Goal: Information Seeking & Learning: Learn about a topic

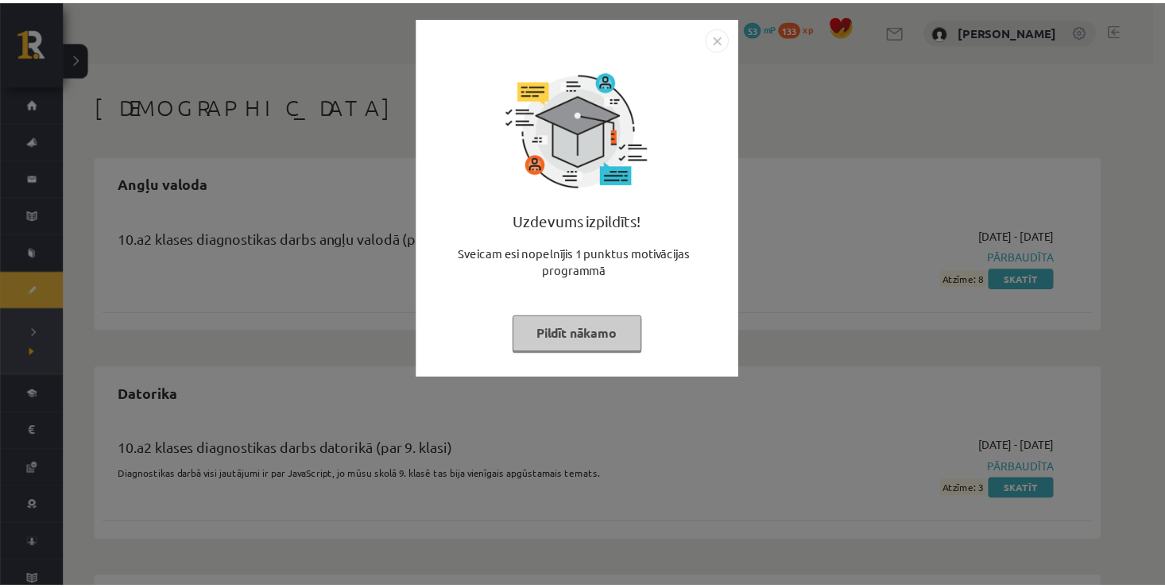
scroll to position [305, 0]
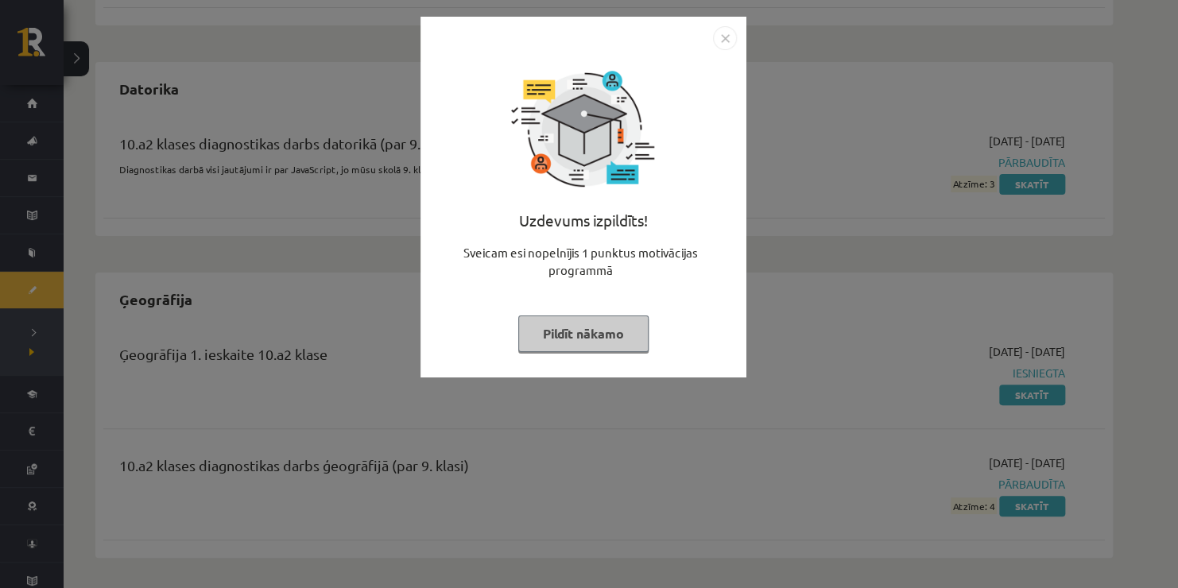
click at [723, 39] on img "Close" at bounding box center [725, 38] width 24 height 24
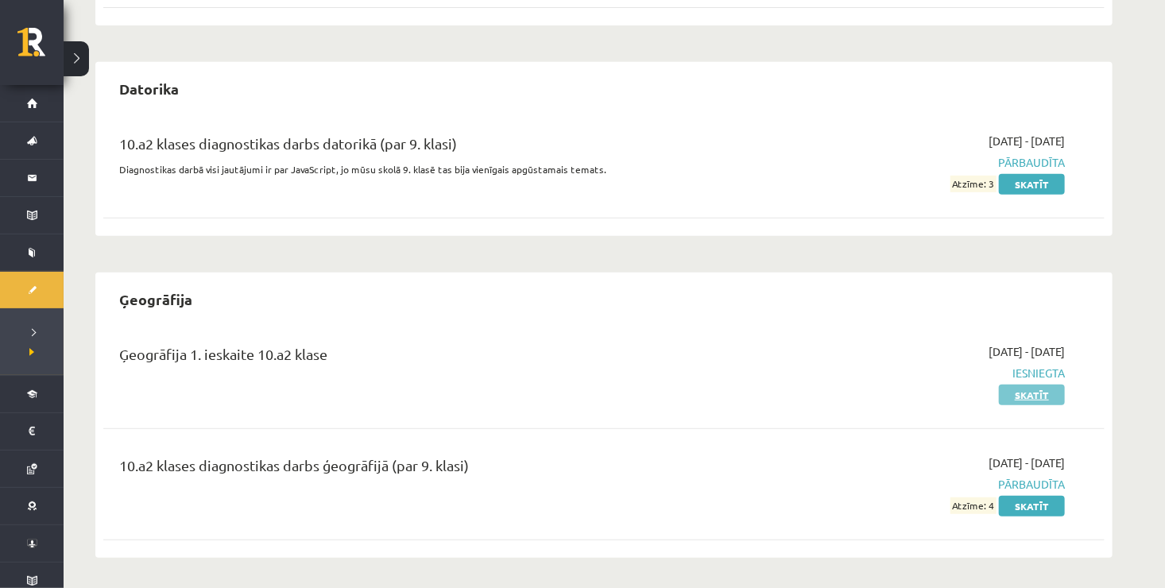
click at [1018, 397] on link "Skatīt" at bounding box center [1032, 395] width 66 height 21
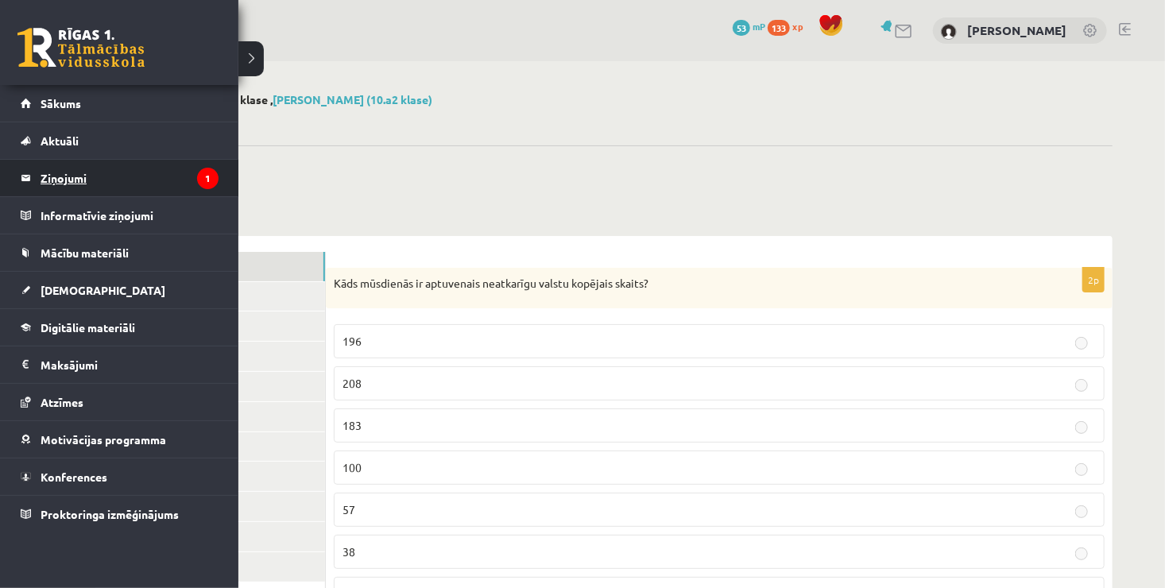
click at [107, 178] on legend "Ziņojumi 1" at bounding box center [130, 178] width 178 height 37
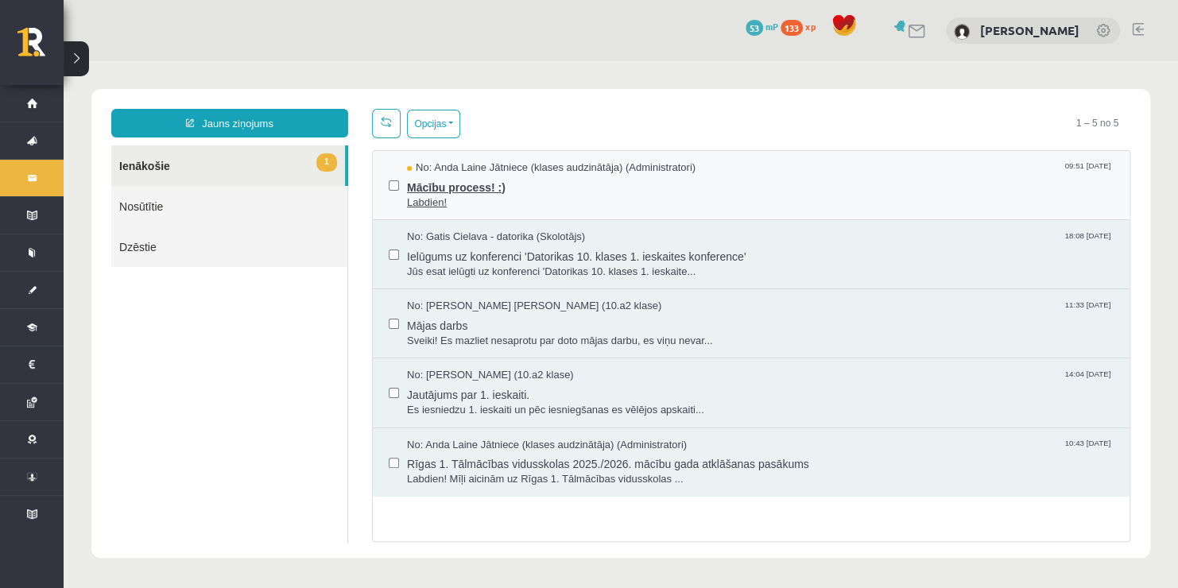
click at [481, 190] on span "Mācību process! :)" at bounding box center [760, 186] width 707 height 20
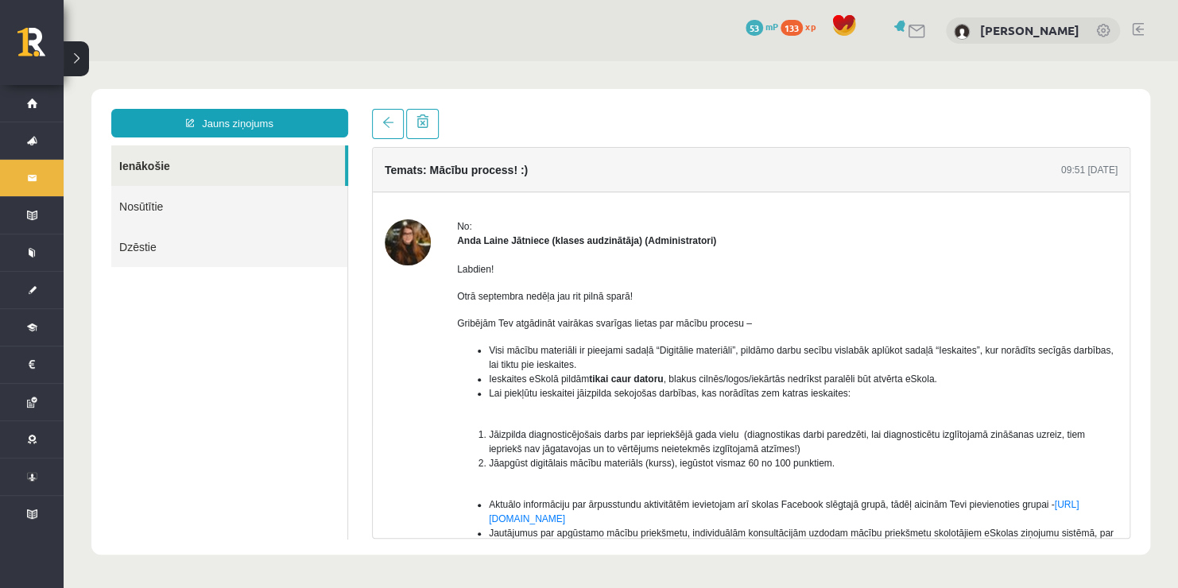
click at [390, 235] on img at bounding box center [408, 242] width 46 height 46
click at [403, 238] on img at bounding box center [408, 242] width 46 height 46
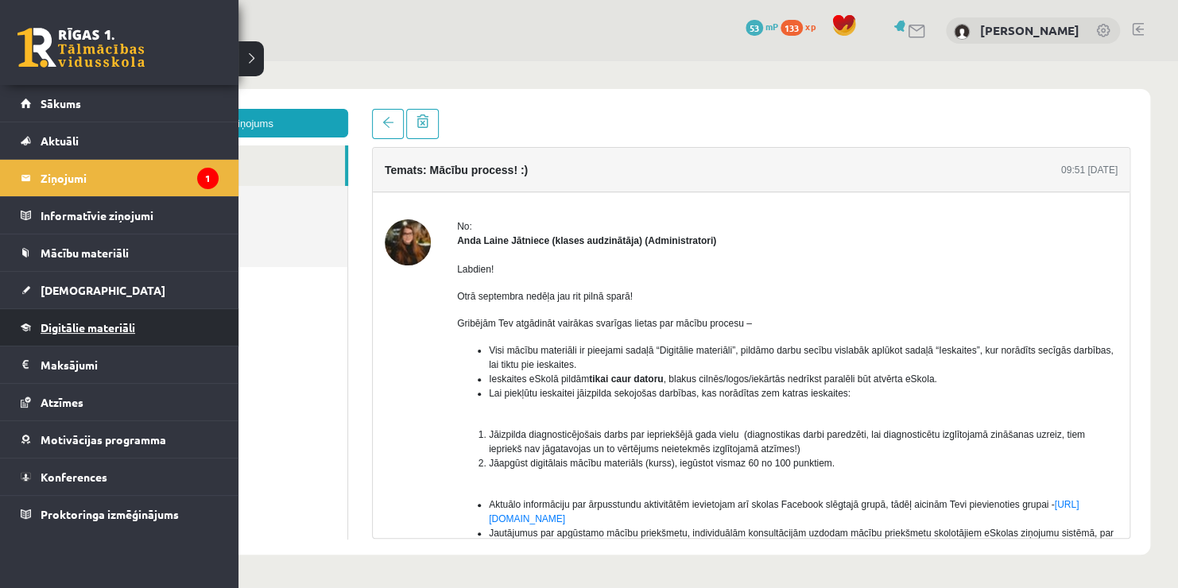
click at [115, 336] on link "Digitālie materiāli" at bounding box center [120, 327] width 198 height 37
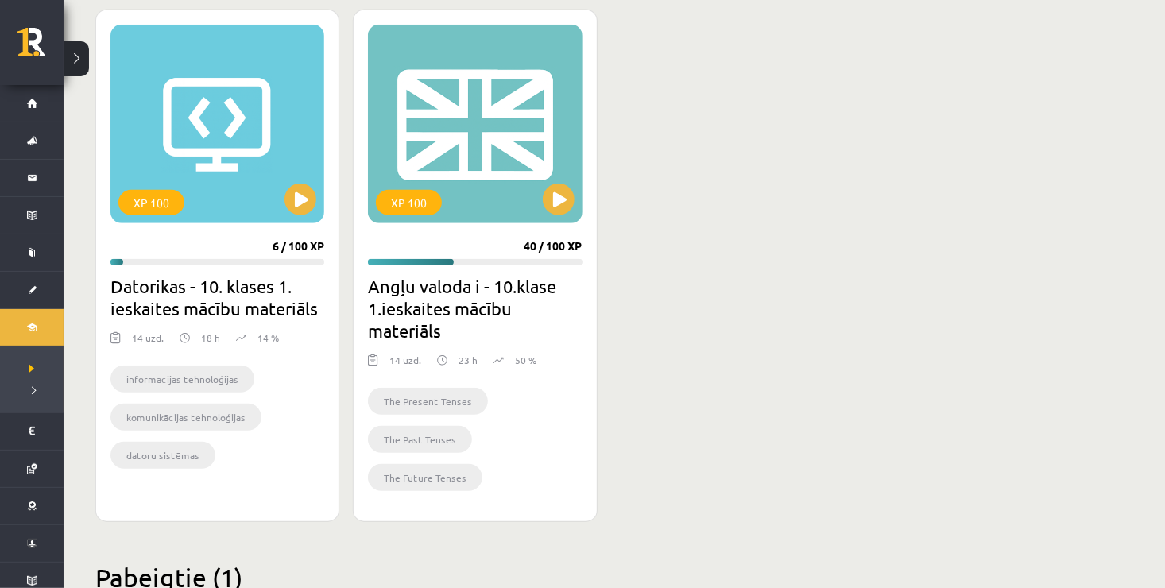
scroll to position [412, 0]
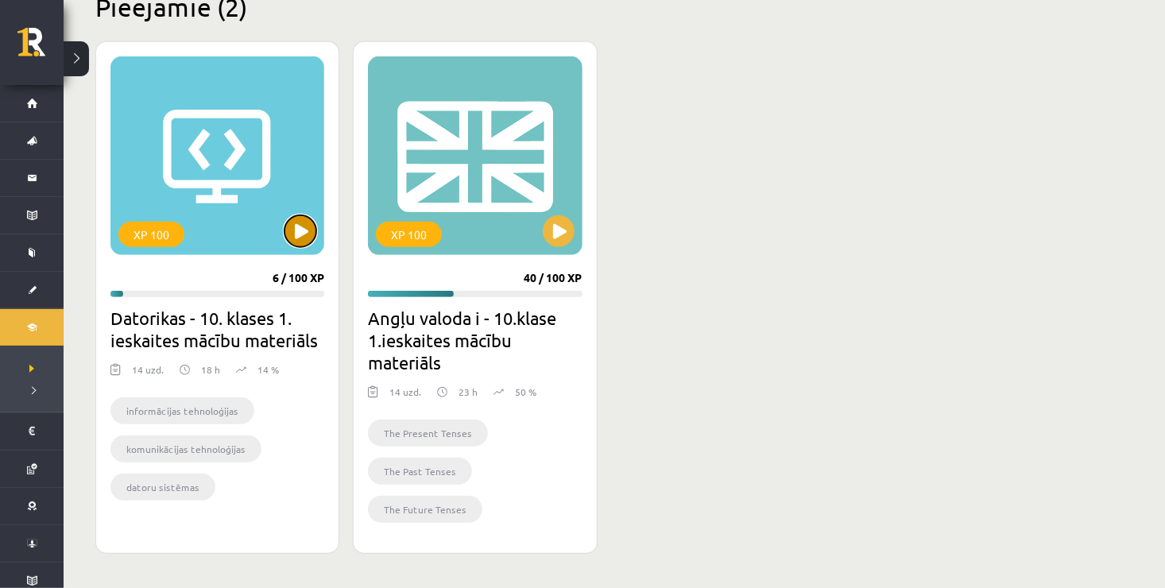
click at [299, 227] on button at bounding box center [301, 231] width 32 height 32
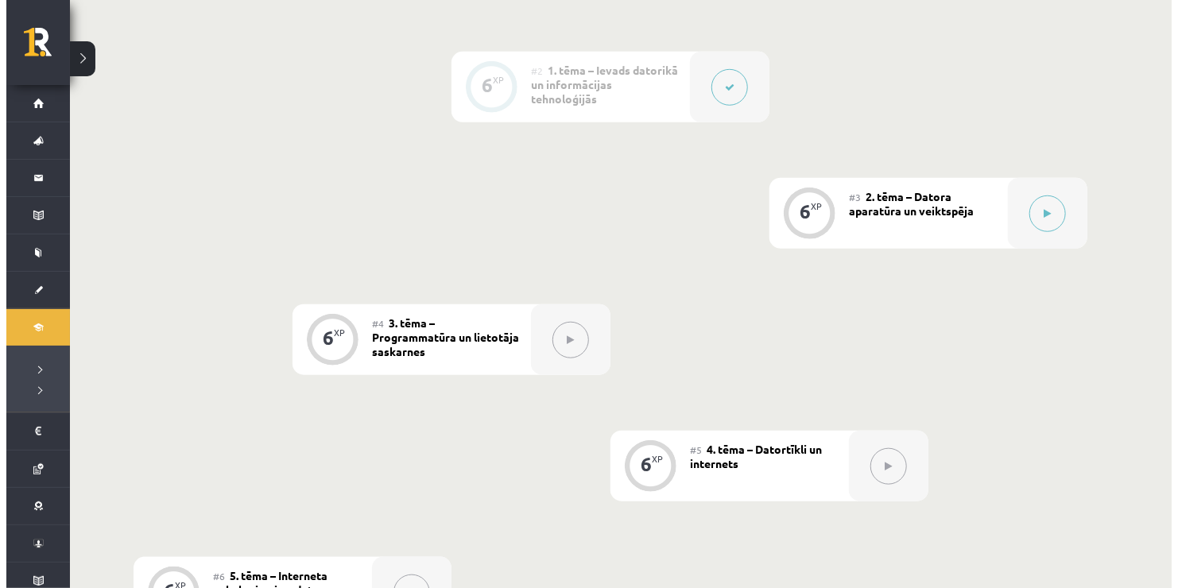
scroll to position [572, 0]
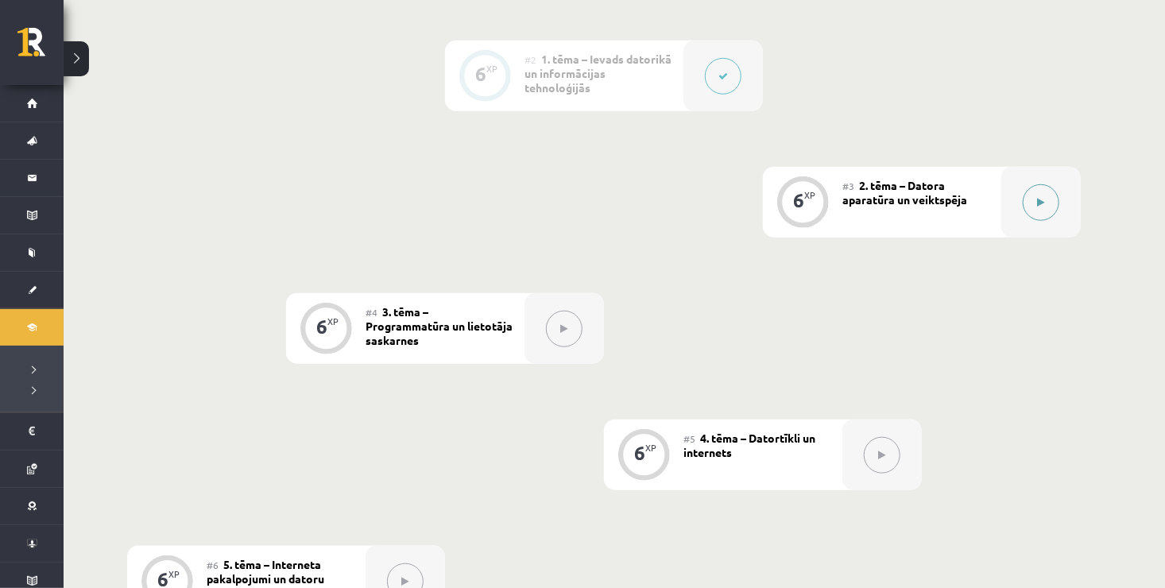
click at [1044, 198] on icon at bounding box center [1041, 203] width 7 height 10
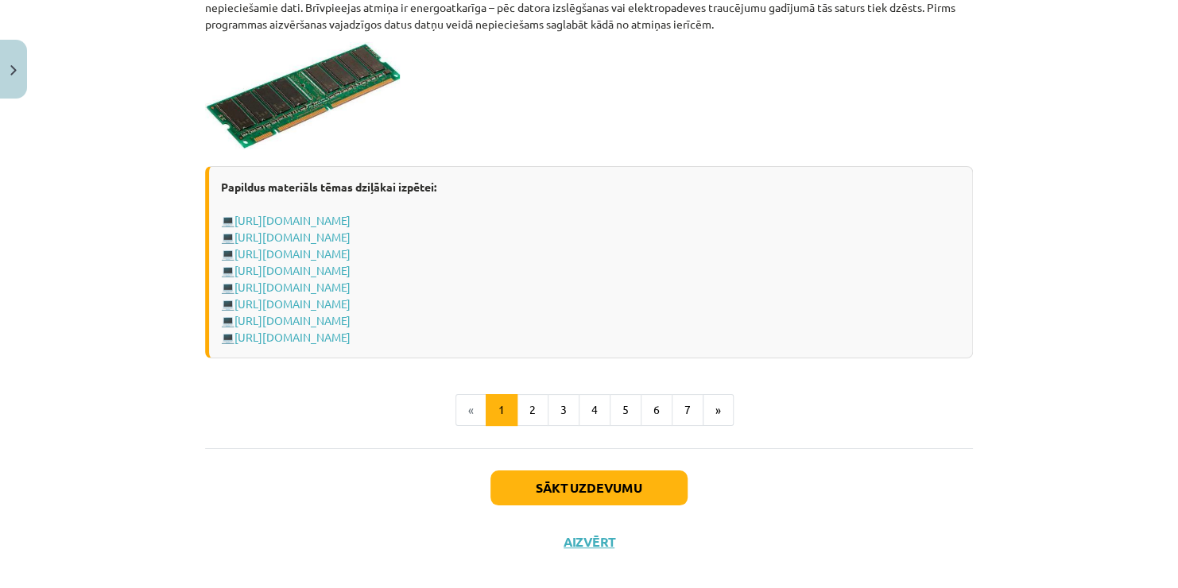
scroll to position [2815, 0]
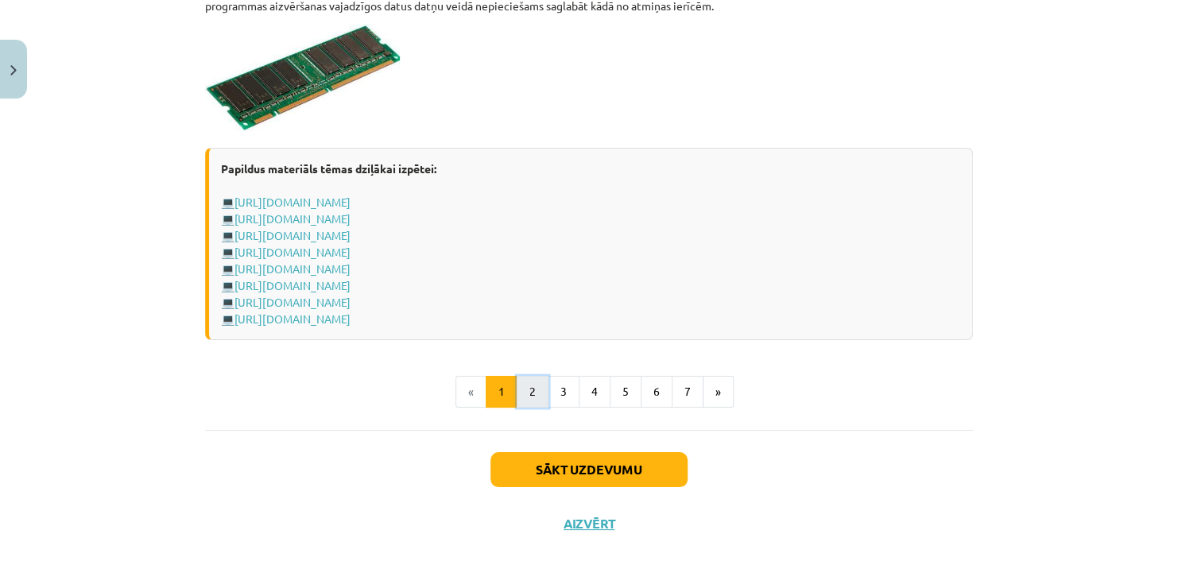
click at [522, 388] on button "2" at bounding box center [533, 392] width 32 height 32
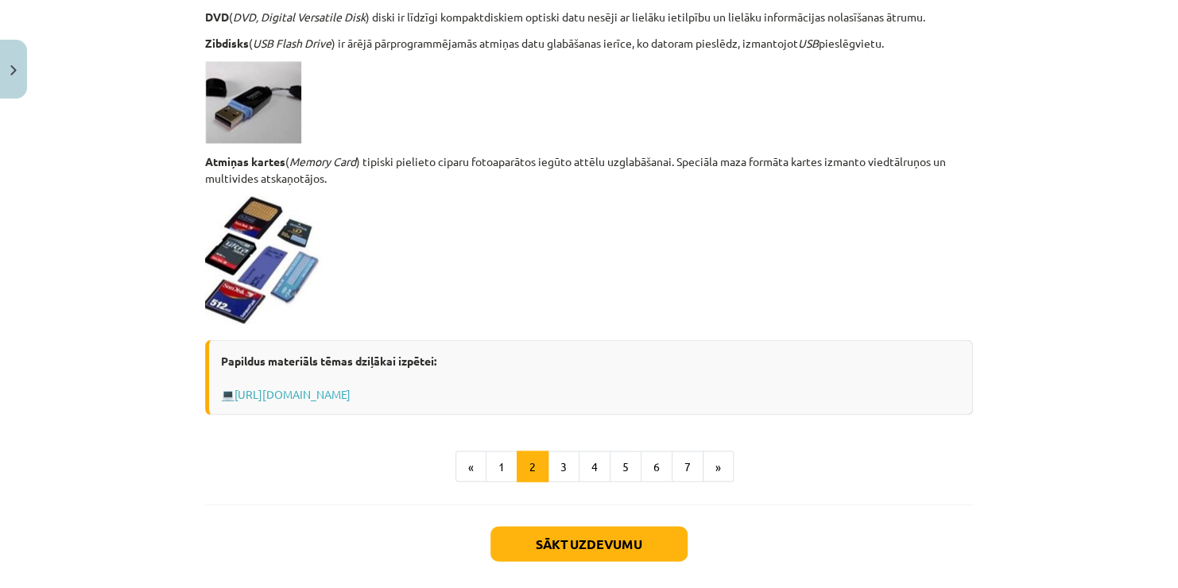
scroll to position [1386, 0]
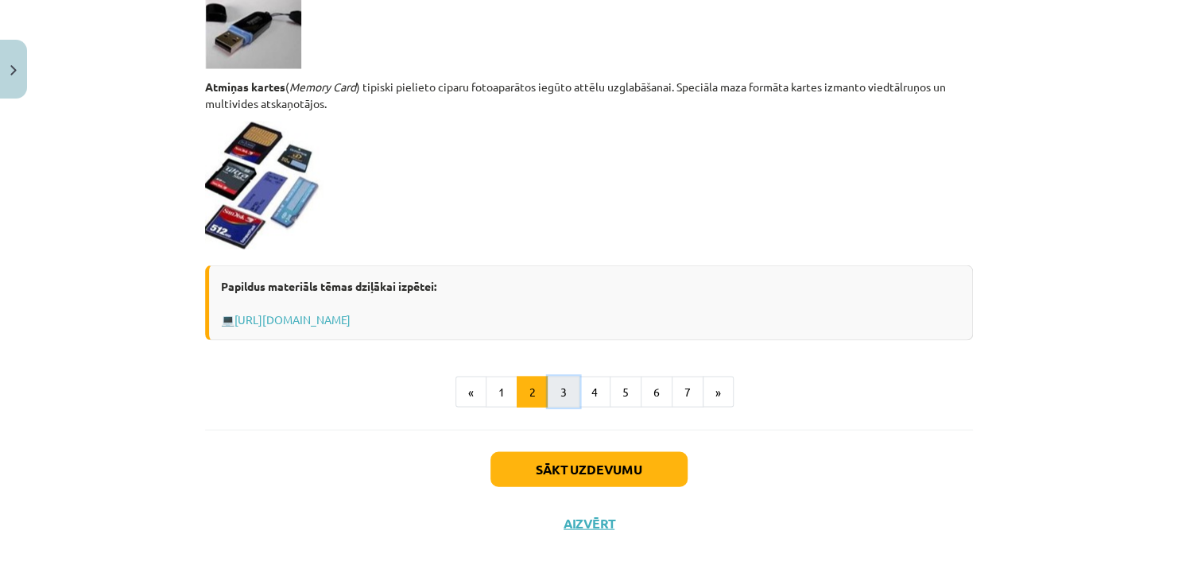
click at [556, 394] on button "3" at bounding box center [564, 392] width 32 height 32
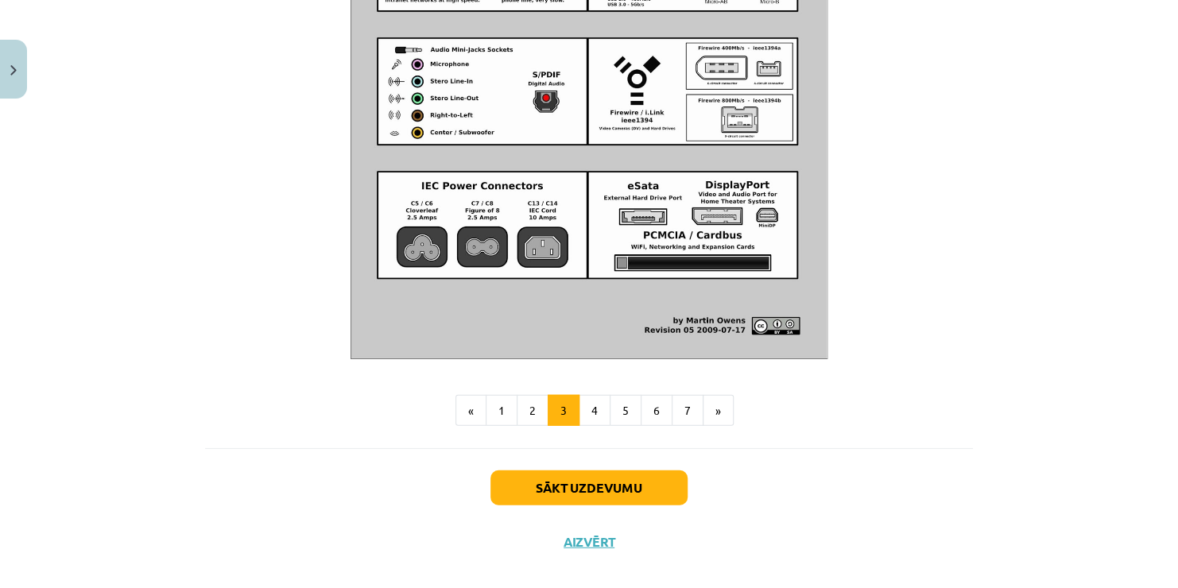
scroll to position [1857, 0]
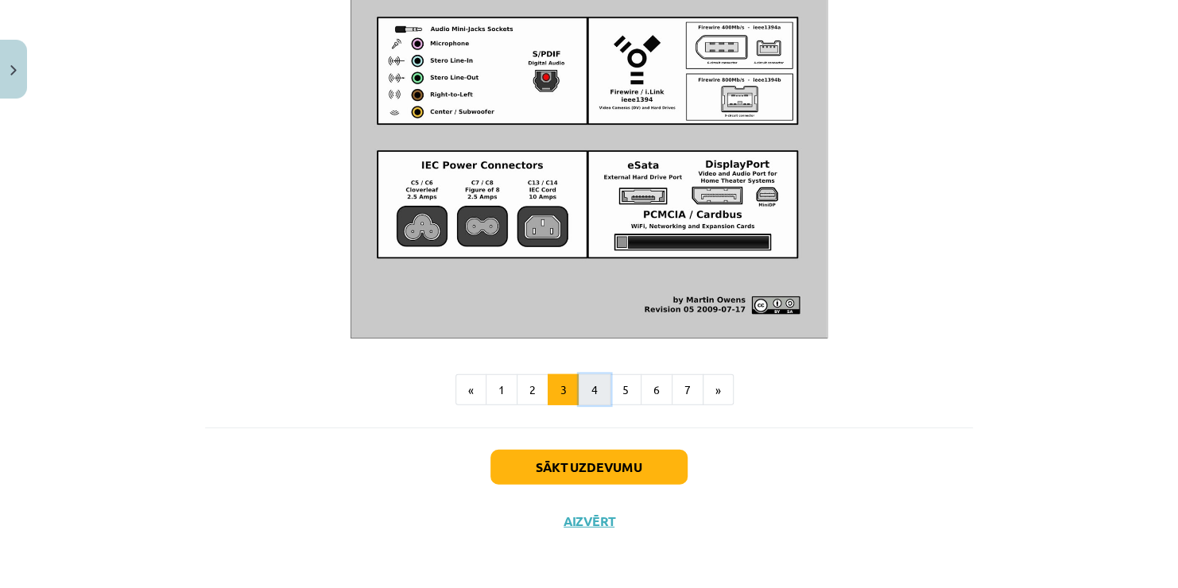
click at [585, 386] on button "4" at bounding box center [595, 390] width 32 height 32
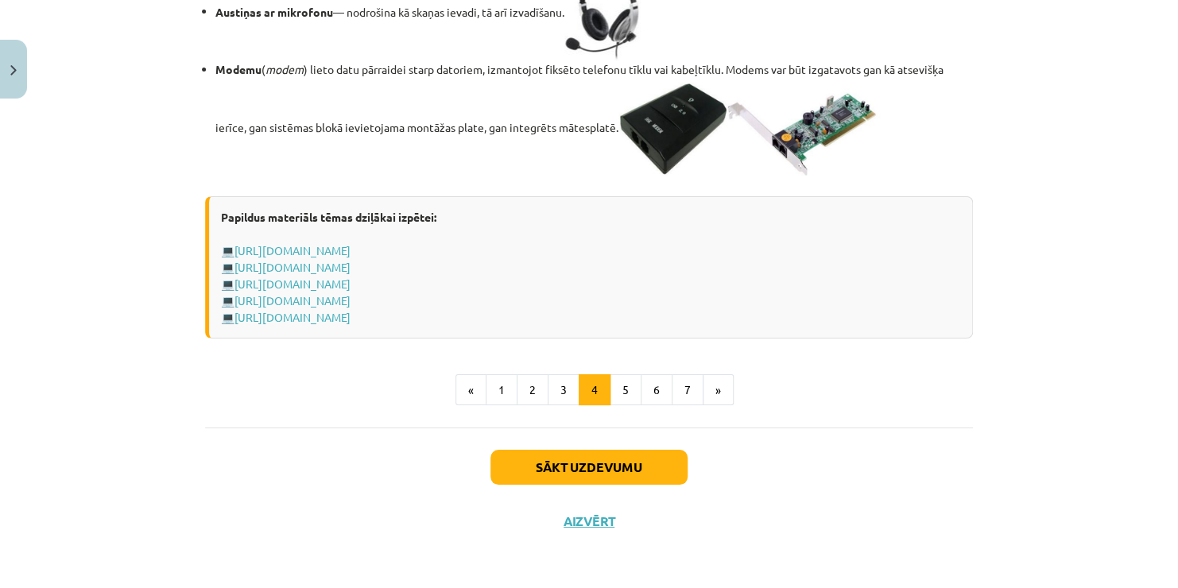
scroll to position [2865, 0]
click at [622, 385] on button "5" at bounding box center [626, 390] width 32 height 32
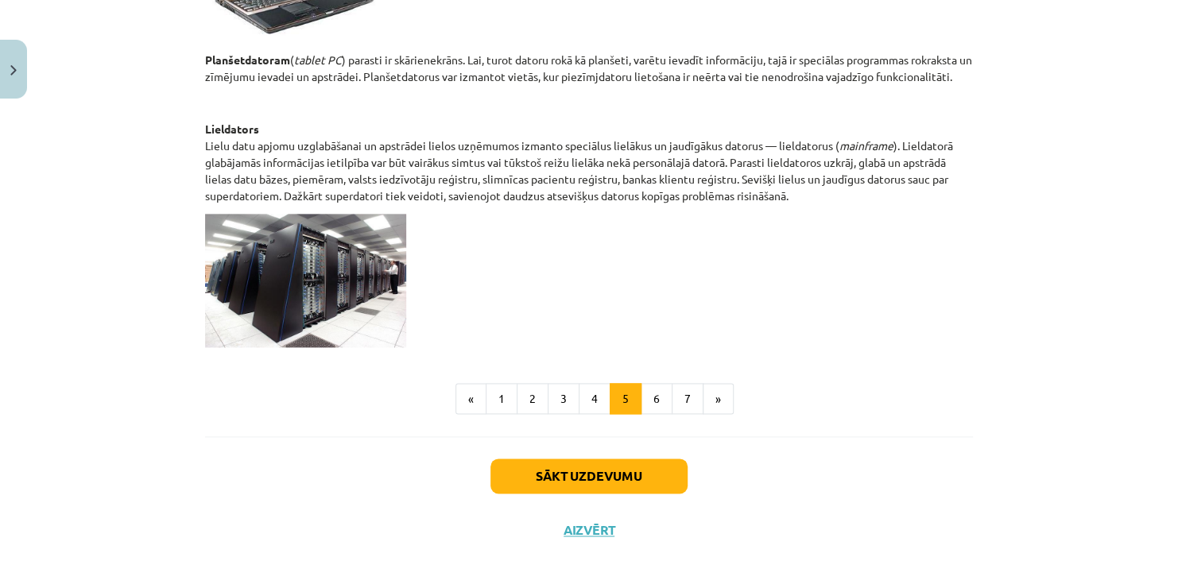
scroll to position [841, 0]
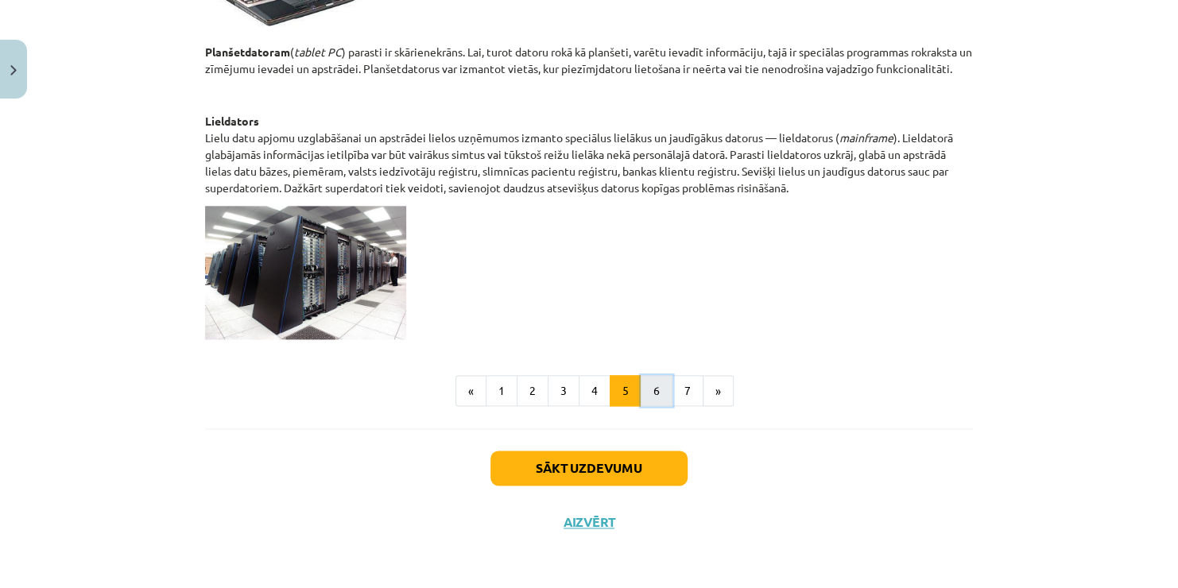
click at [650, 375] on button "6" at bounding box center [657, 391] width 32 height 32
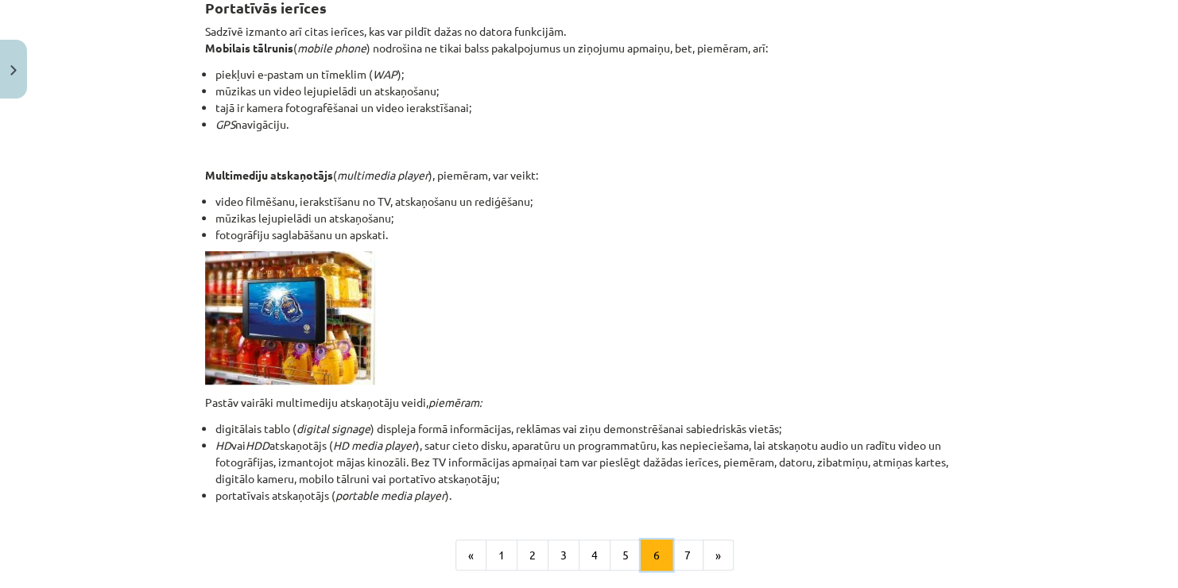
scroll to position [284, 0]
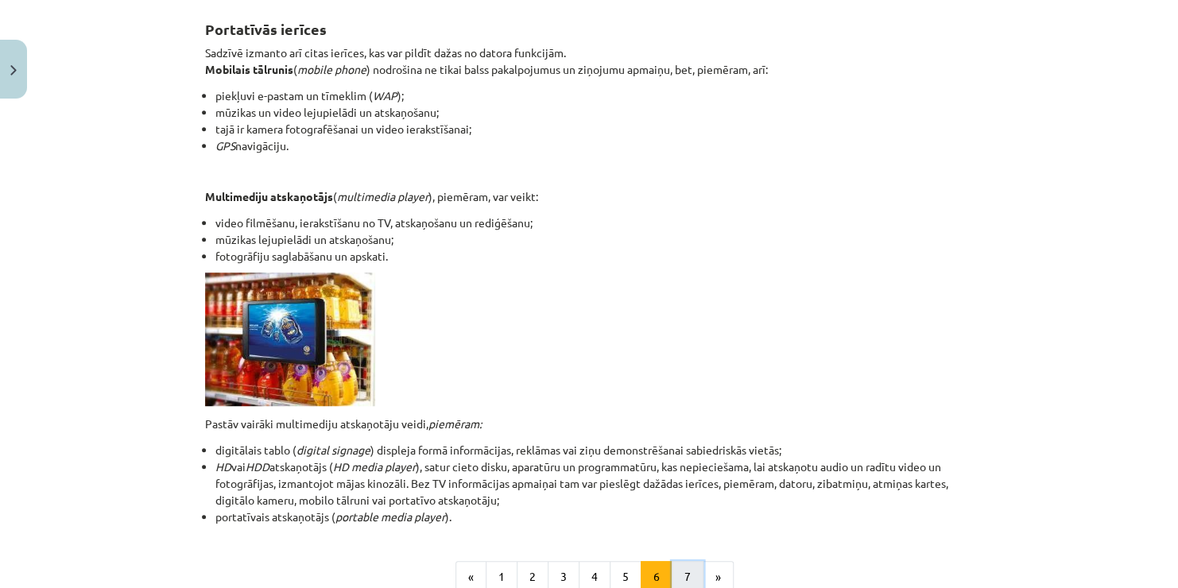
click at [674, 563] on button "7" at bounding box center [688, 577] width 32 height 32
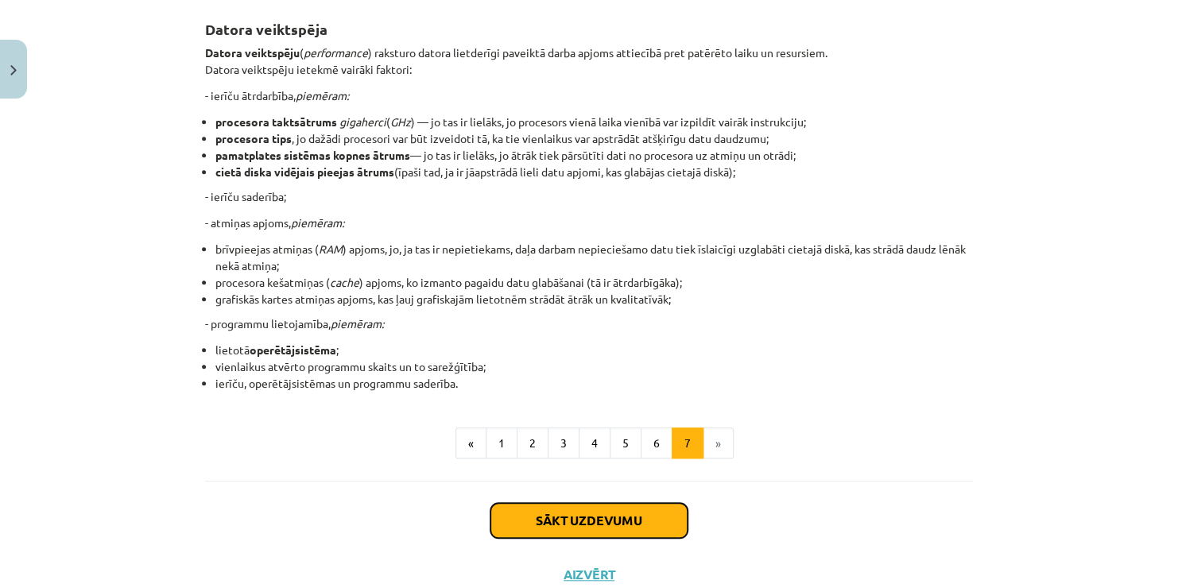
click at [588, 506] on button "Sākt uzdevumu" at bounding box center [589, 520] width 197 height 35
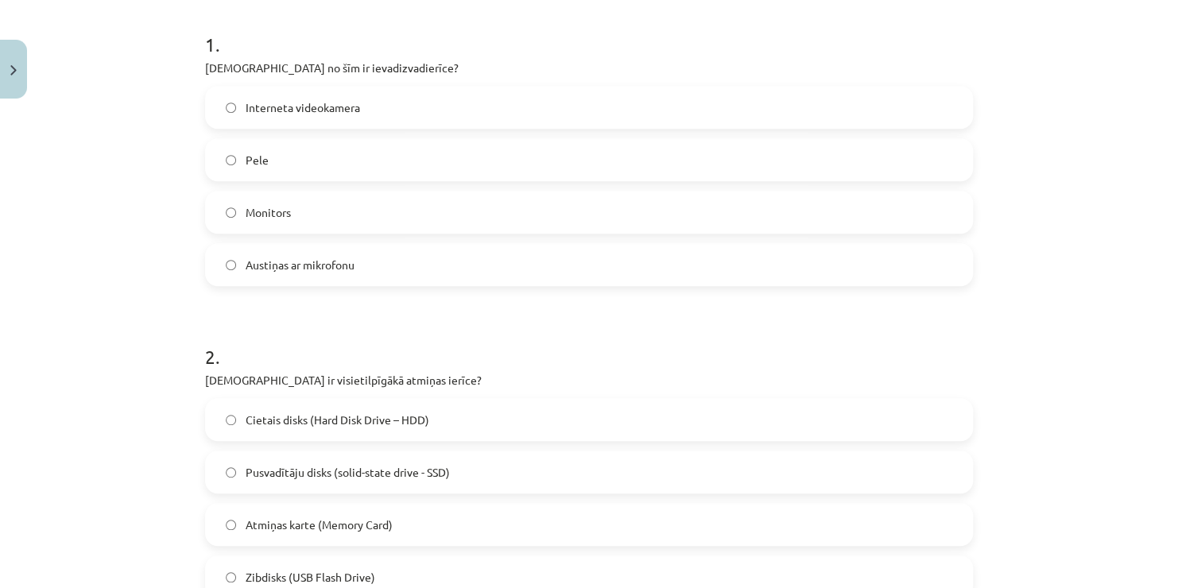
scroll to position [326, 0]
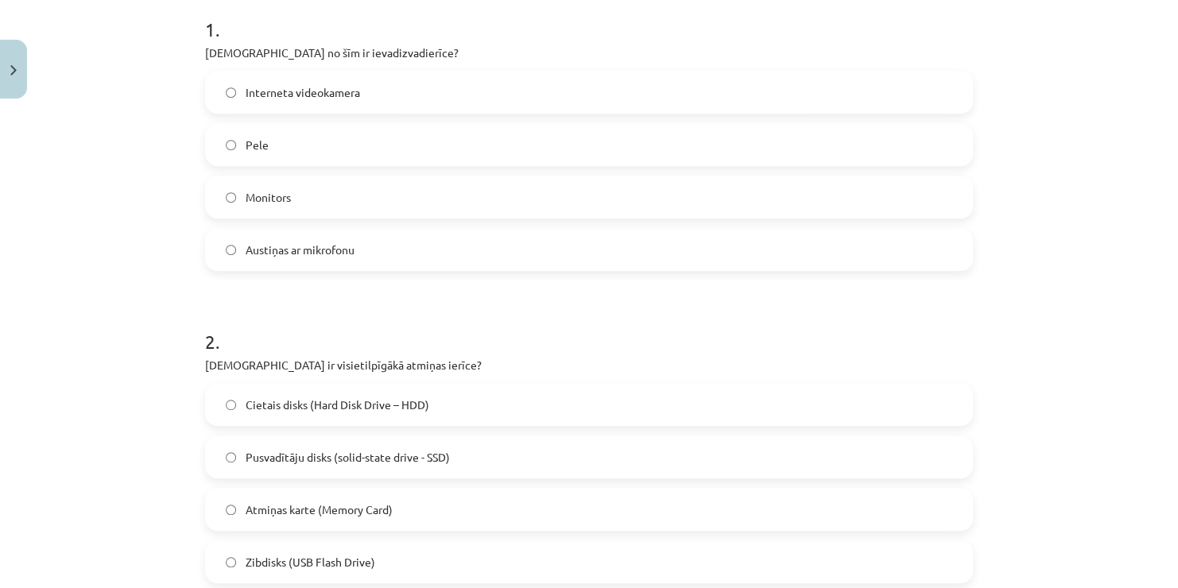
click at [293, 138] on label "Pele" at bounding box center [589, 145] width 765 height 40
click at [452, 411] on label "Cietais disks (Hard Disk Drive – HDD)" at bounding box center [589, 405] width 765 height 40
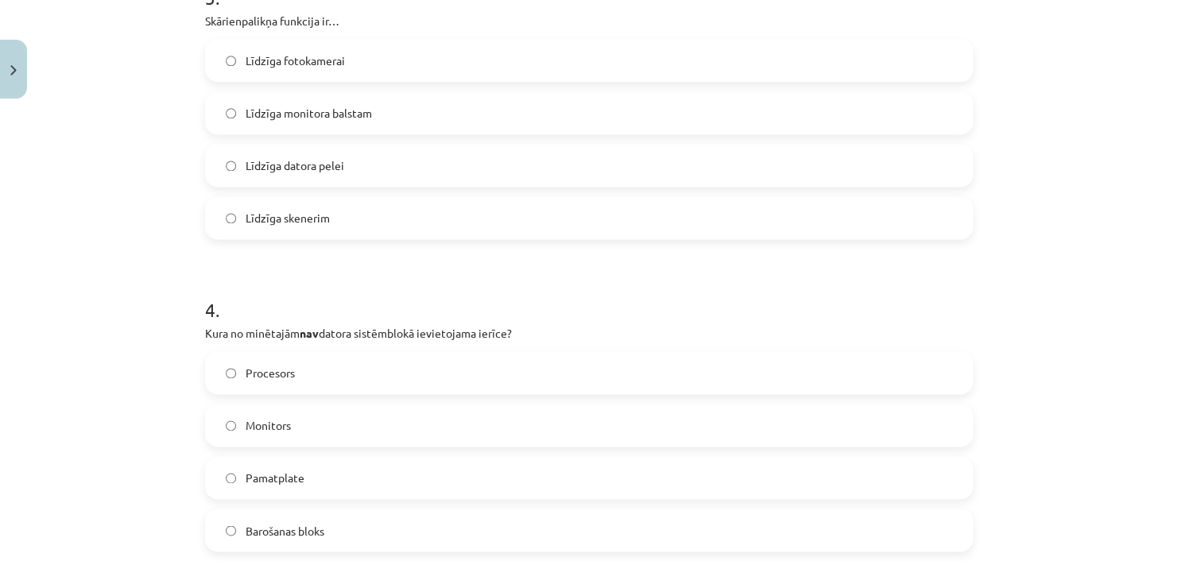
scroll to position [951, 0]
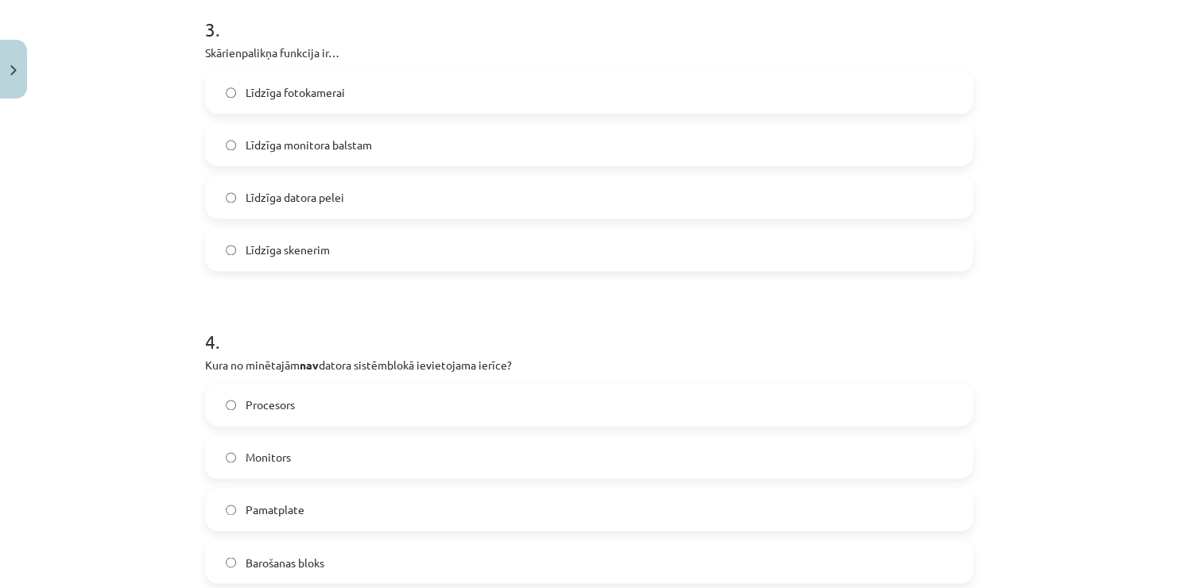
click at [359, 185] on label "Līdzīga datora pelei" at bounding box center [589, 197] width 765 height 40
click at [335, 452] on label "Monitors" at bounding box center [589, 457] width 765 height 40
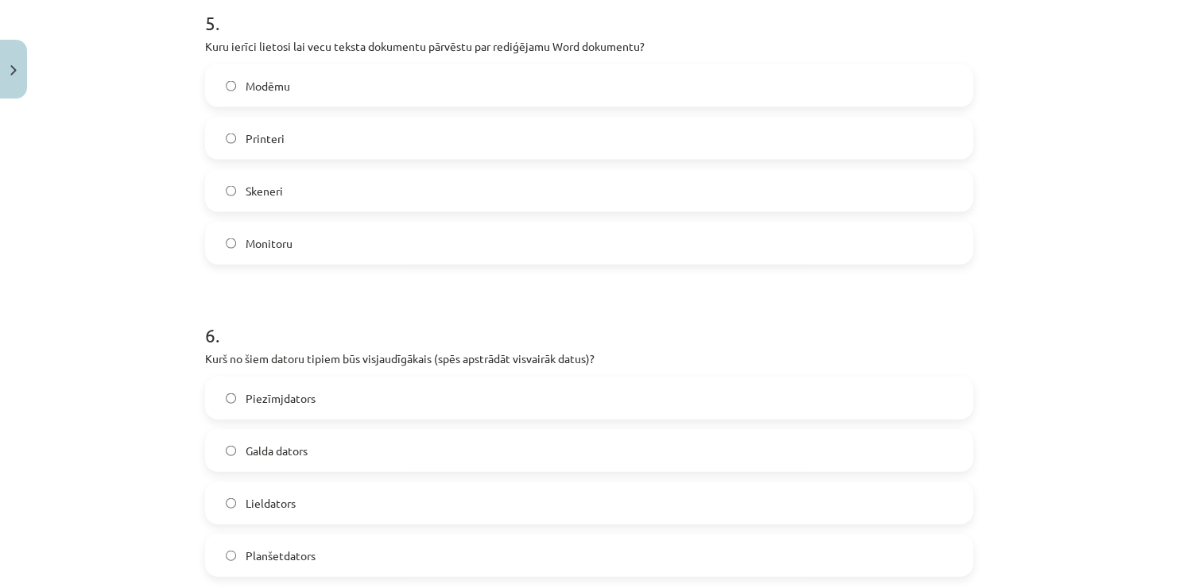
scroll to position [1597, 0]
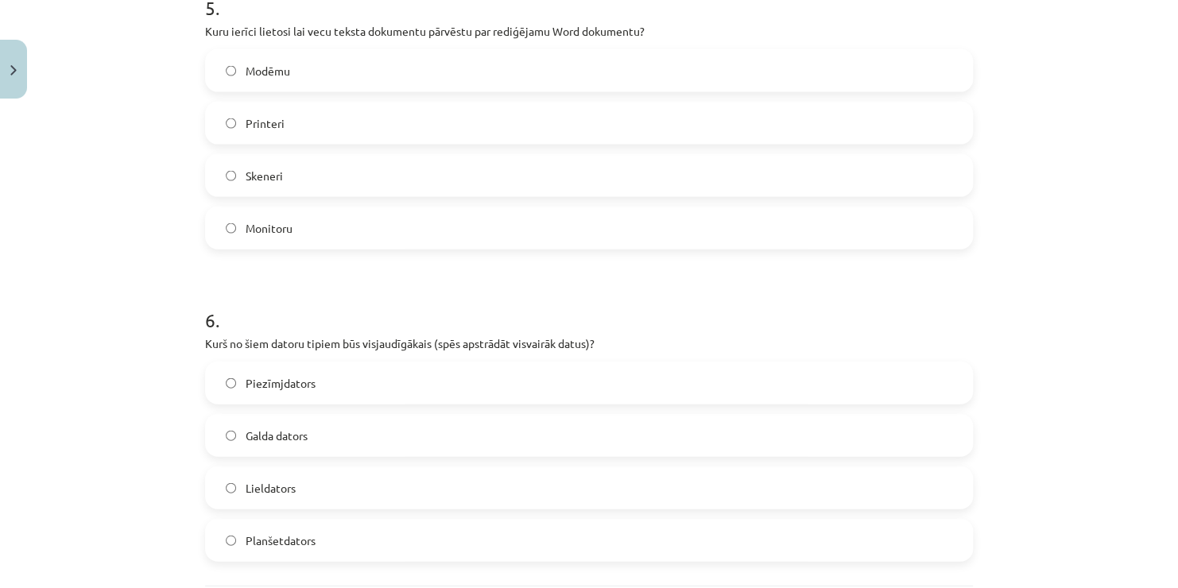
click at [344, 174] on label "Skeneri" at bounding box center [589, 176] width 765 height 40
click at [285, 486] on span "Lieldators" at bounding box center [271, 488] width 50 height 17
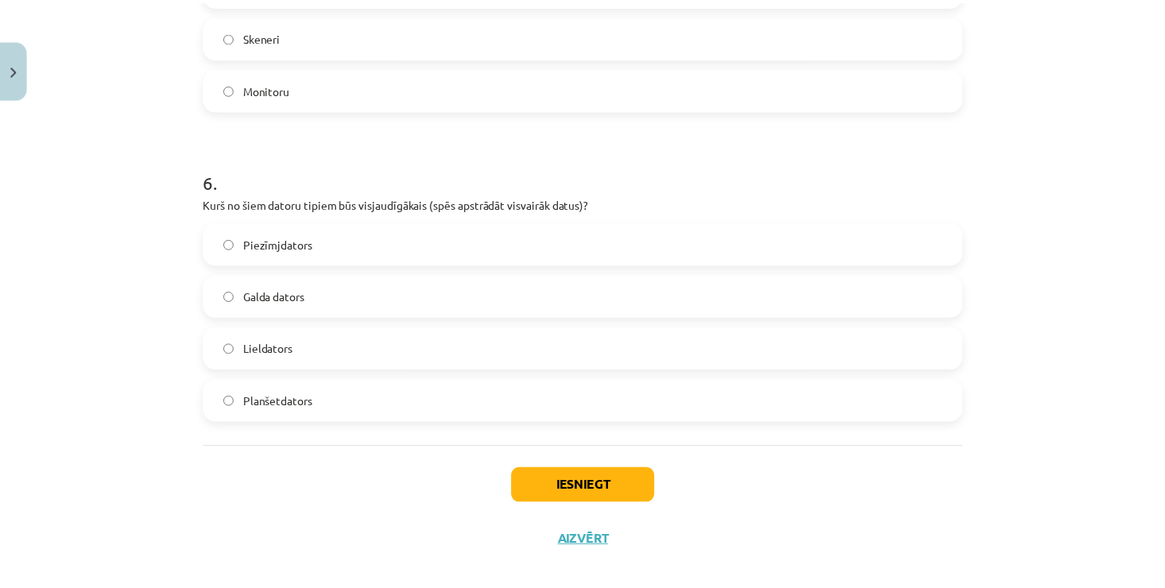
scroll to position [1755, 0]
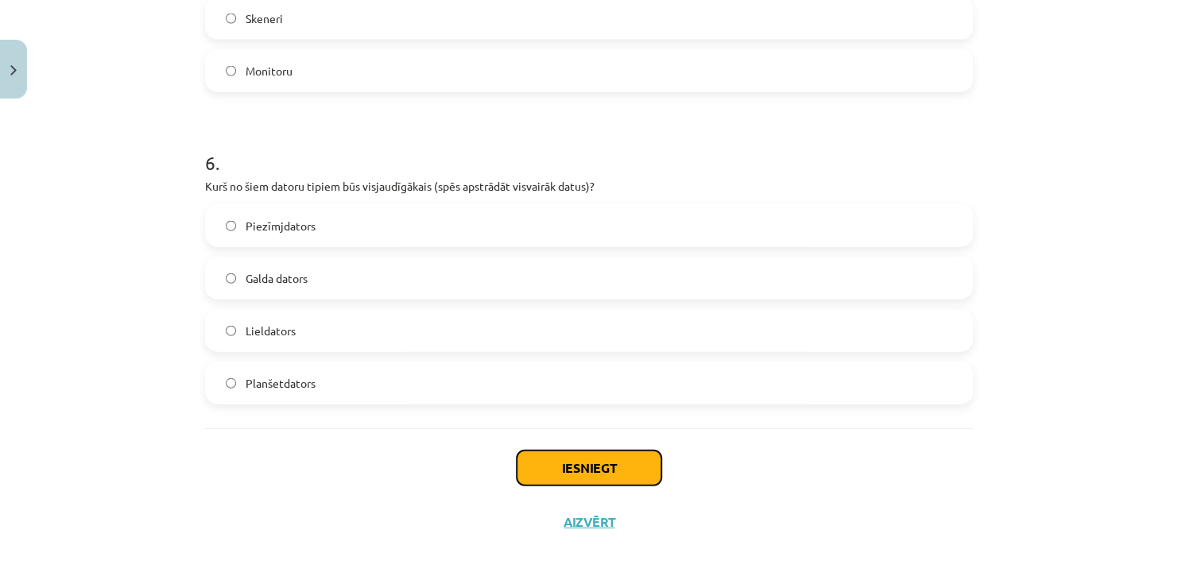
click at [582, 468] on button "Iesniegt" at bounding box center [589, 468] width 145 height 35
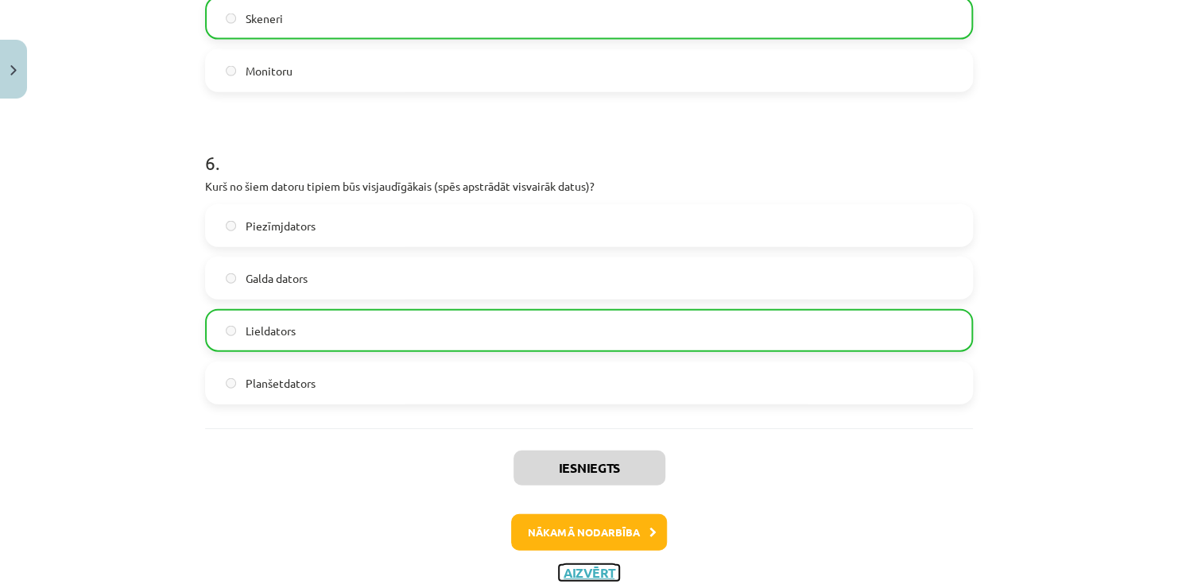
click at [595, 570] on button "Aizvērt" at bounding box center [589, 573] width 60 height 16
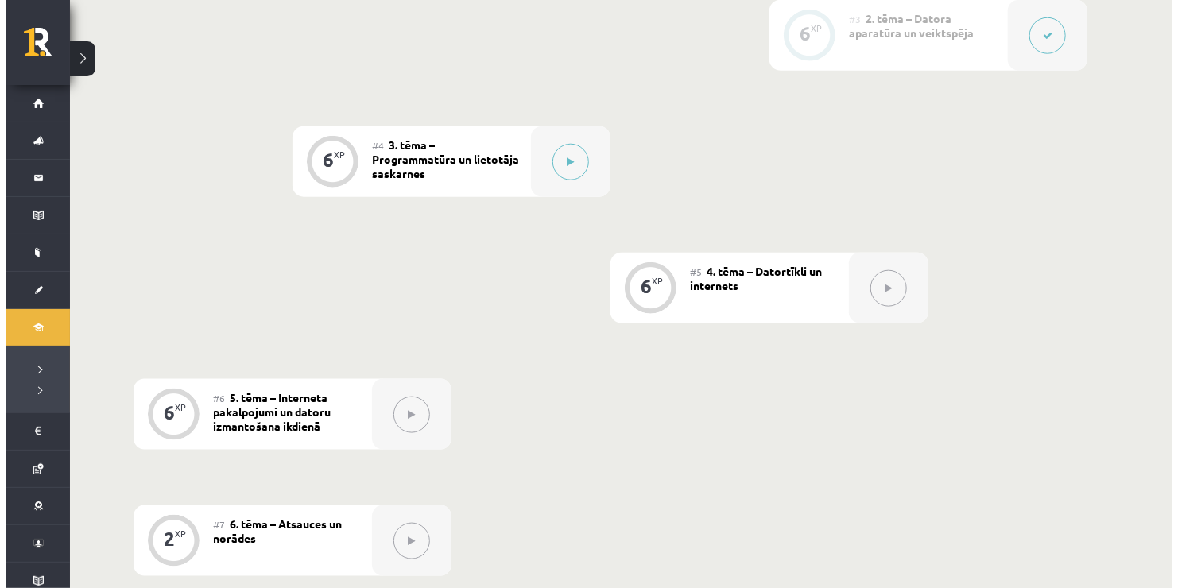
scroll to position [763, 0]
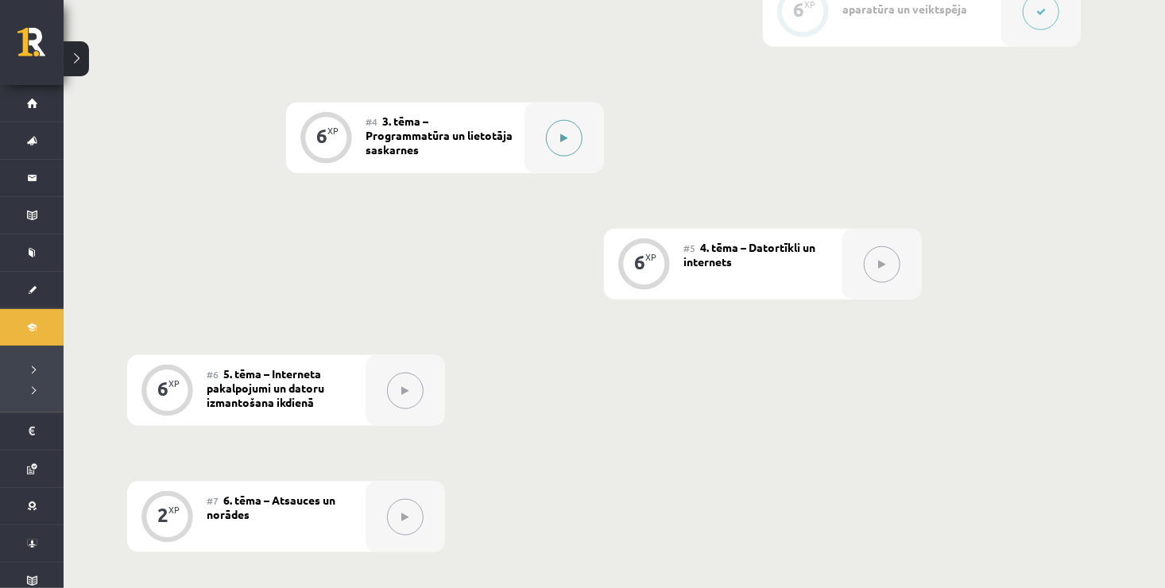
click at [555, 141] on button at bounding box center [564, 138] width 37 height 37
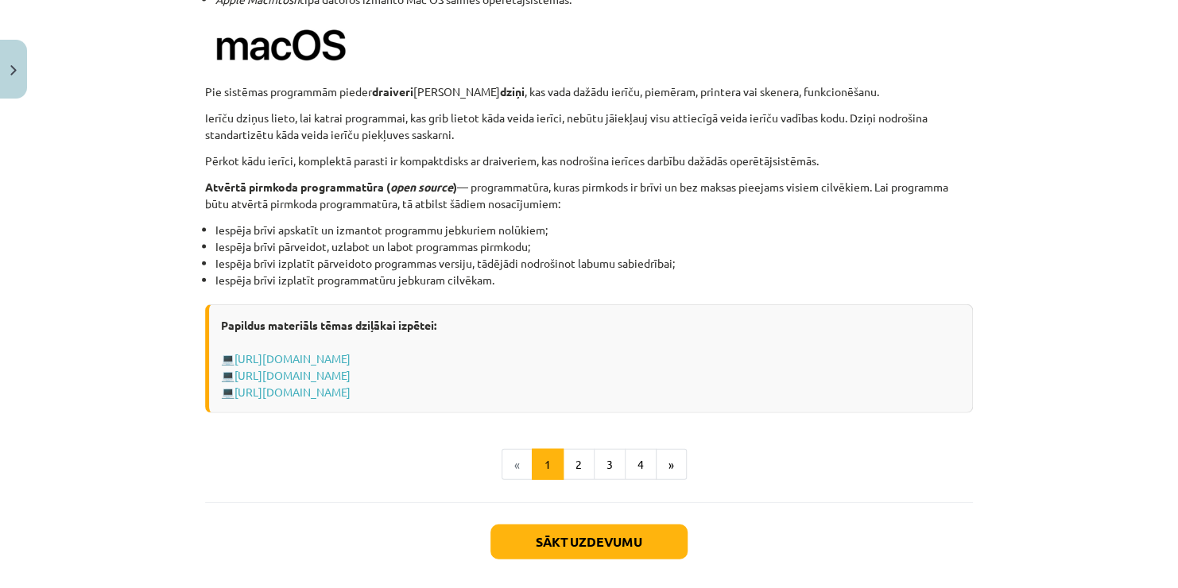
scroll to position [1662, 0]
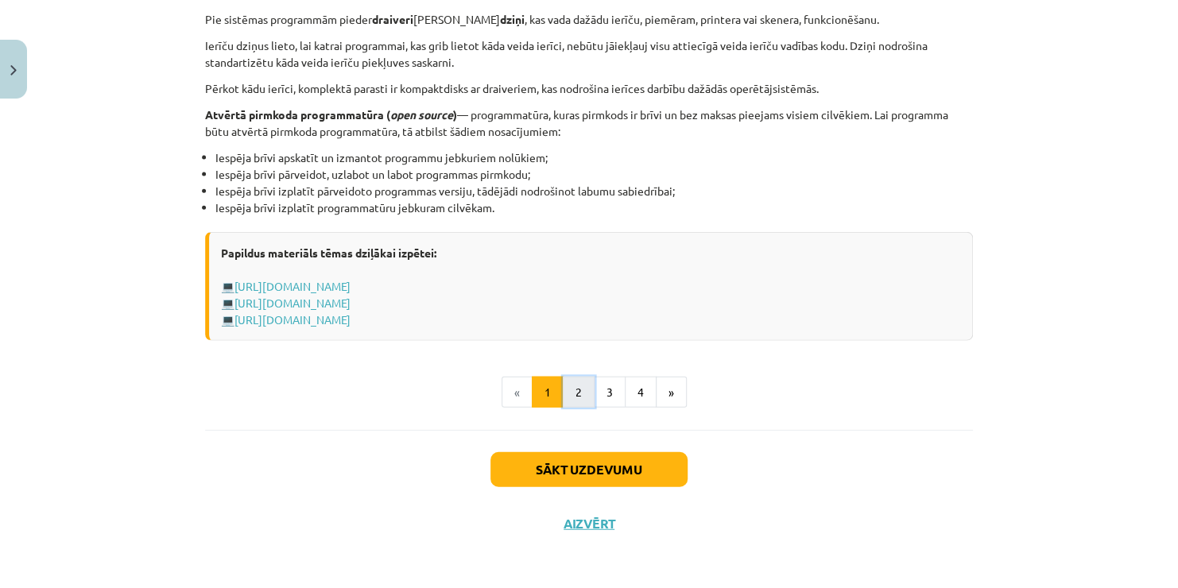
click at [567, 397] on button "2" at bounding box center [579, 393] width 32 height 32
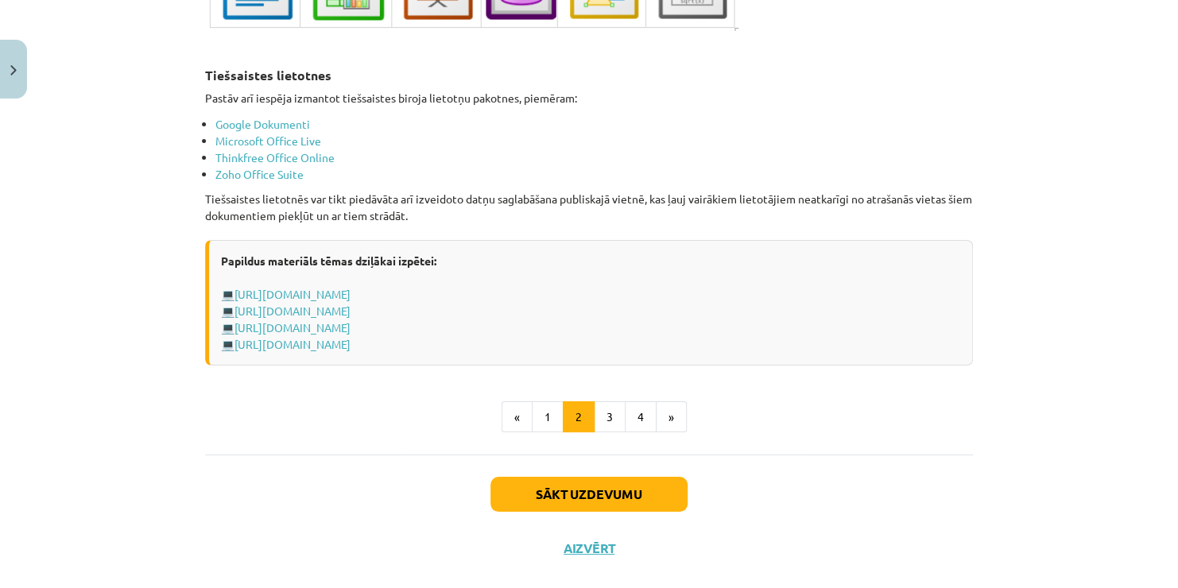
scroll to position [2718, 0]
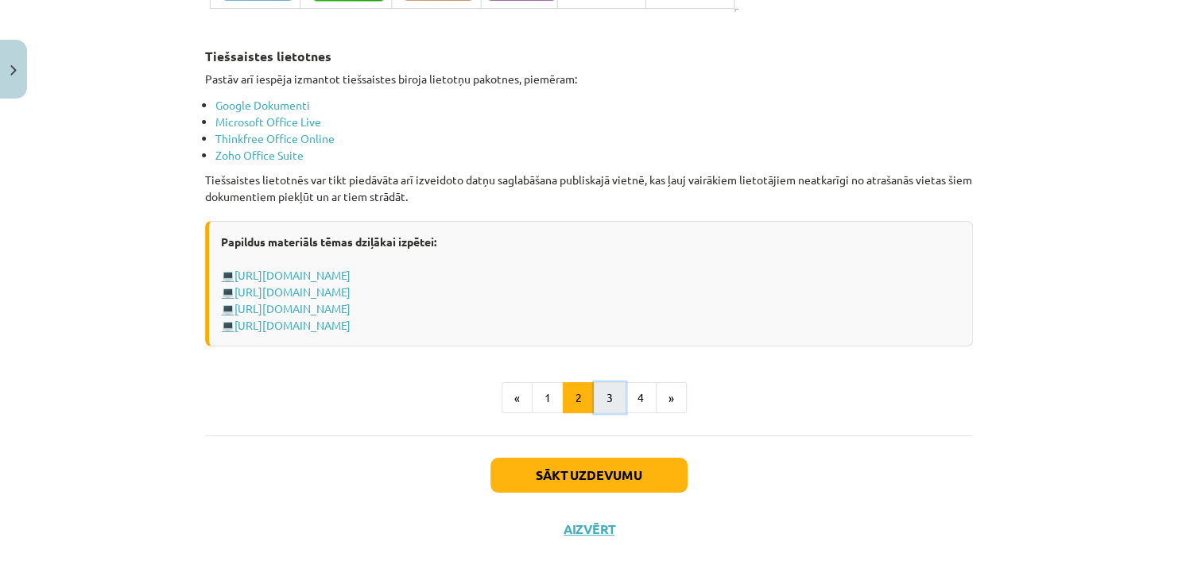
click at [599, 385] on button "3" at bounding box center [610, 398] width 32 height 32
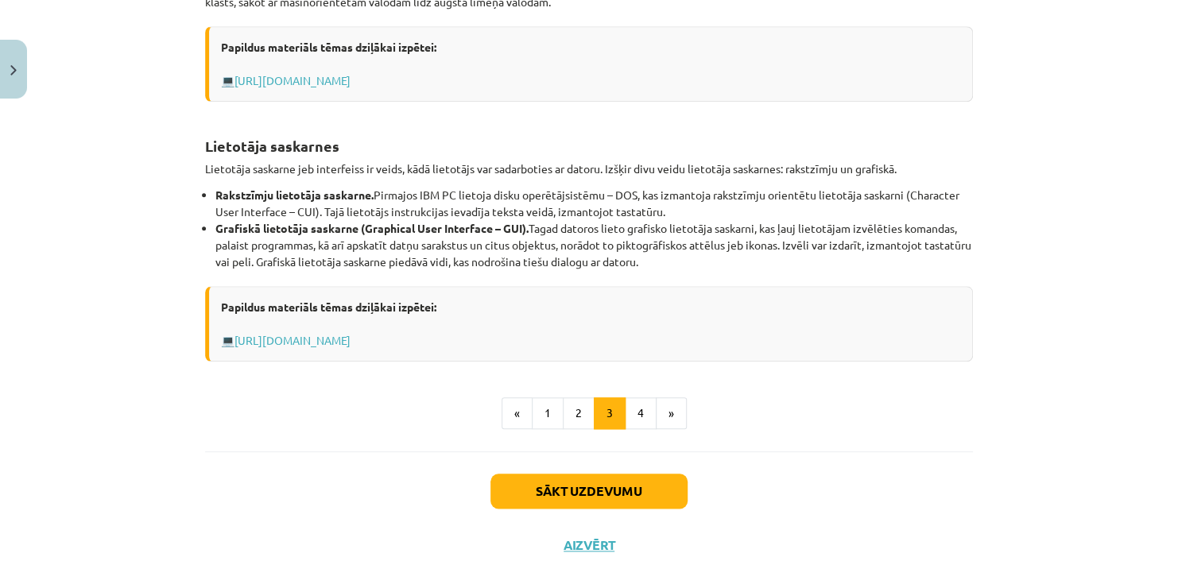
scroll to position [634, 0]
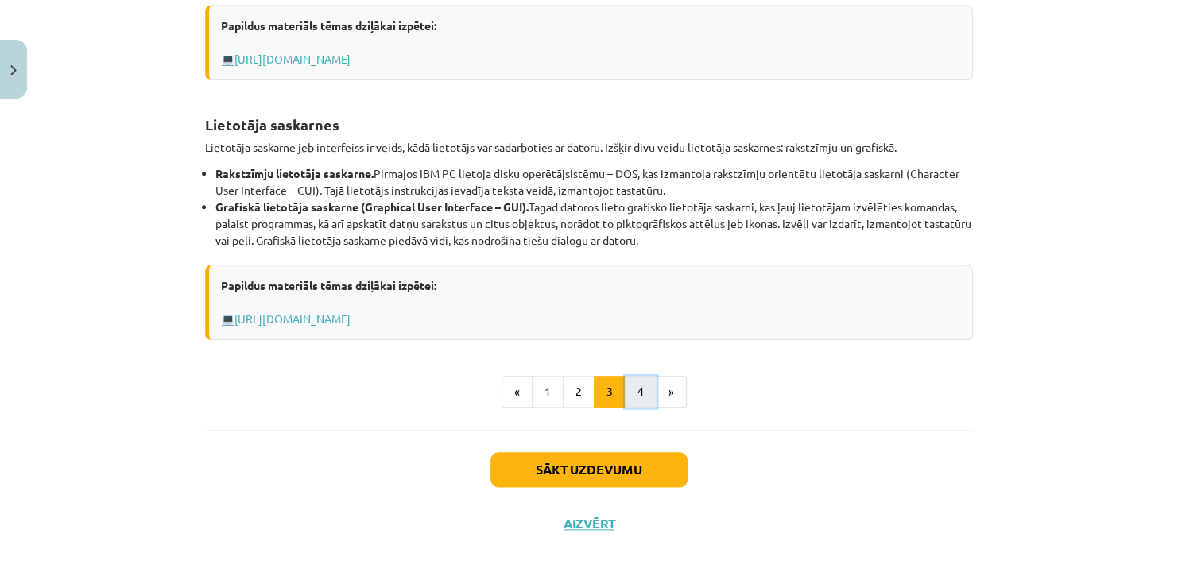
click at [642, 390] on button "4" at bounding box center [641, 392] width 32 height 32
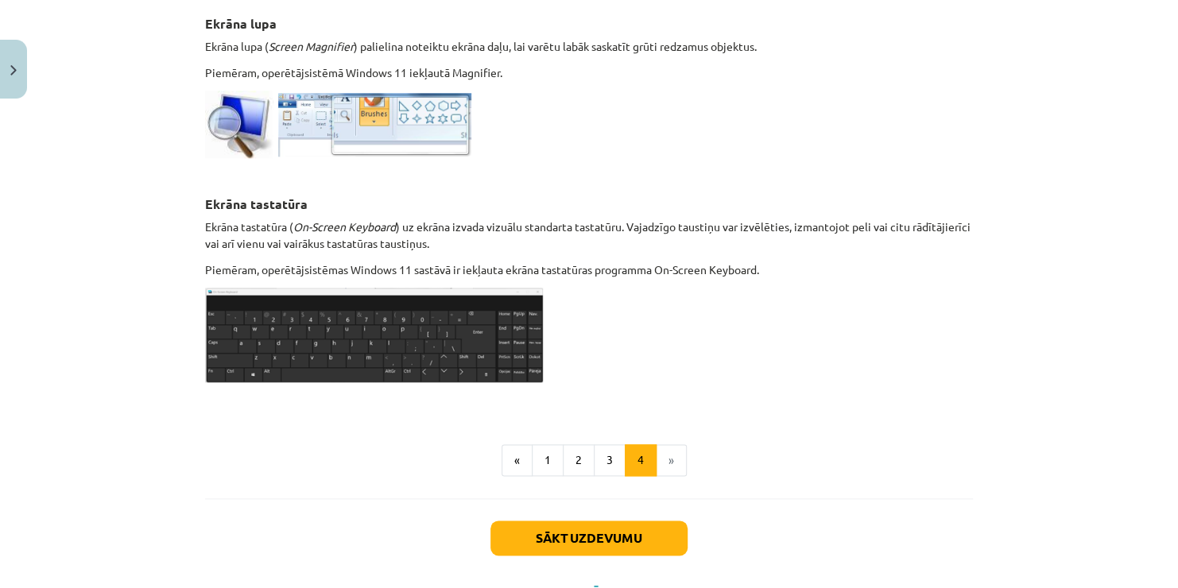
scroll to position [849, 0]
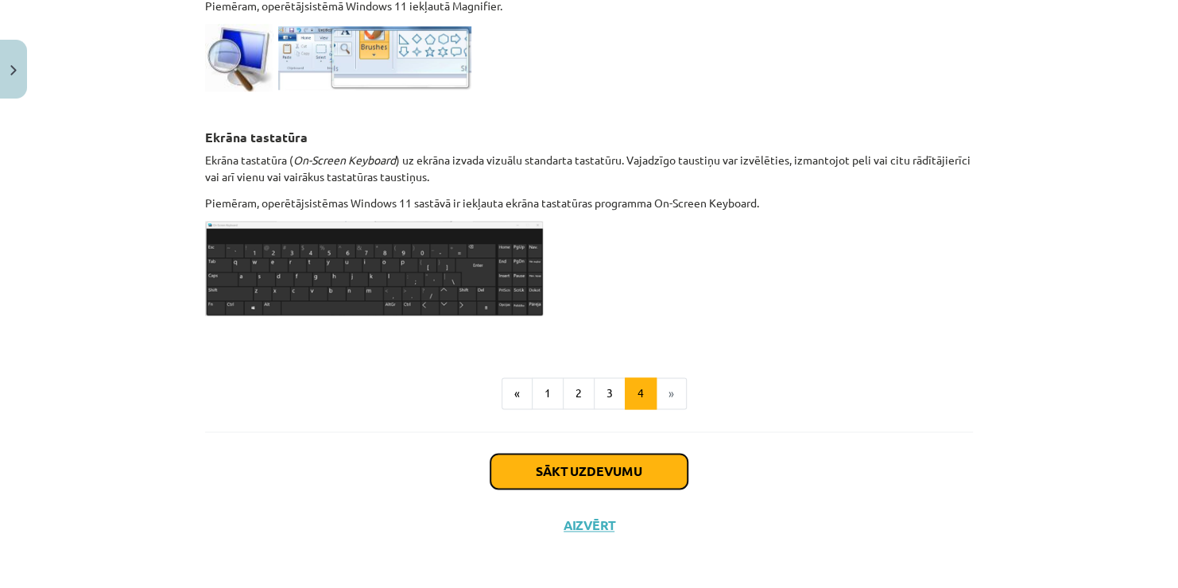
click at [615, 467] on button "Sākt uzdevumu" at bounding box center [589, 471] width 197 height 35
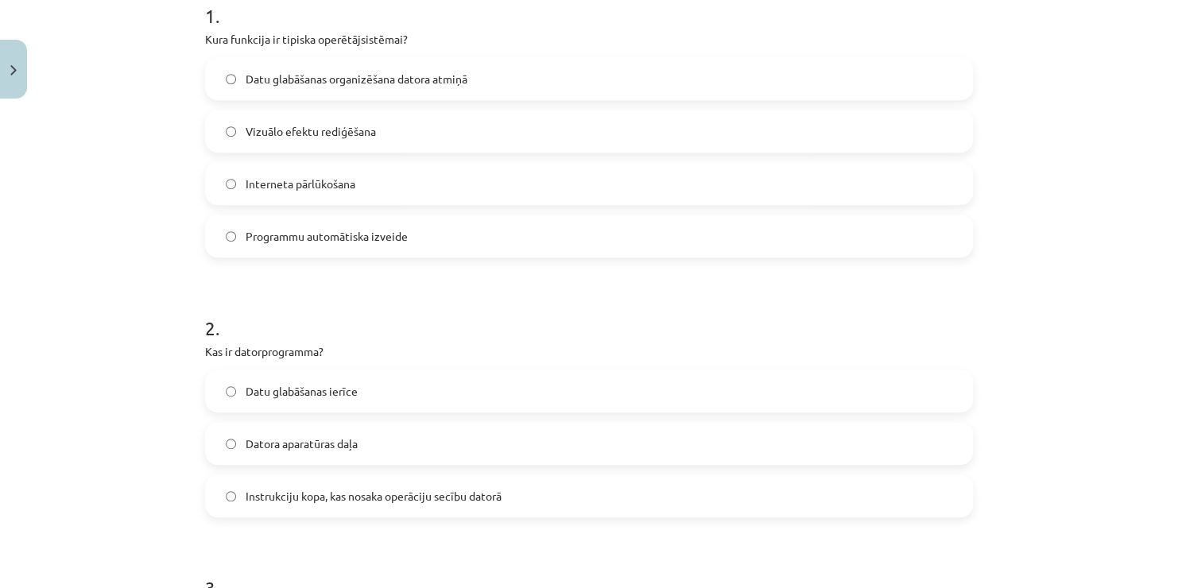
scroll to position [326, 0]
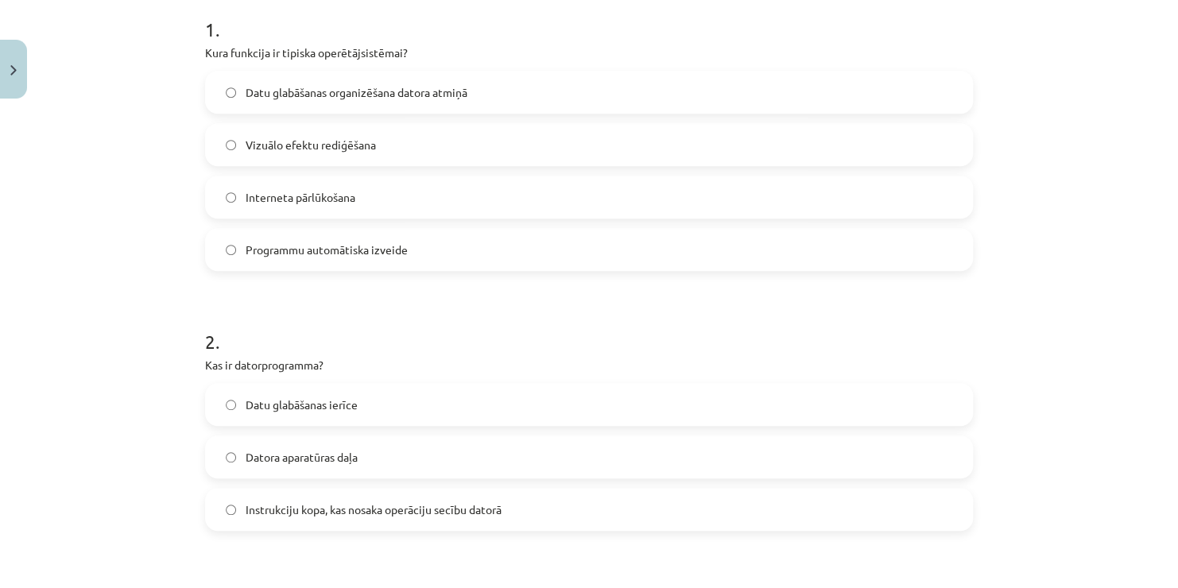
click at [471, 107] on label "Datu glabāšanas organizēšana datora atmiņā" at bounding box center [589, 92] width 765 height 40
click at [322, 518] on label "Instrukciju kopa, kas nosaka operāciju secību datorā" at bounding box center [589, 510] width 765 height 40
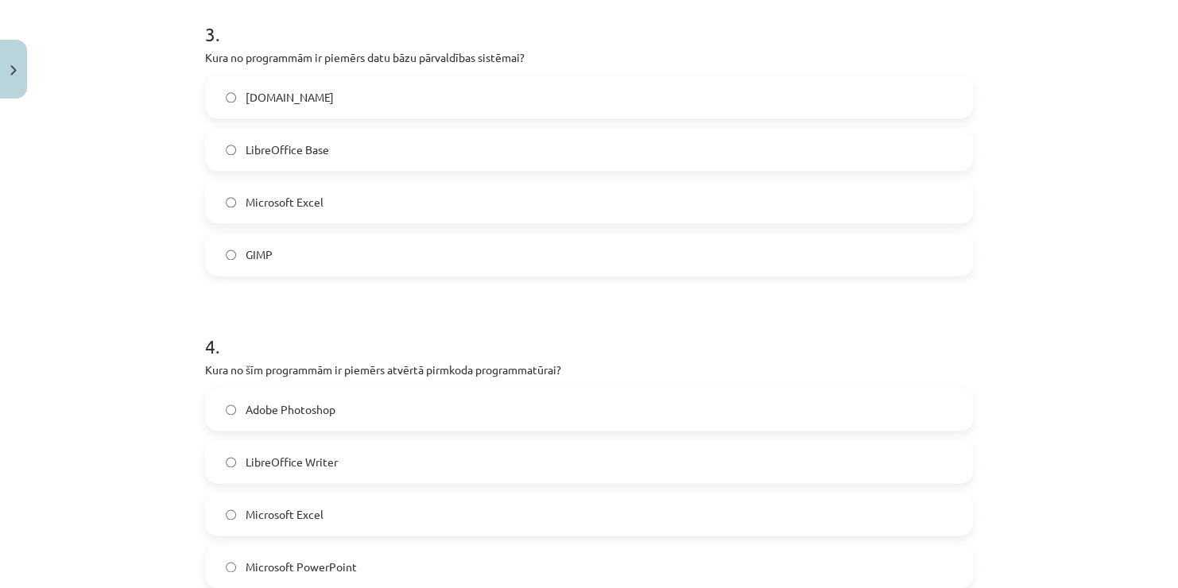
scroll to position [909, 0]
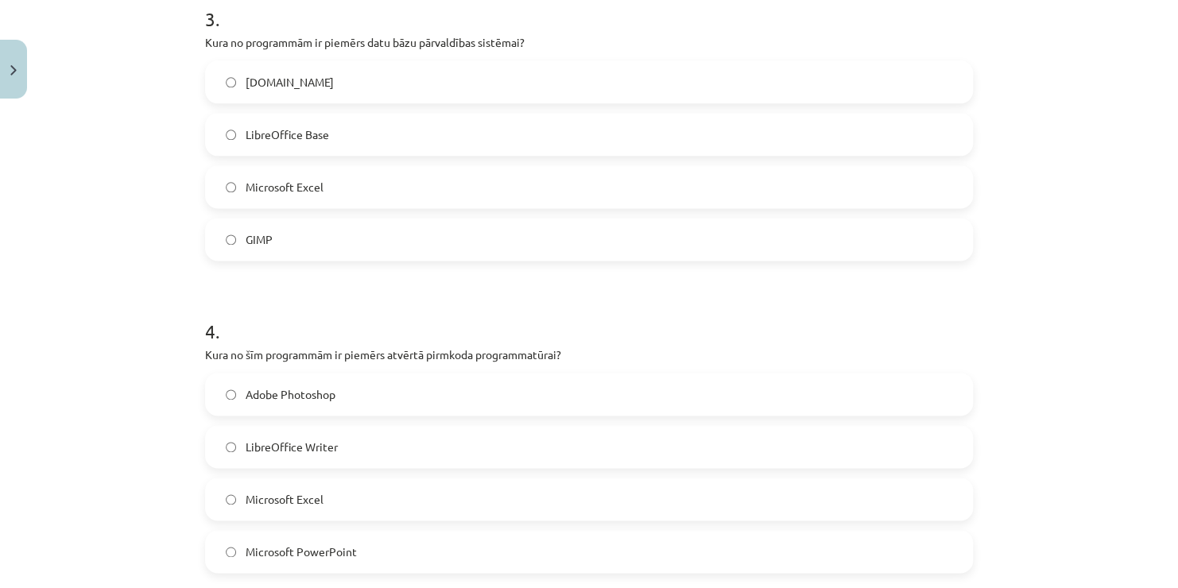
click at [309, 129] on span "LibreOffice Base" at bounding box center [287, 134] width 83 height 17
click at [347, 453] on label "LibreOffice Writer" at bounding box center [589, 447] width 765 height 40
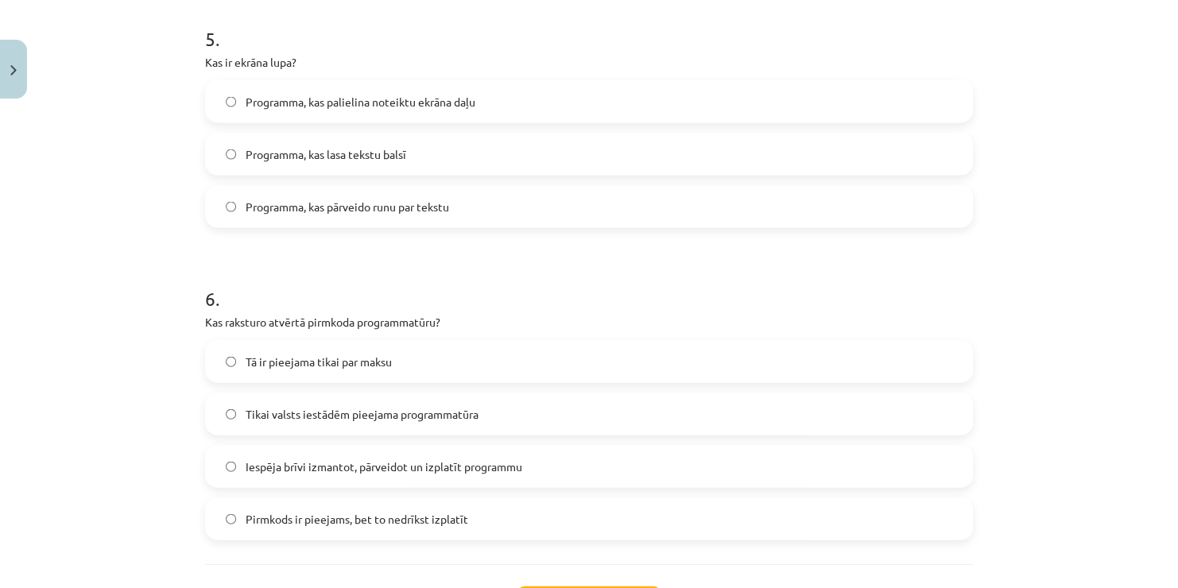
scroll to position [1523, 0]
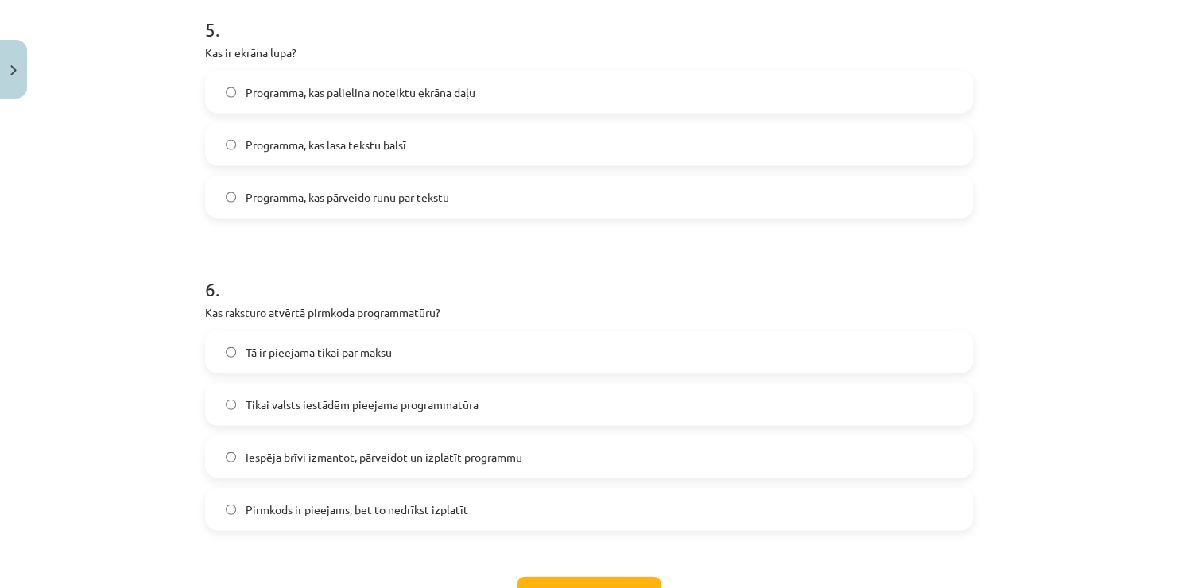
click at [382, 99] on span "Programma, kas palielina noteiktu ekrāna daļu" at bounding box center [361, 92] width 230 height 17
click at [441, 456] on span "Iespēja brīvi izmantot, pārveidot un izplatīt programmu" at bounding box center [384, 457] width 277 height 17
click at [594, 578] on button "Iesniegt" at bounding box center [589, 594] width 145 height 35
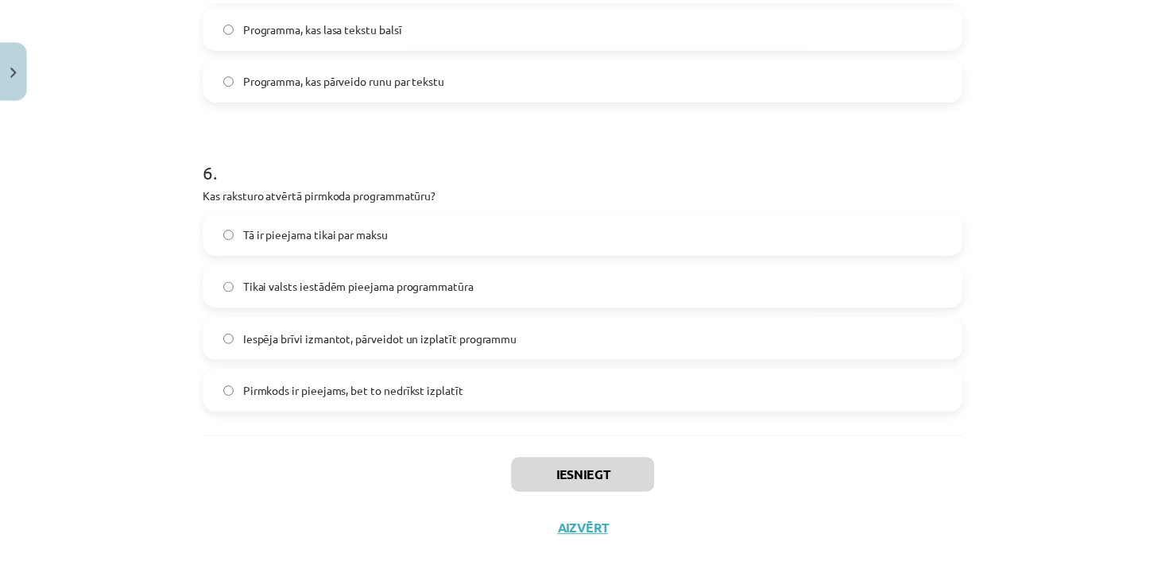
scroll to position [1650, 0]
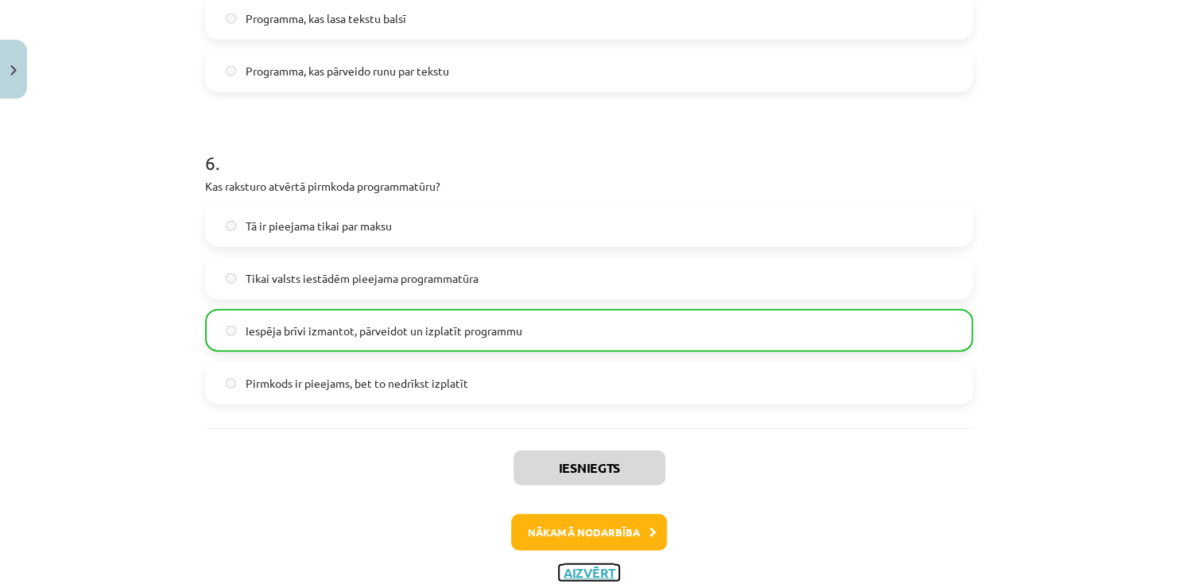
click at [577, 569] on button "Aizvērt" at bounding box center [589, 573] width 60 height 16
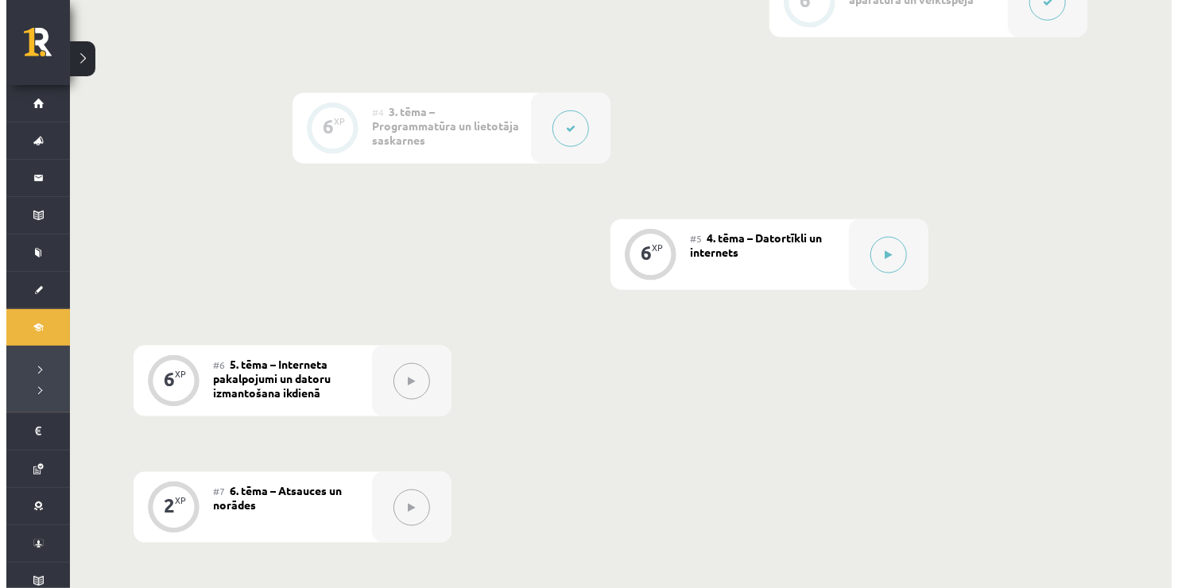
scroll to position [826, 0]
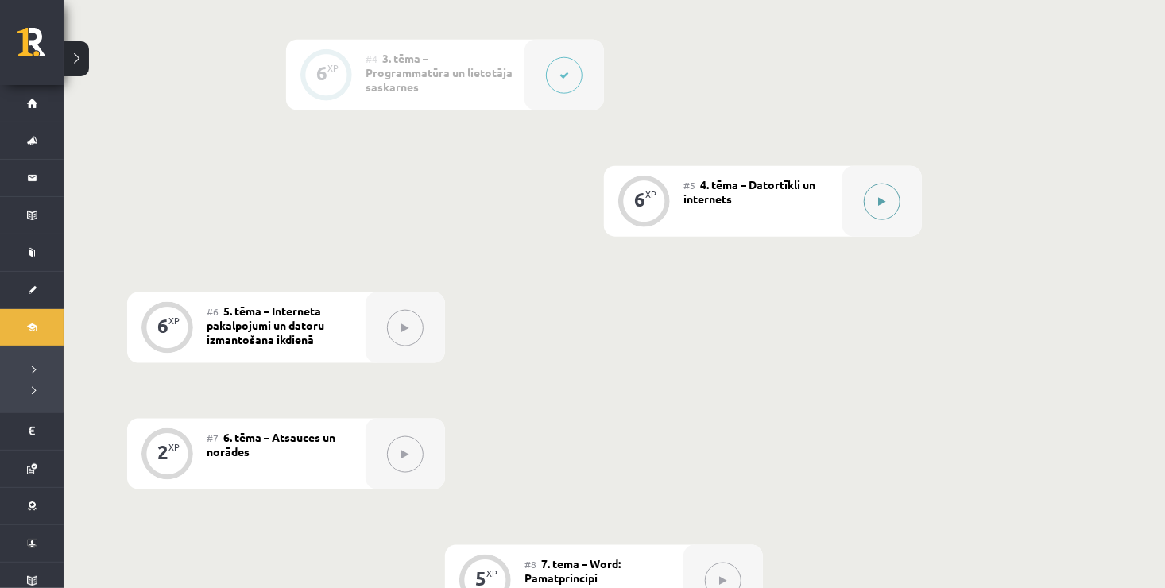
click at [885, 195] on button at bounding box center [882, 202] width 37 height 37
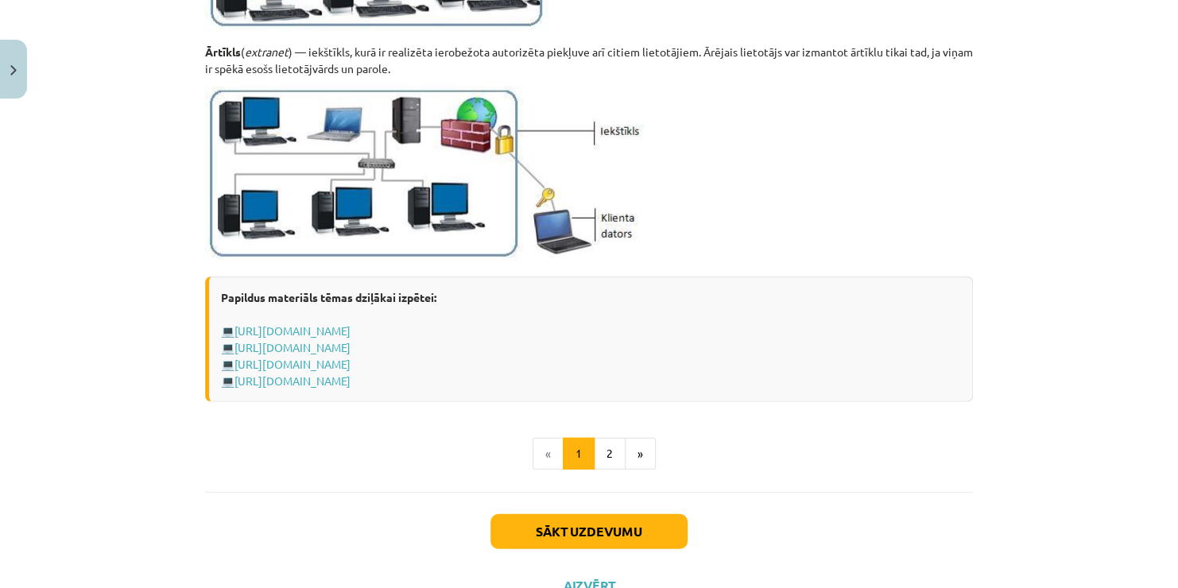
scroll to position [1937, 0]
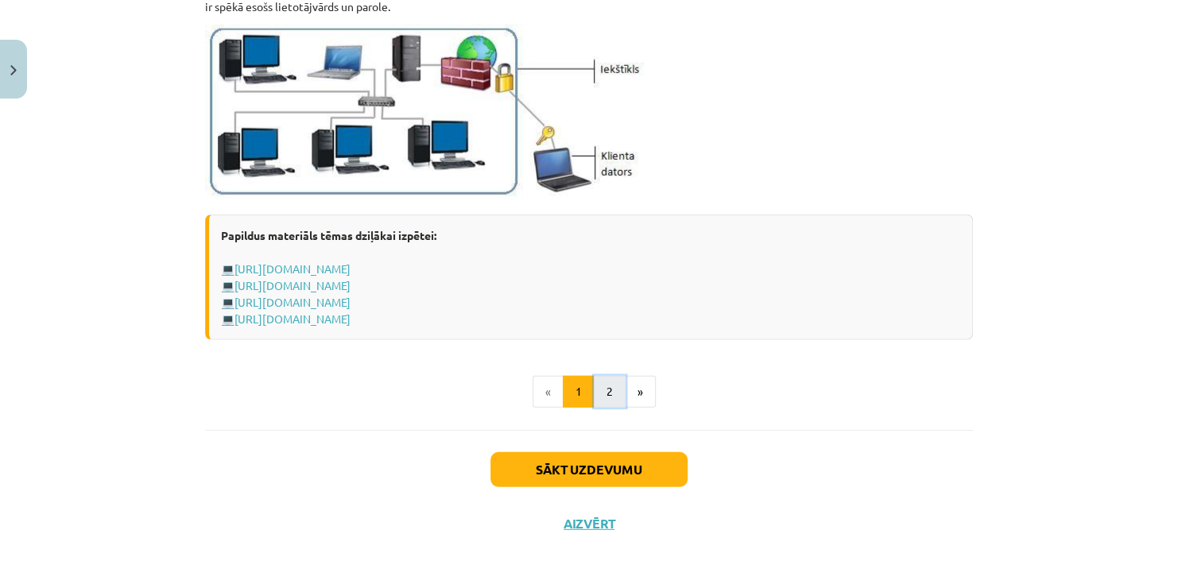
click at [599, 391] on button "2" at bounding box center [610, 392] width 32 height 32
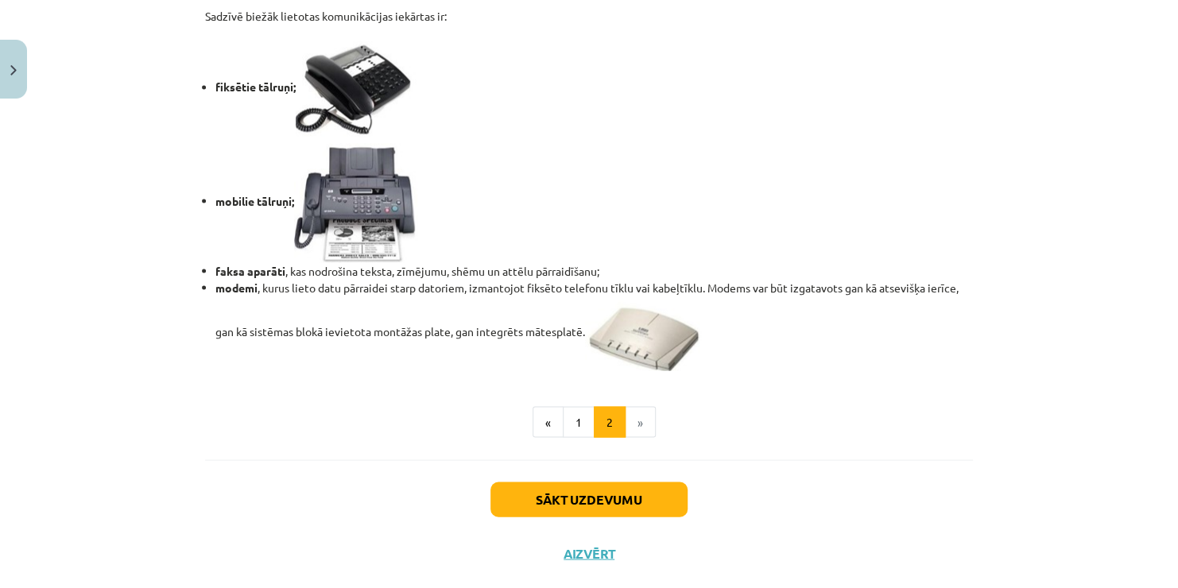
scroll to position [1363, 0]
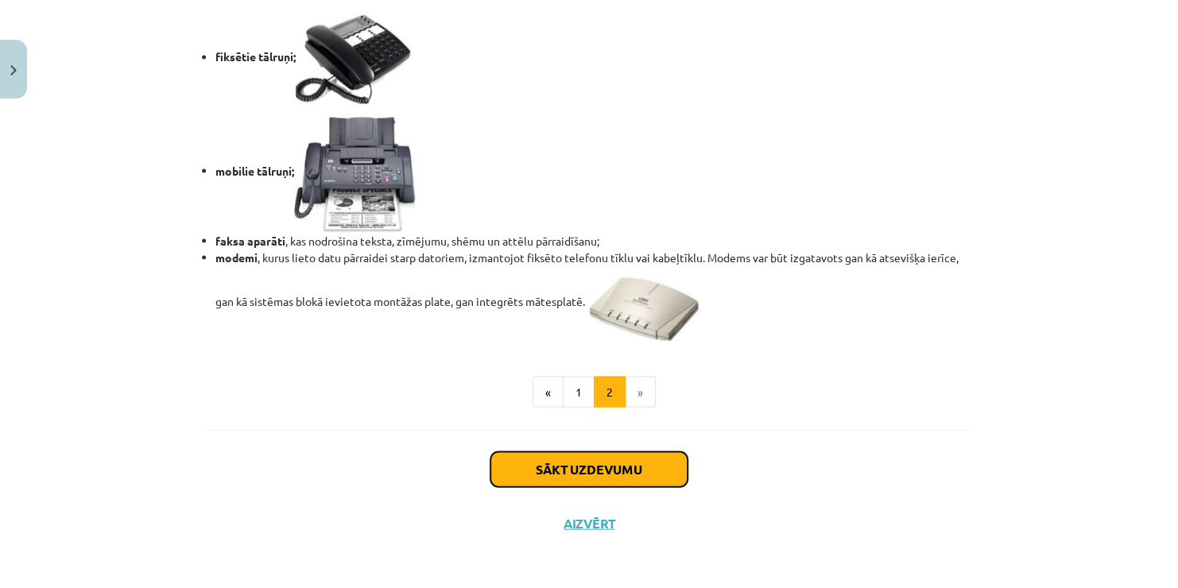
click at [574, 479] on button "Sākt uzdevumu" at bounding box center [589, 469] width 197 height 35
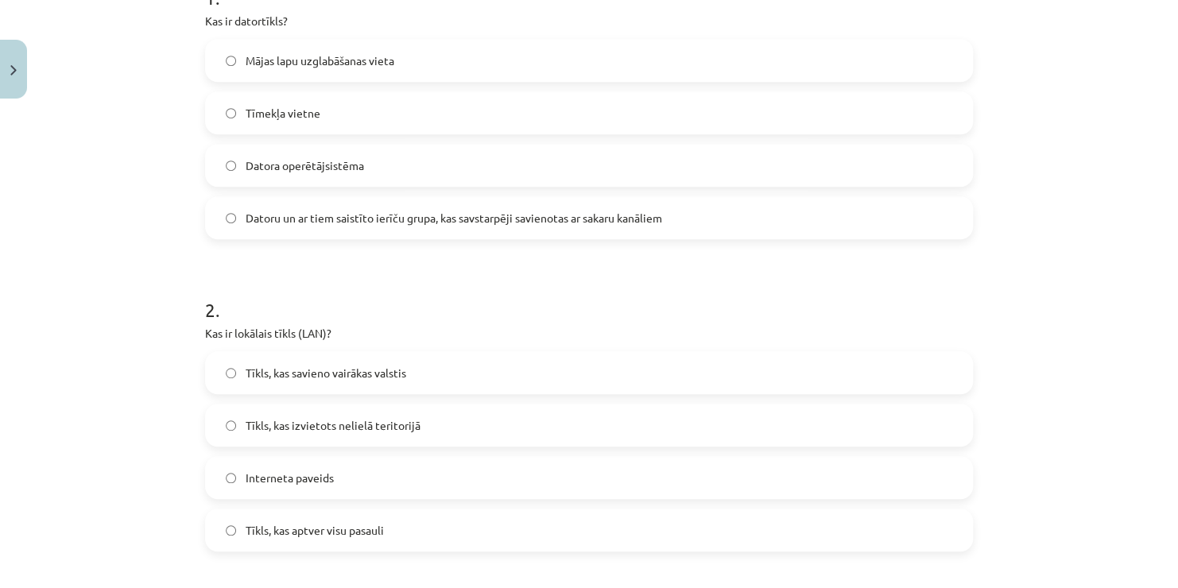
scroll to position [326, 0]
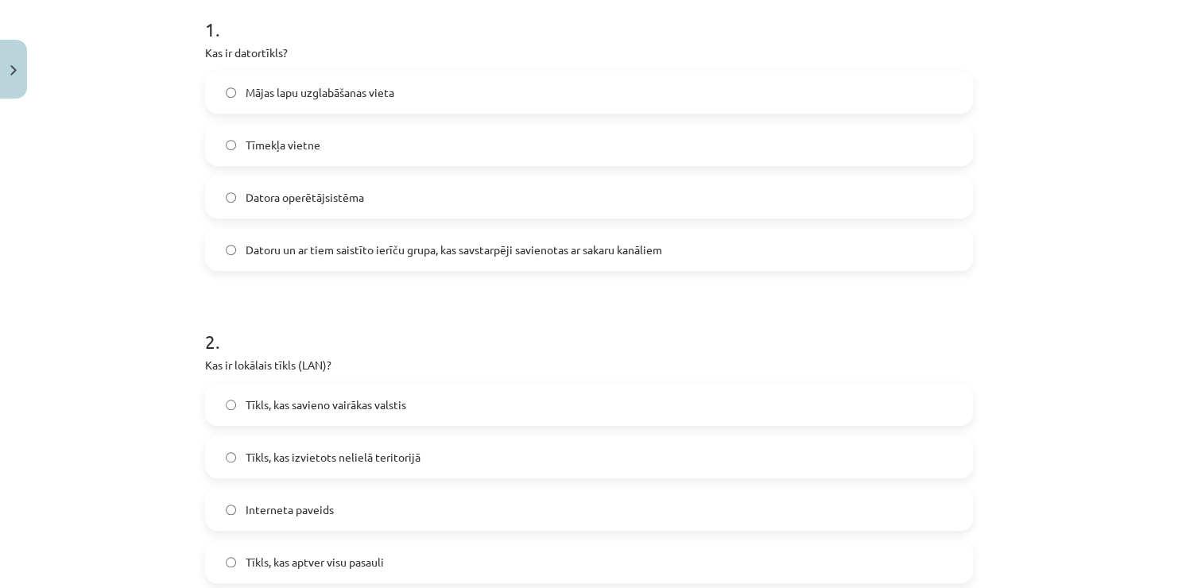
click at [591, 258] on label "Datoru un ar tiem saistīto ierīču grupa, kas savstarpēji savienotas ar sakaru k…" at bounding box center [589, 250] width 765 height 40
click at [379, 466] on label "Tīkls, kas izvietots nelielā teritorijā" at bounding box center [589, 457] width 765 height 40
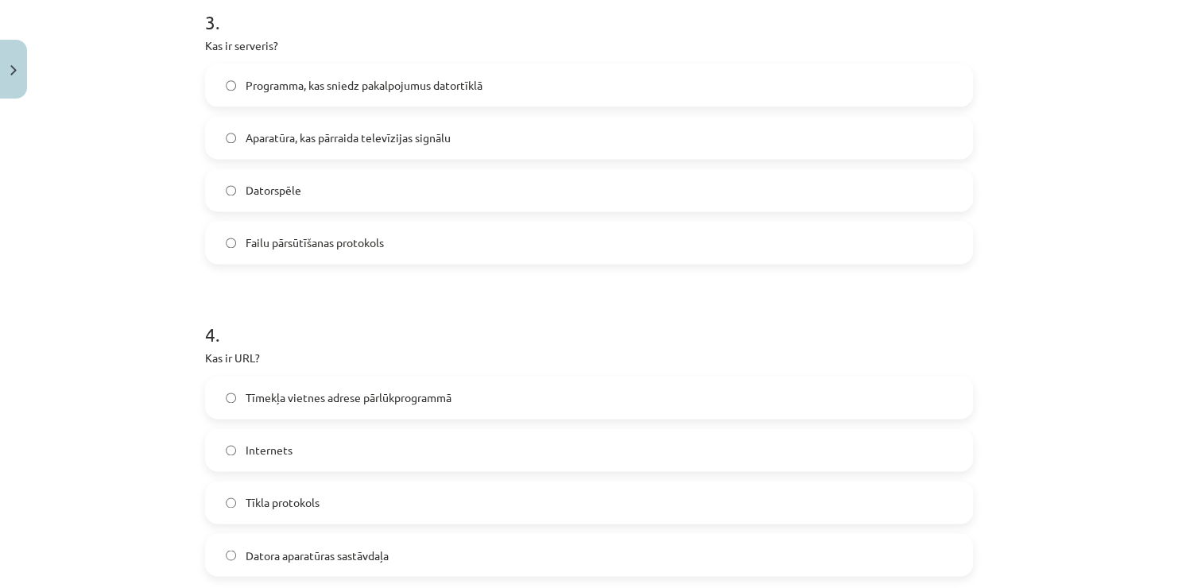
scroll to position [972, 0]
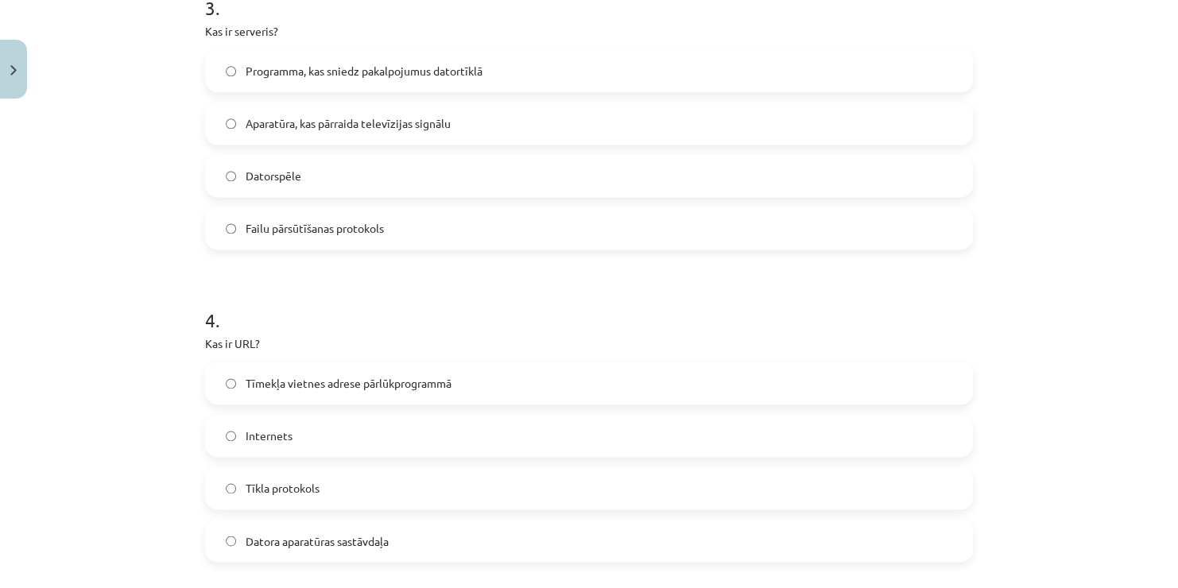
click at [309, 79] on label "Programma, kas sniedz pakalpojumus datortīklā" at bounding box center [589, 71] width 765 height 40
click at [309, 376] on span "Tīmekļa vietnes adrese pārlūkprogrammā" at bounding box center [349, 383] width 206 height 17
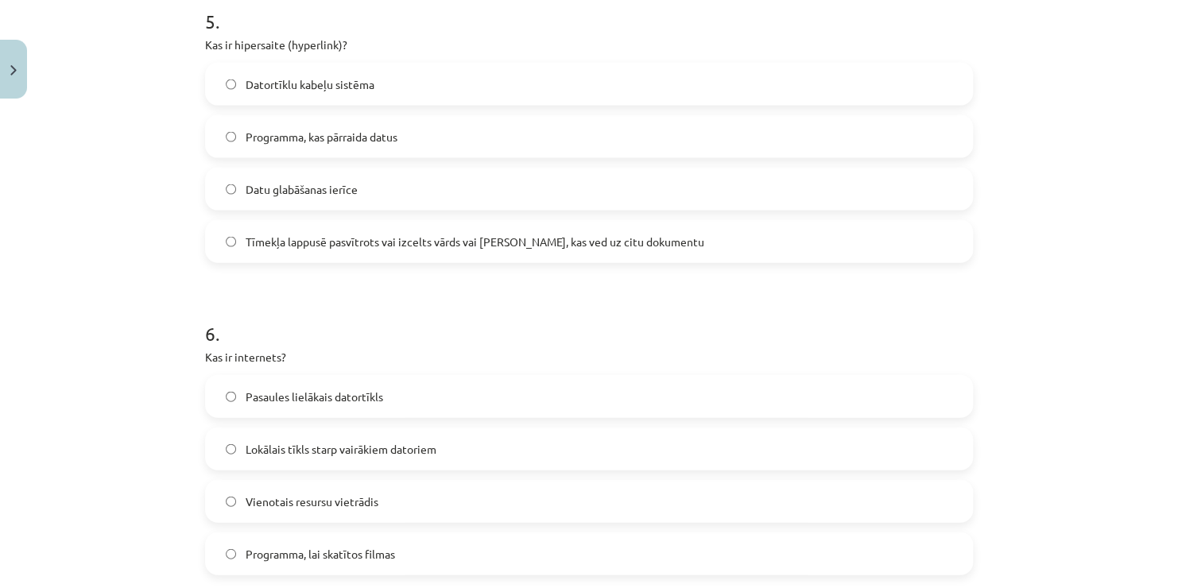
scroll to position [1597, 0]
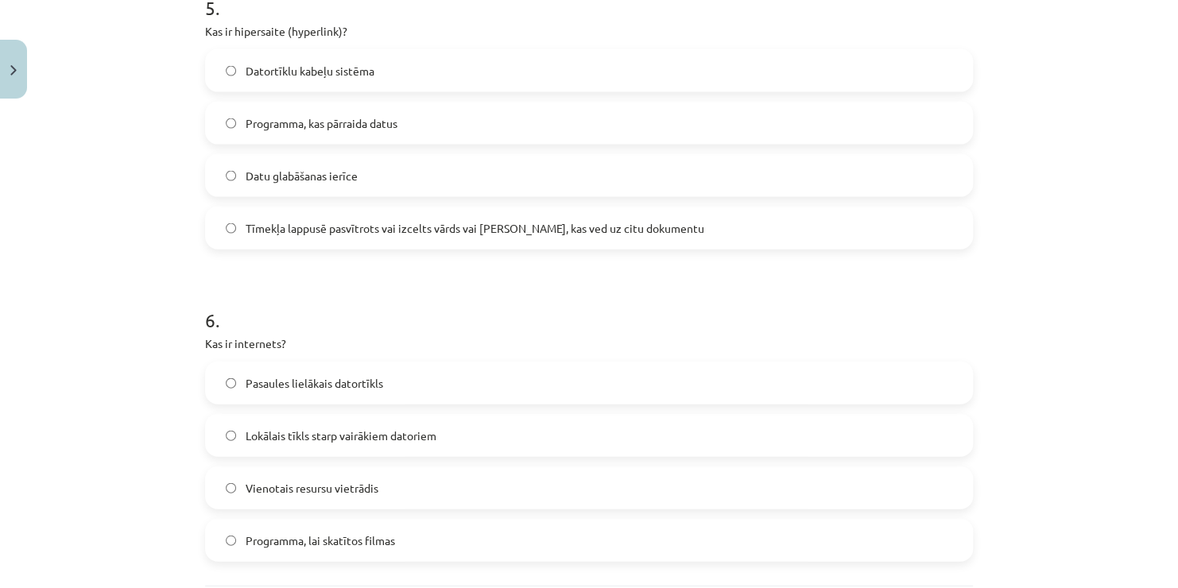
click at [630, 226] on span "Tīmekļa lappusē pasvītrots vai izcelts vārds vai frāze, kas ved uz citu dokumen…" at bounding box center [475, 228] width 459 height 17
click at [374, 385] on span "Pasaules lielākais datortīkls" at bounding box center [315, 383] width 138 height 17
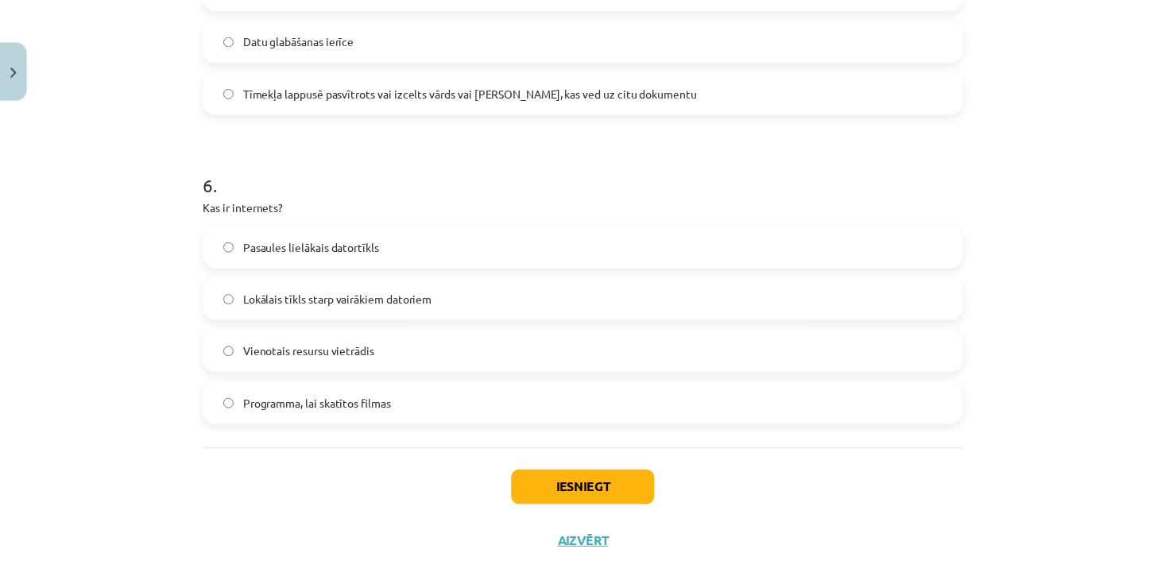
scroll to position [1755, 0]
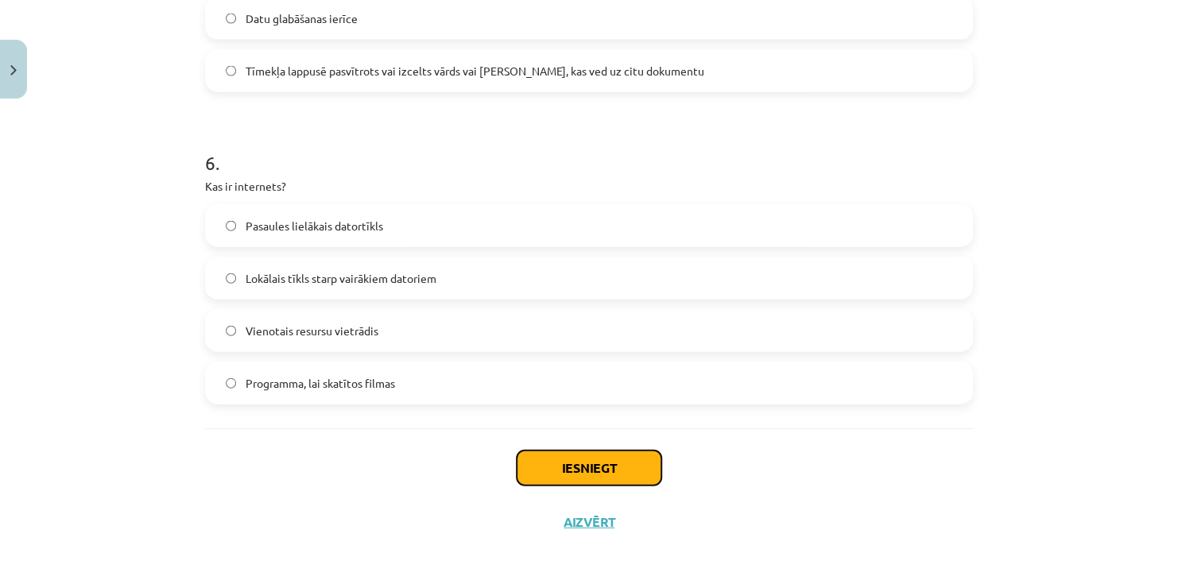
click at [602, 471] on button "Iesniegt" at bounding box center [589, 468] width 145 height 35
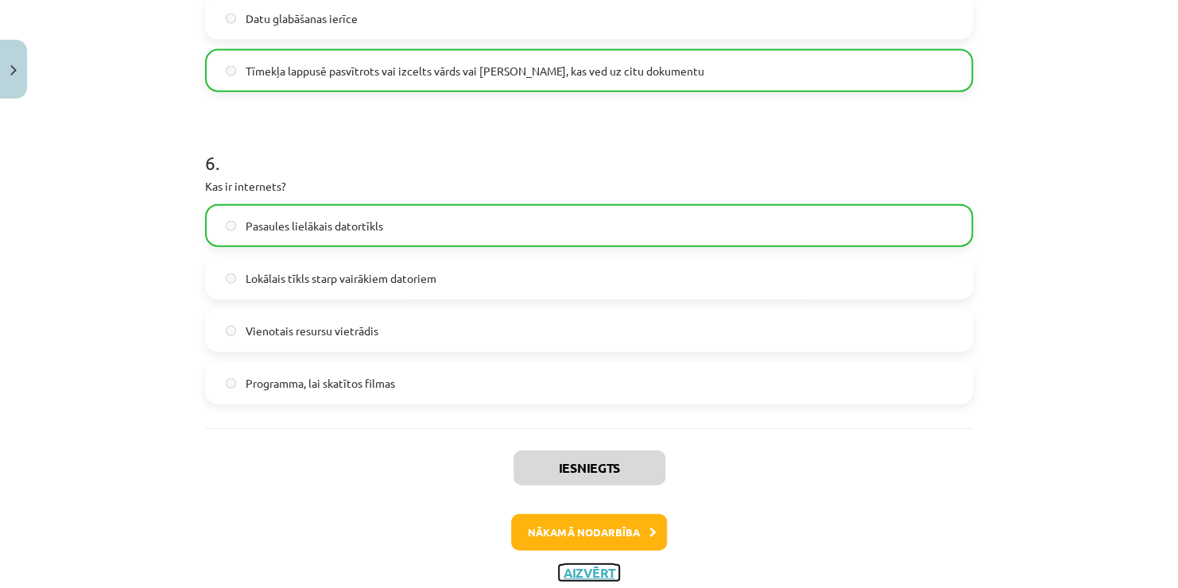
click at [591, 568] on button "Aizvērt" at bounding box center [589, 573] width 60 height 16
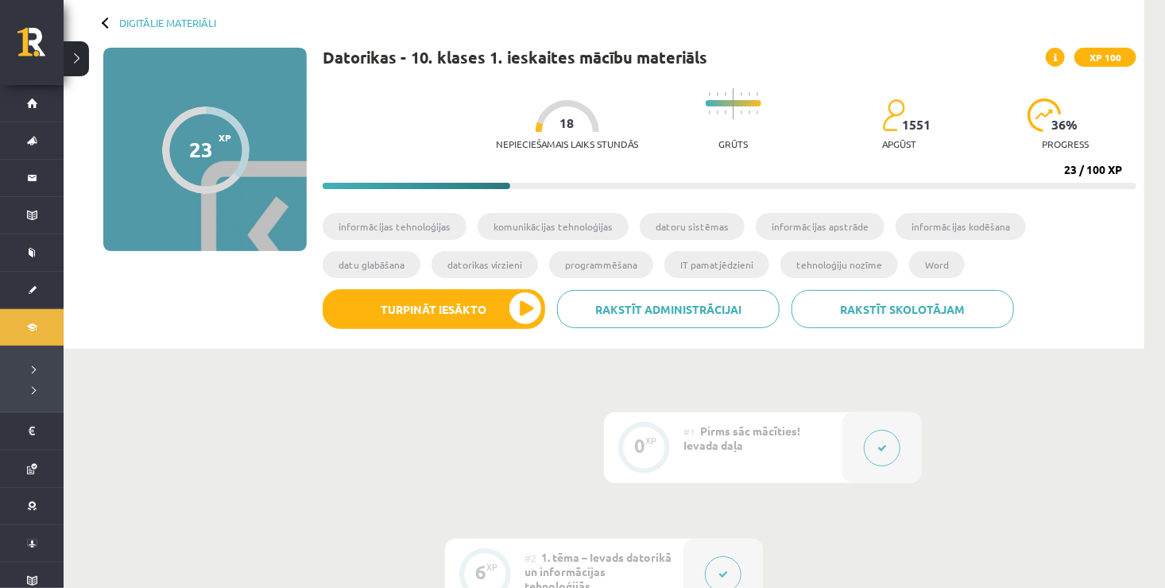
scroll to position [42, 0]
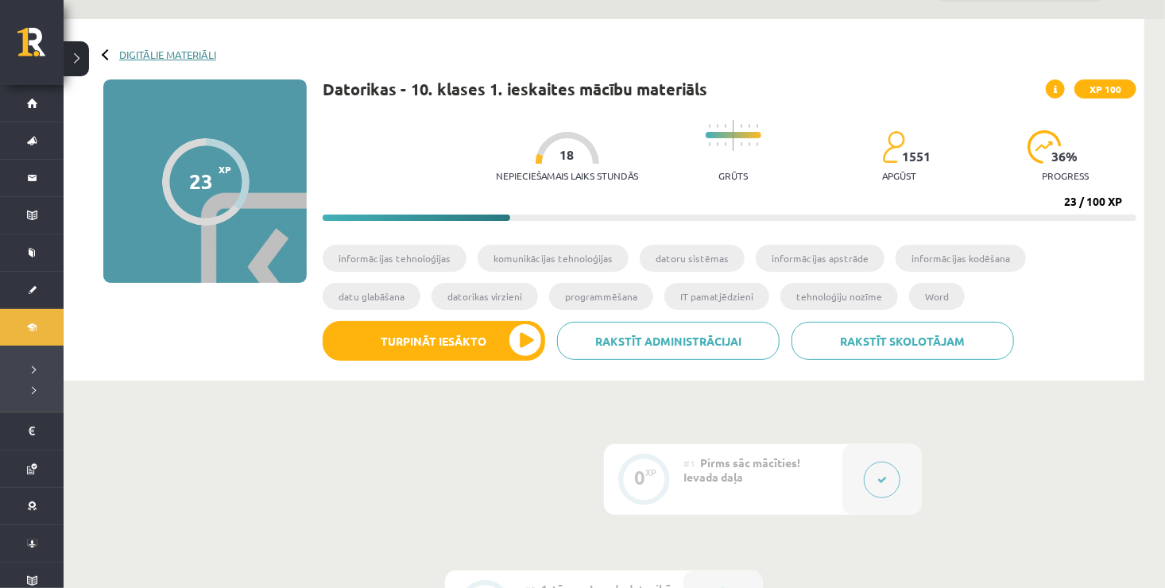
click at [157, 54] on link "Digitālie materiāli" at bounding box center [167, 54] width 97 height 12
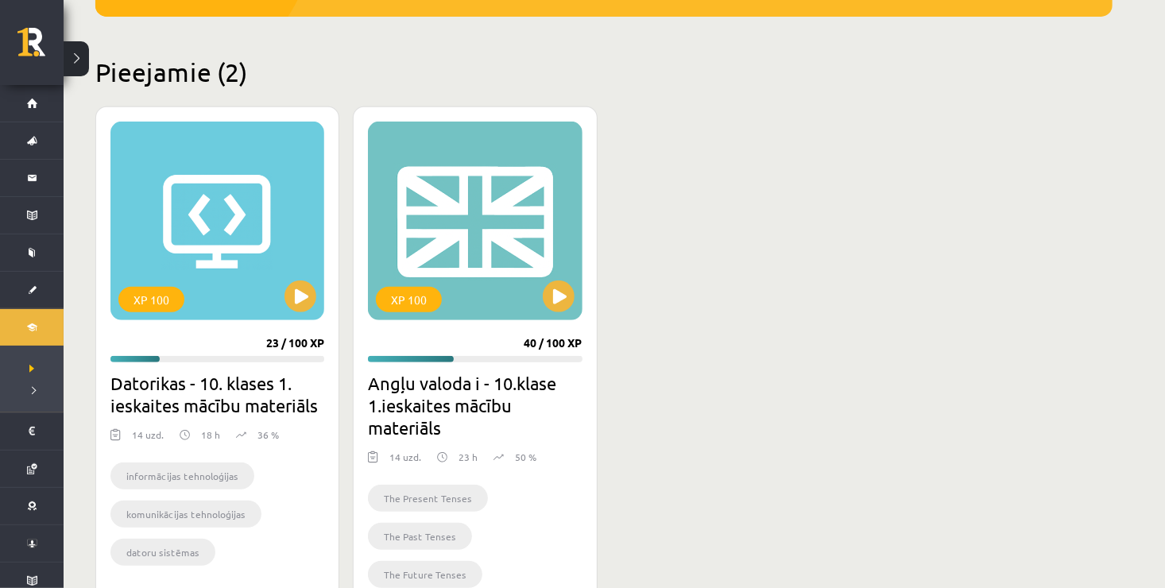
scroll to position [350, 0]
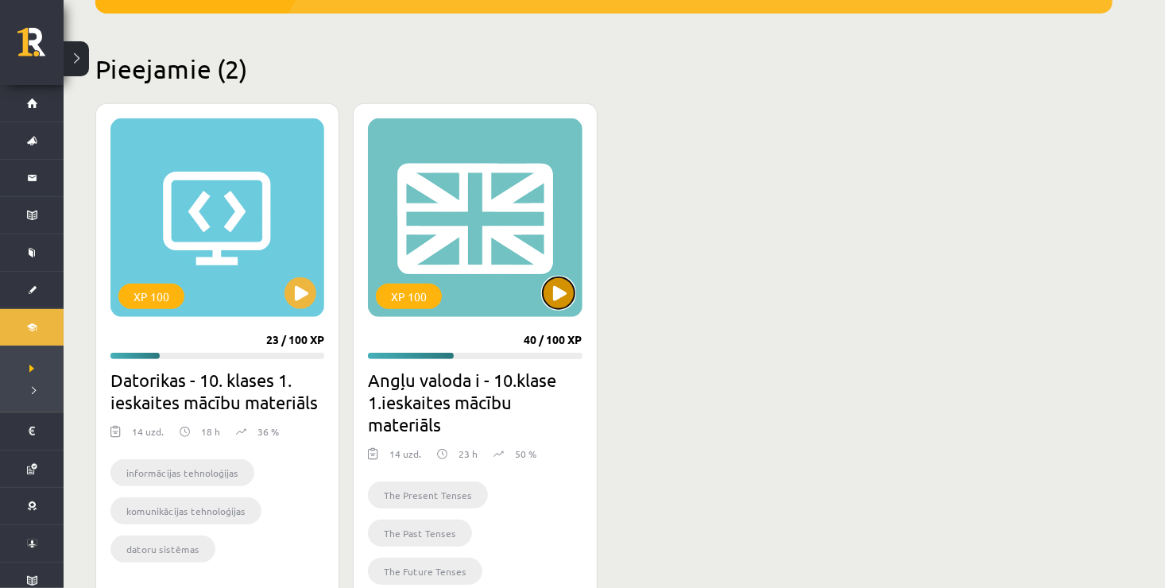
click at [561, 293] on button at bounding box center [559, 293] width 32 height 32
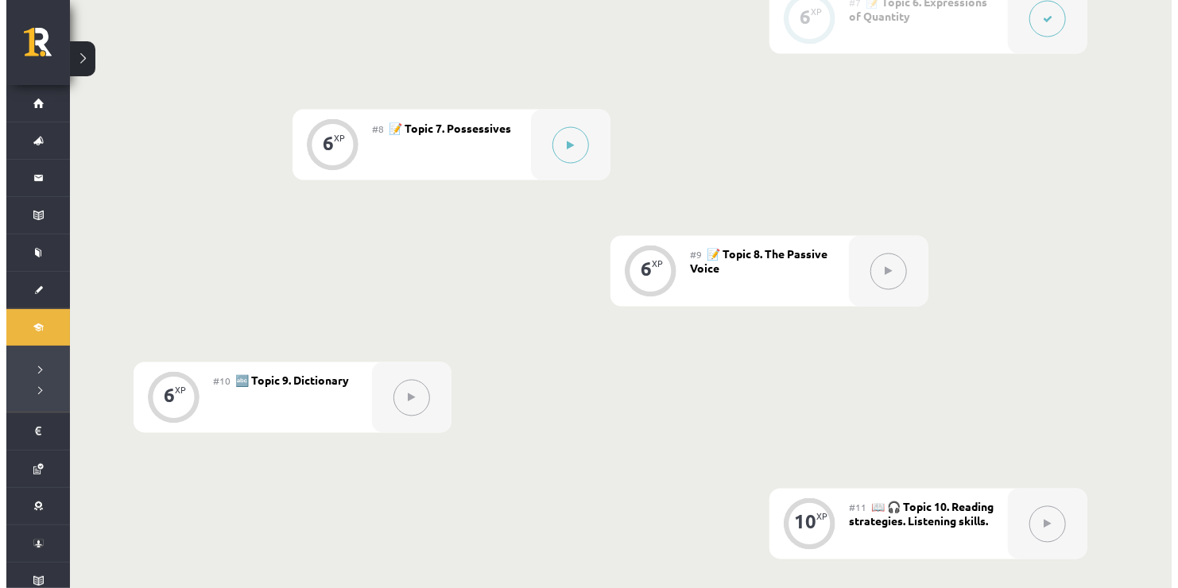
scroll to position [1239, 0]
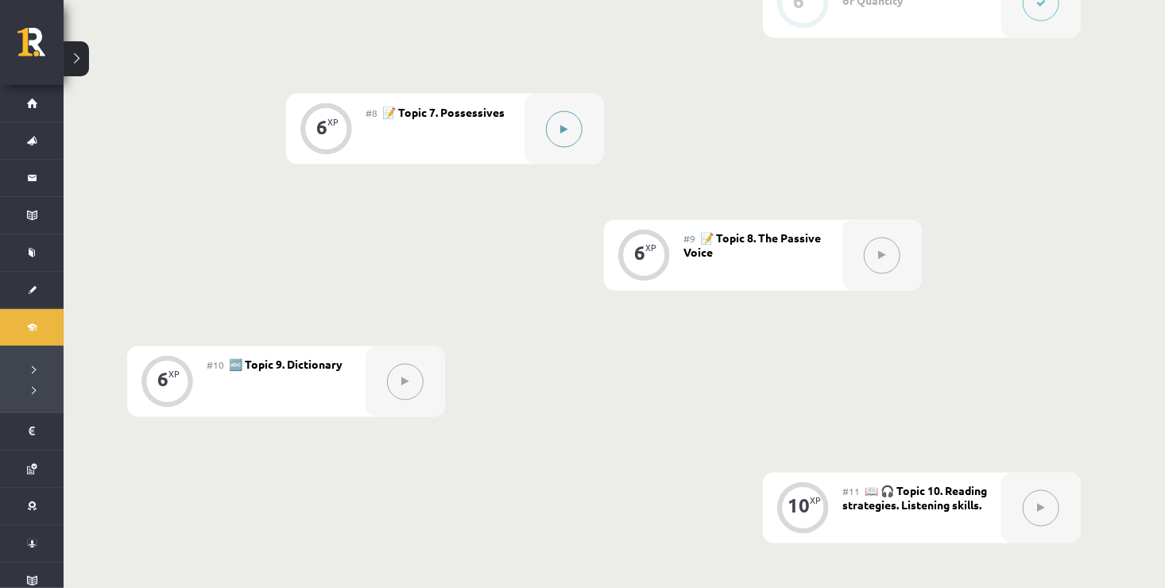
click at [570, 140] on button at bounding box center [564, 129] width 37 height 37
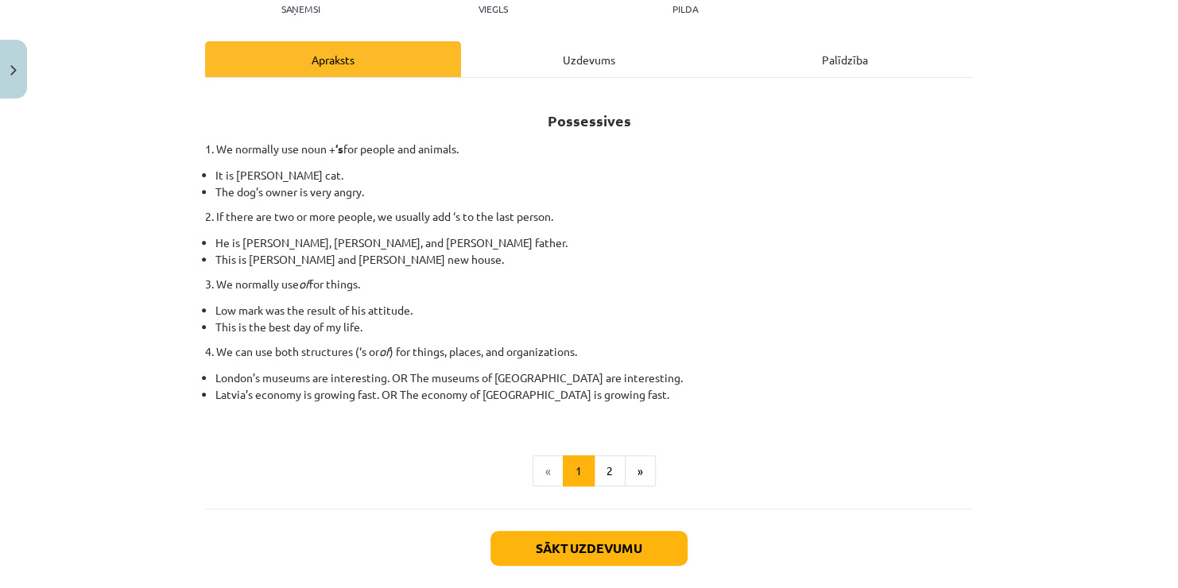
scroll to position [223, 0]
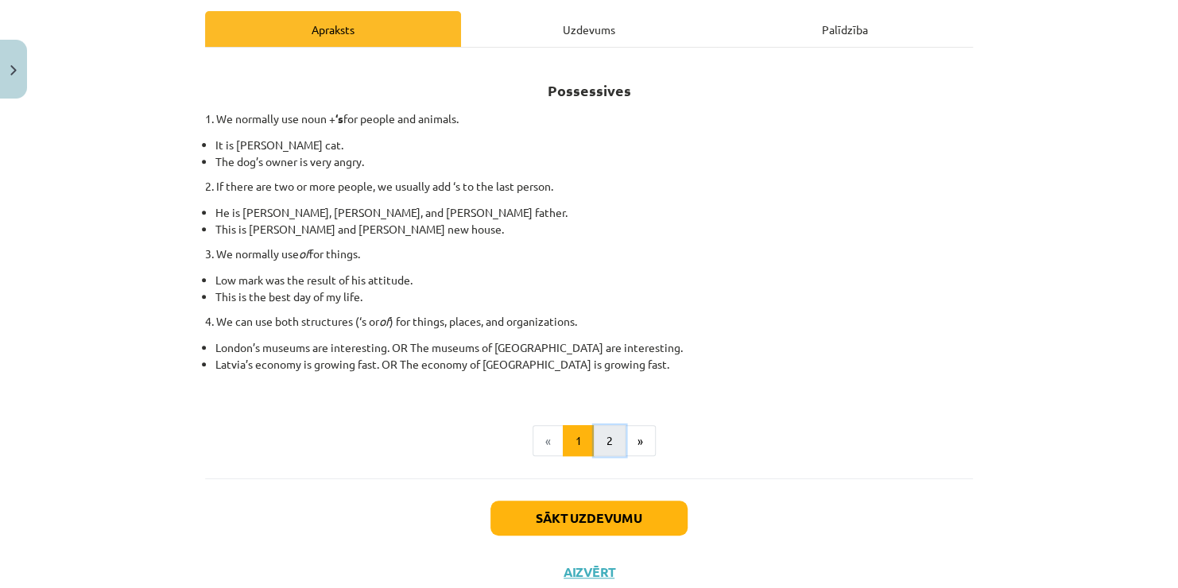
click at [595, 451] on button "2" at bounding box center [610, 441] width 32 height 32
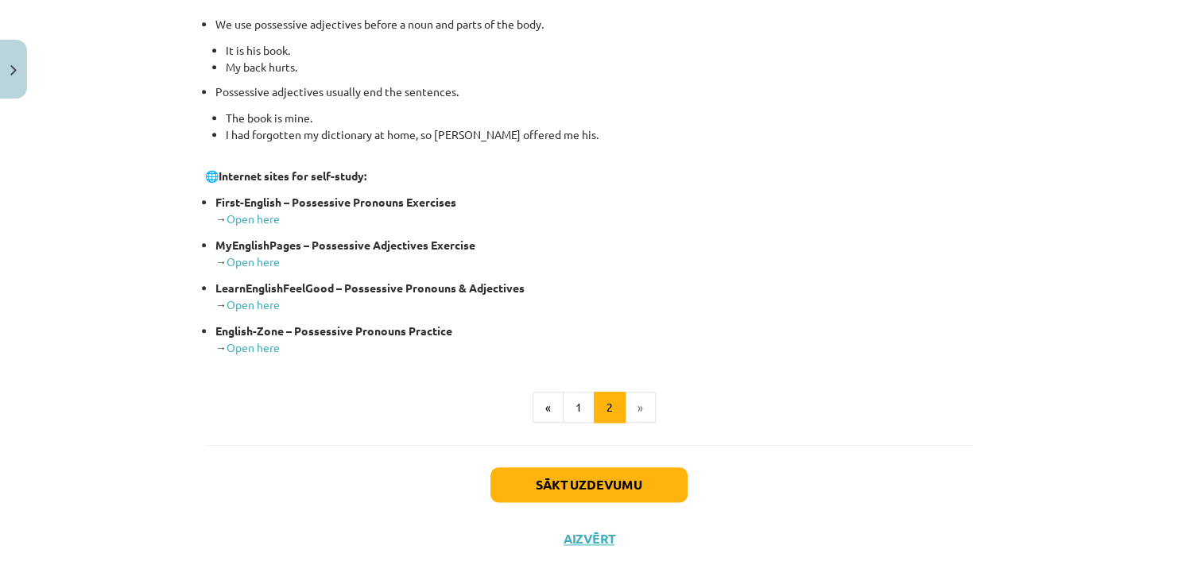
scroll to position [626, 0]
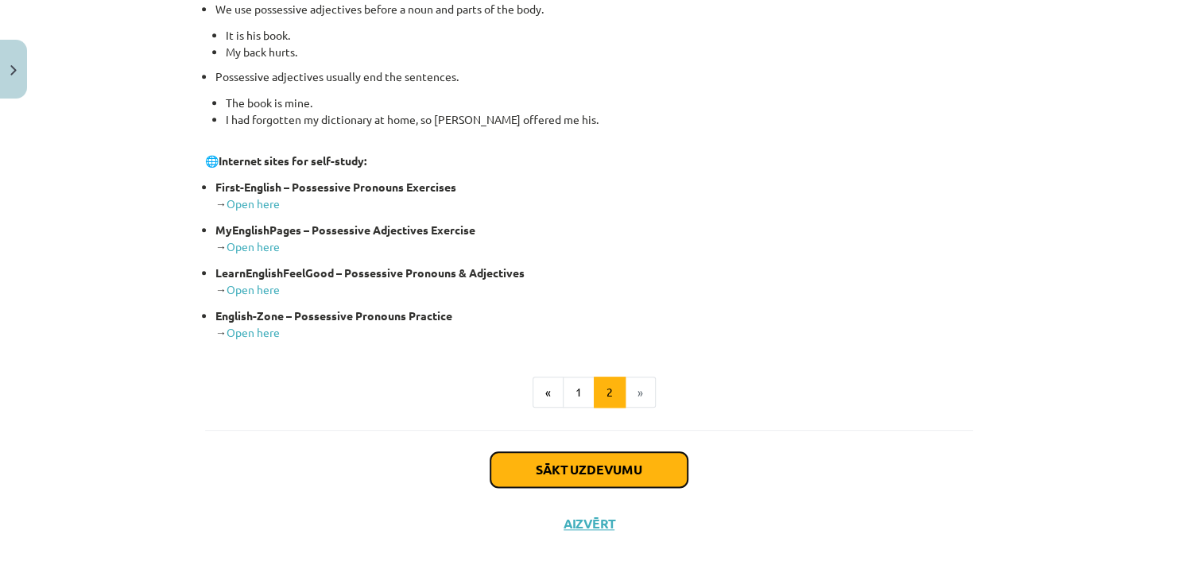
click at [562, 461] on button "Sākt uzdevumu" at bounding box center [589, 469] width 197 height 35
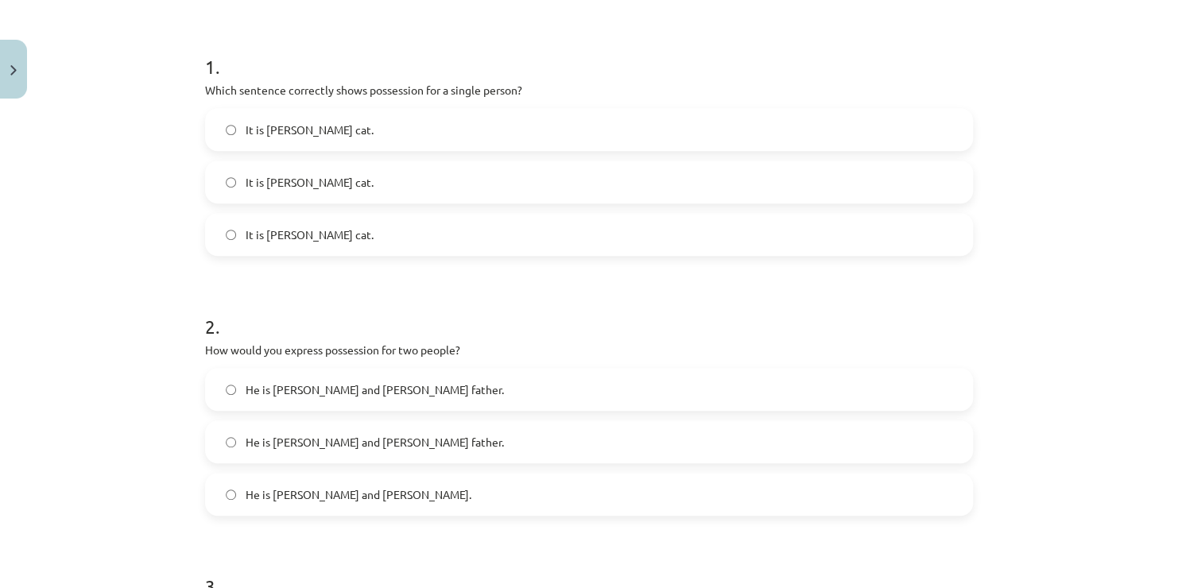
scroll to position [273, 0]
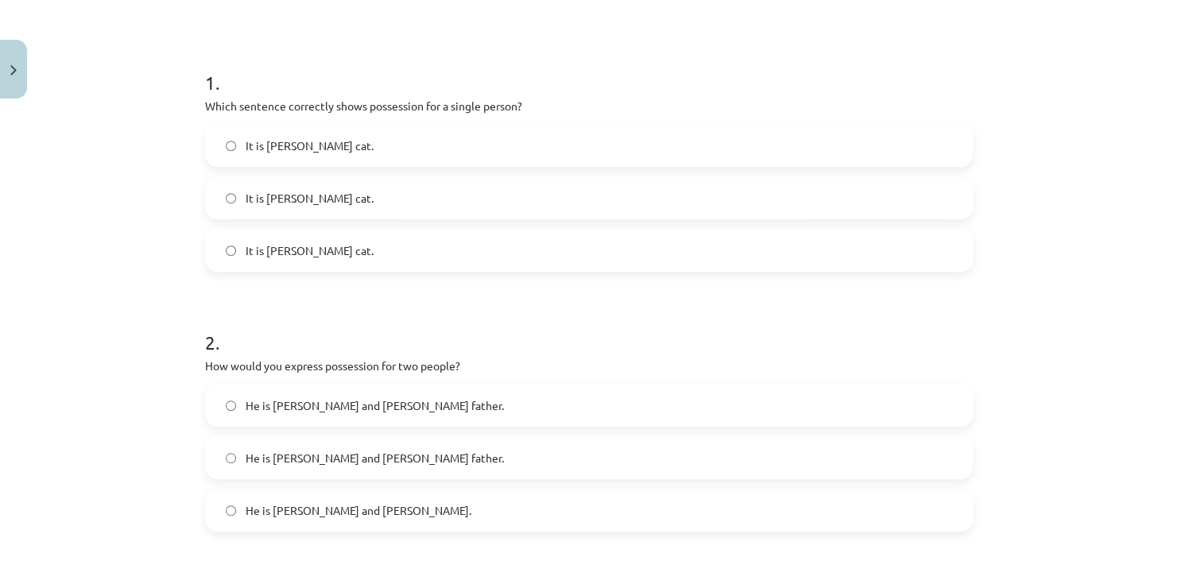
click at [452, 145] on label "It is Jane’s cat." at bounding box center [589, 146] width 765 height 40
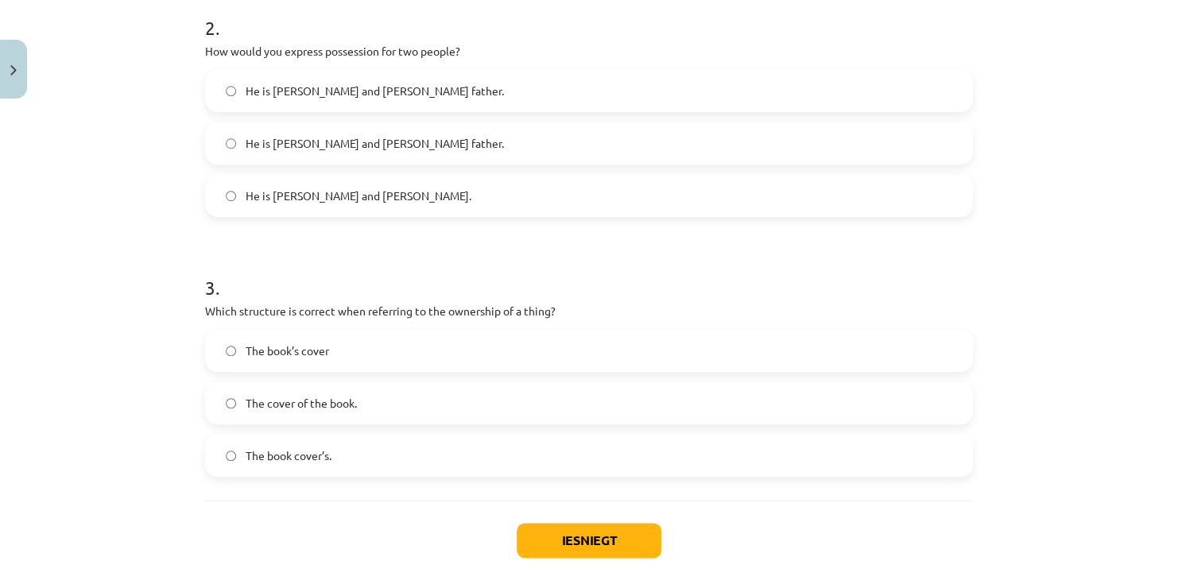
scroll to position [591, 0]
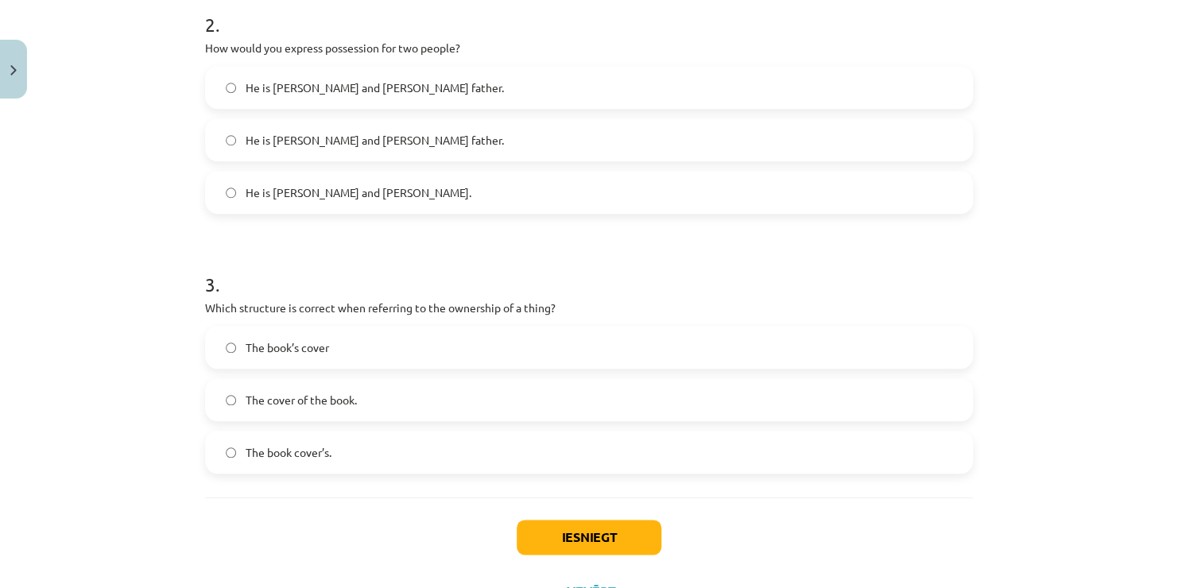
click at [337, 142] on span "He is Alice and James’s father." at bounding box center [375, 140] width 258 height 17
click at [375, 341] on label "The book’s cover" at bounding box center [589, 348] width 765 height 40
click at [603, 533] on button "Iesniegt" at bounding box center [589, 537] width 145 height 35
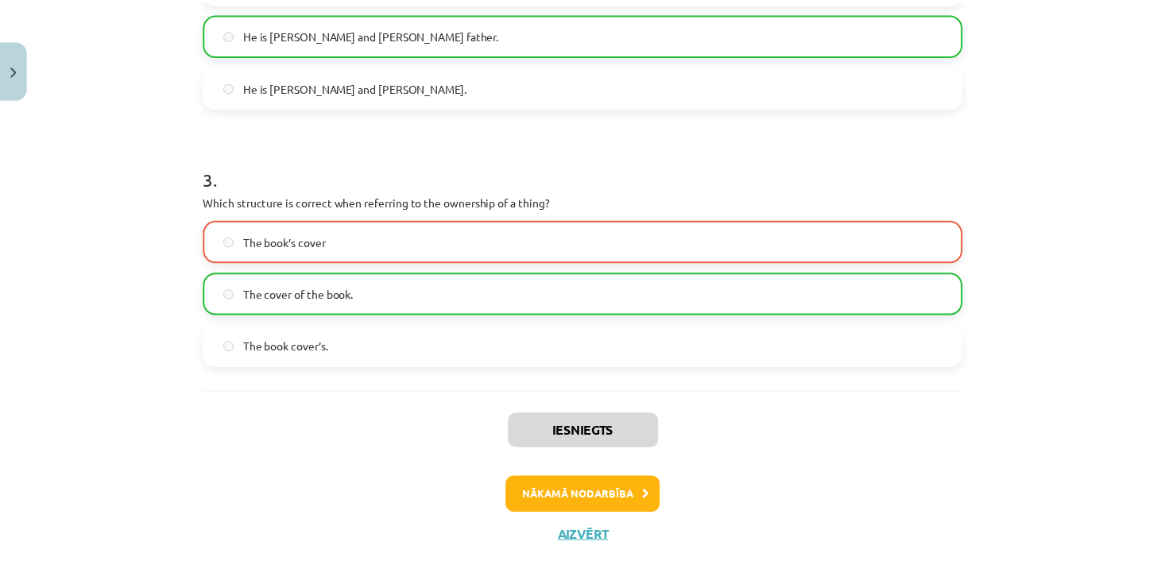
scroll to position [710, 0]
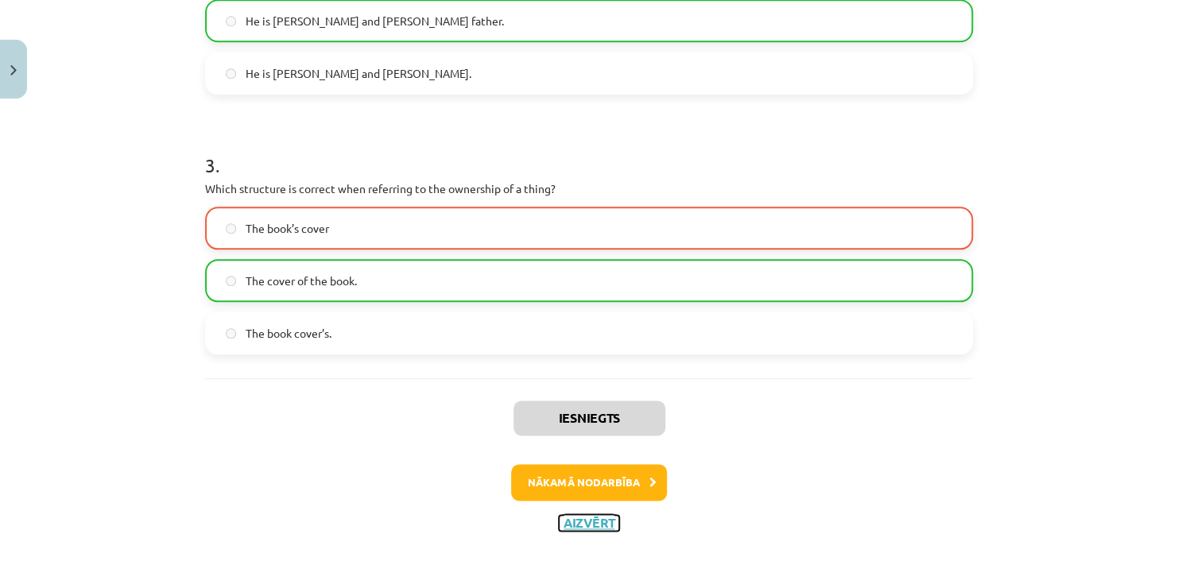
click at [586, 525] on button "Aizvērt" at bounding box center [589, 523] width 60 height 16
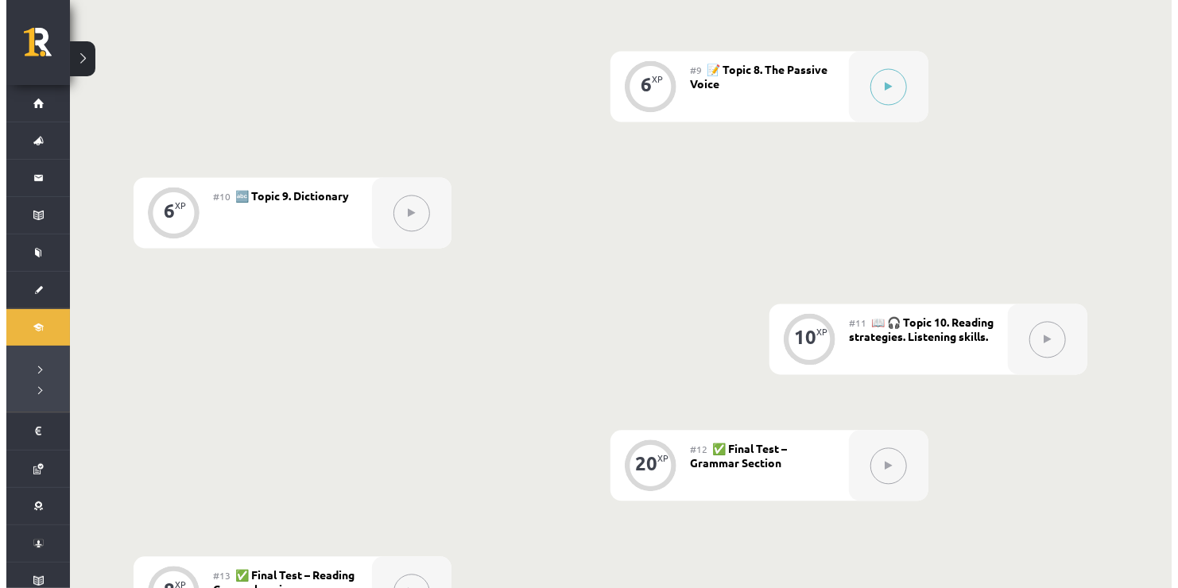
scroll to position [1430, 0]
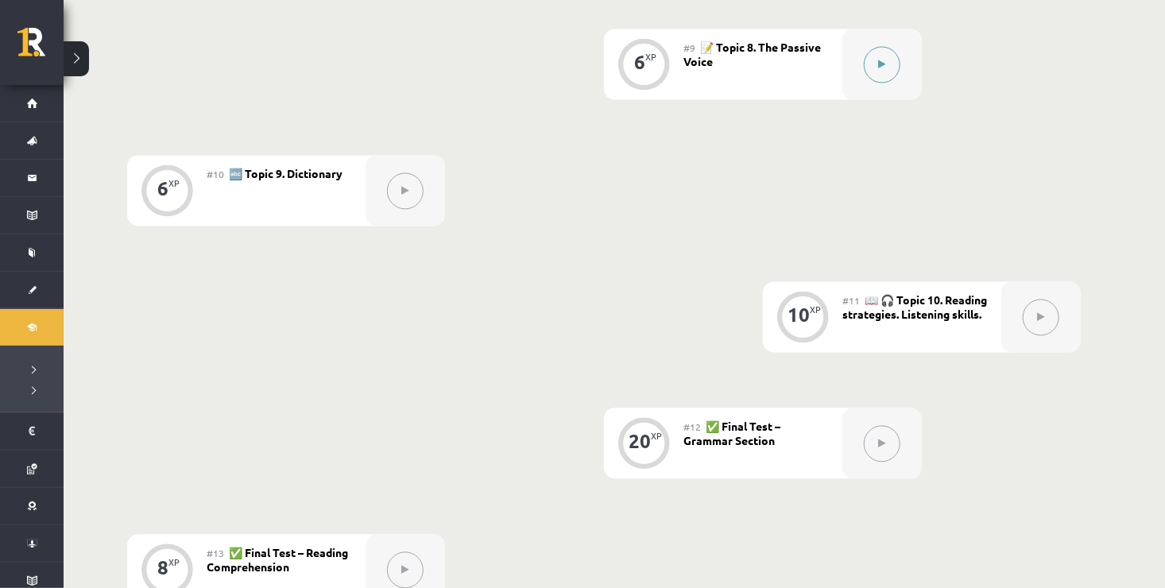
click at [885, 66] on icon at bounding box center [882, 65] width 7 height 10
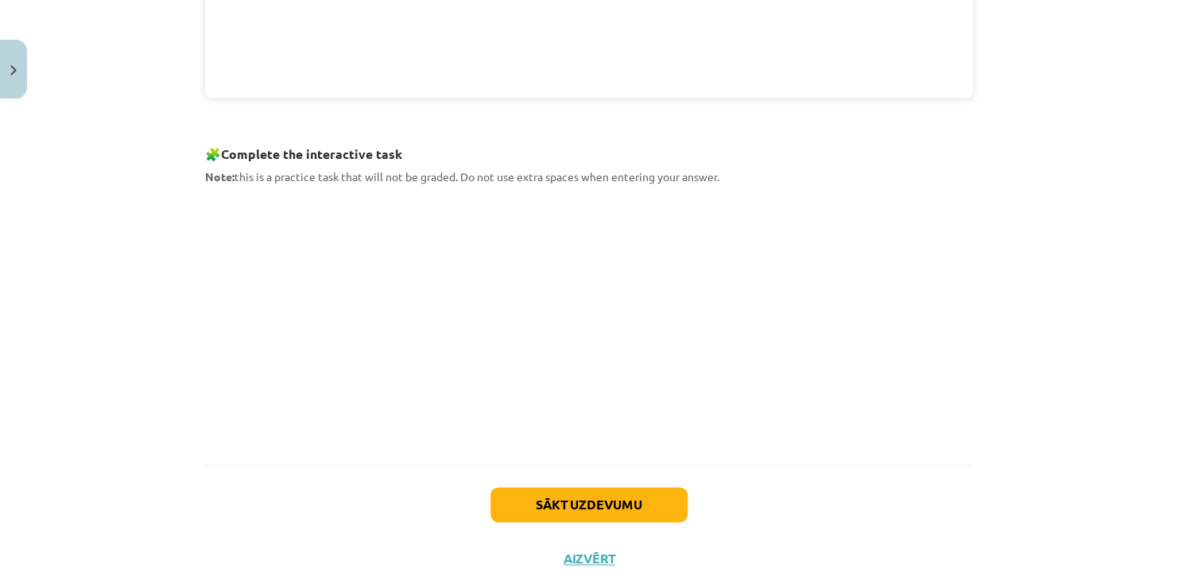
scroll to position [755, 0]
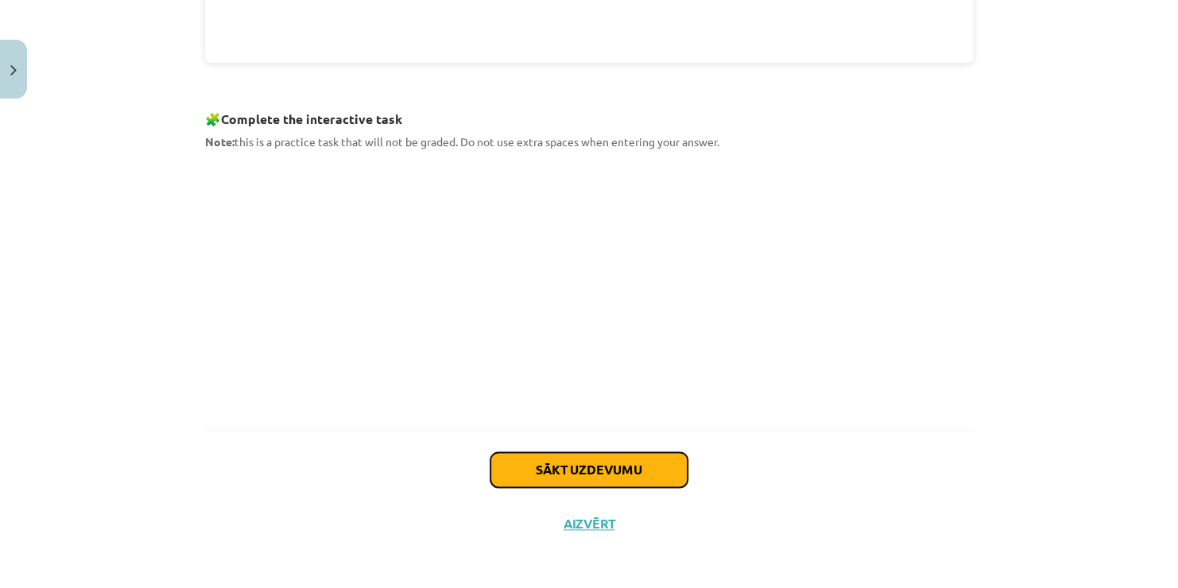
click at [584, 467] on button "Sākt uzdevumu" at bounding box center [589, 469] width 197 height 35
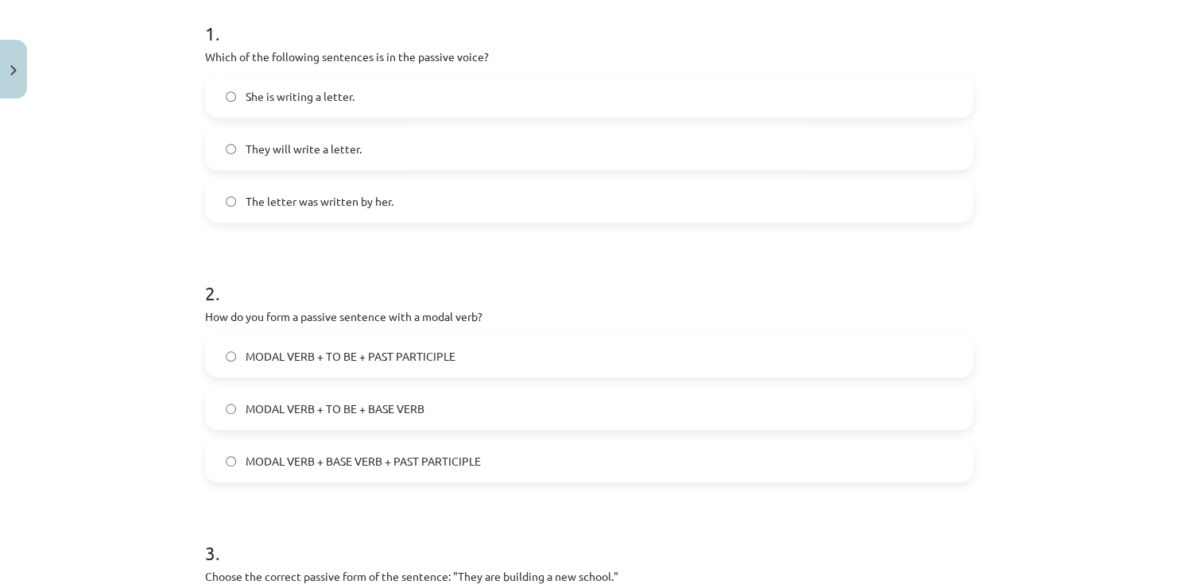
scroll to position [326, 0]
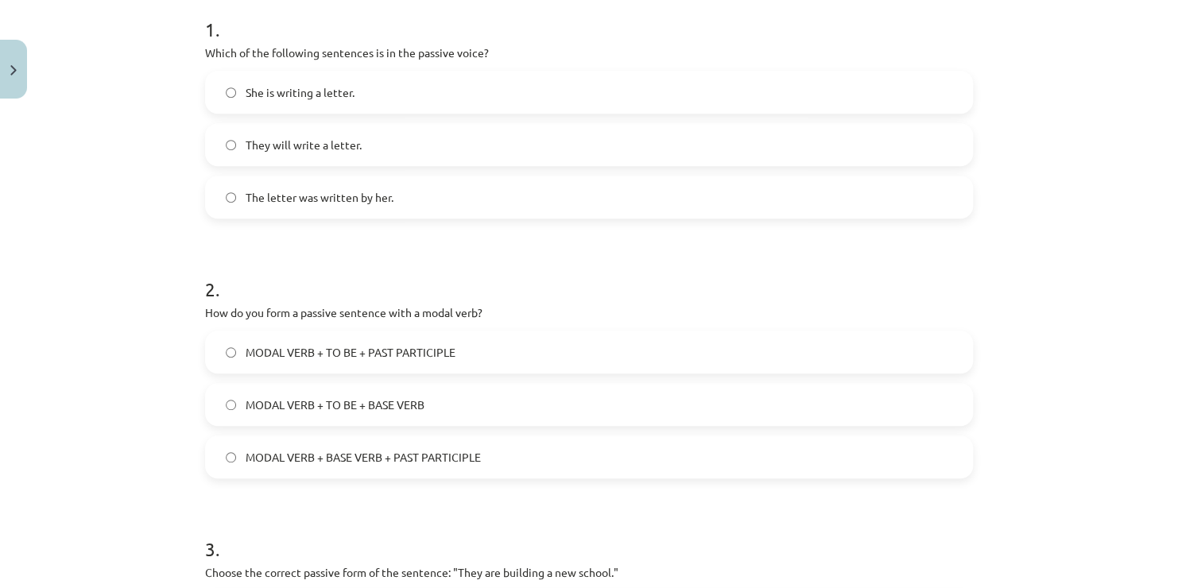
click at [383, 194] on span "The letter was written by her." at bounding box center [320, 197] width 148 height 17
click at [446, 356] on span "MODAL VERB + TO BE + PAST PARTICIPLE" at bounding box center [351, 352] width 210 height 17
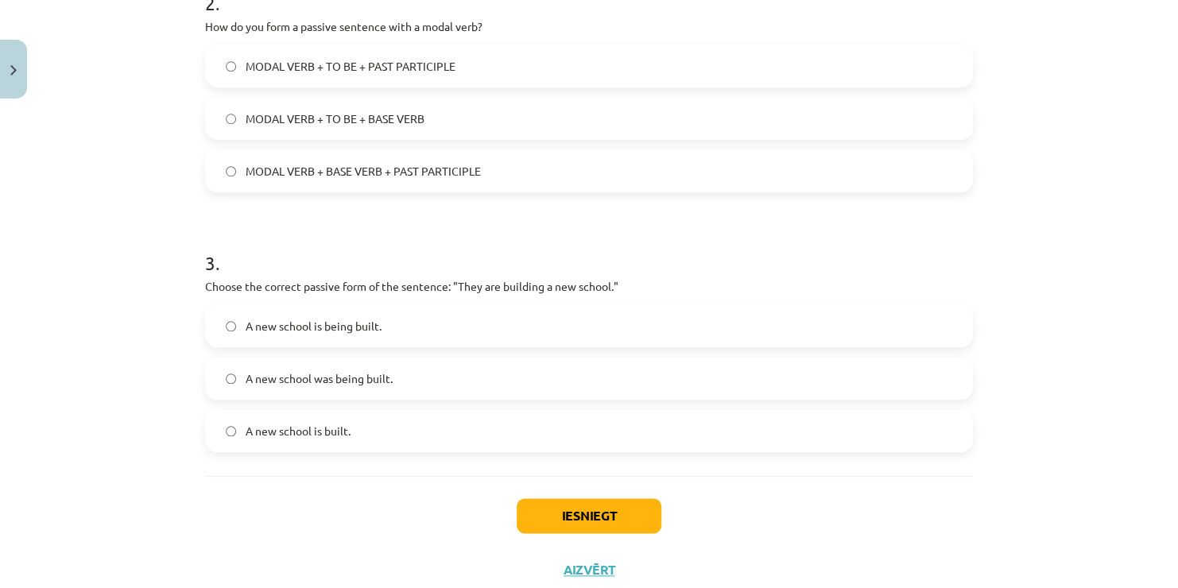
scroll to position [660, 0]
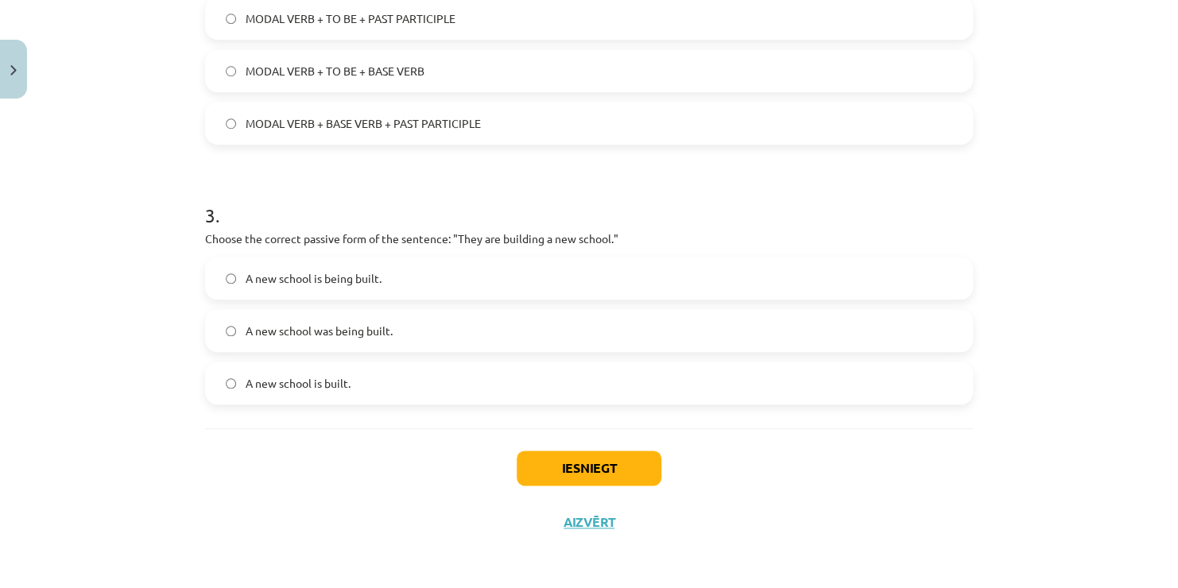
click at [415, 281] on label "A new school is being built." at bounding box center [589, 278] width 765 height 40
click at [562, 458] on button "Iesniegt" at bounding box center [589, 468] width 145 height 35
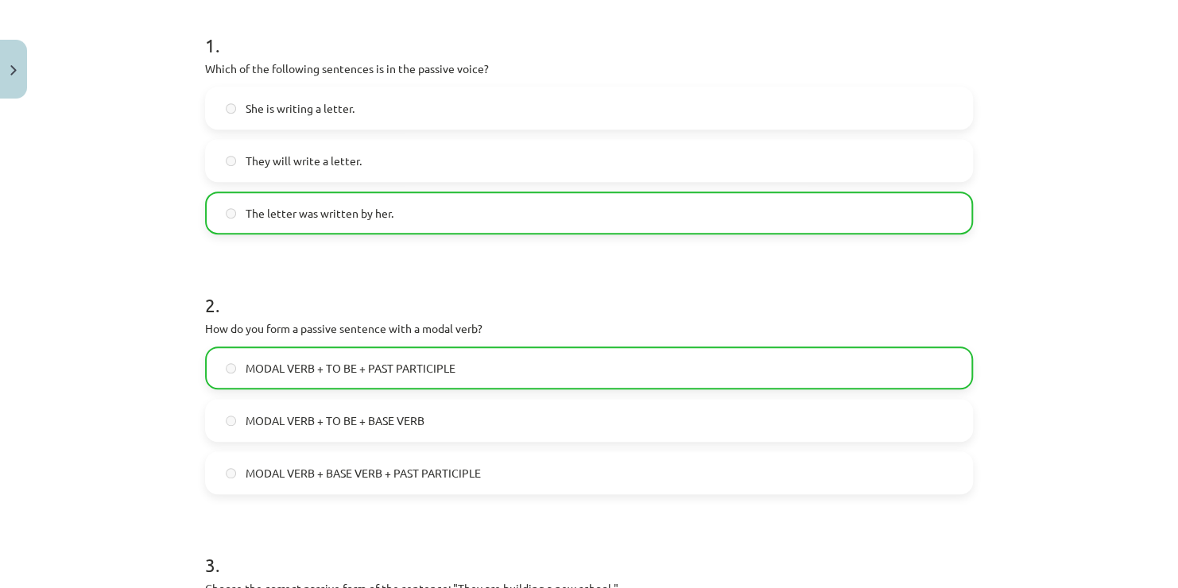
scroll to position [710, 0]
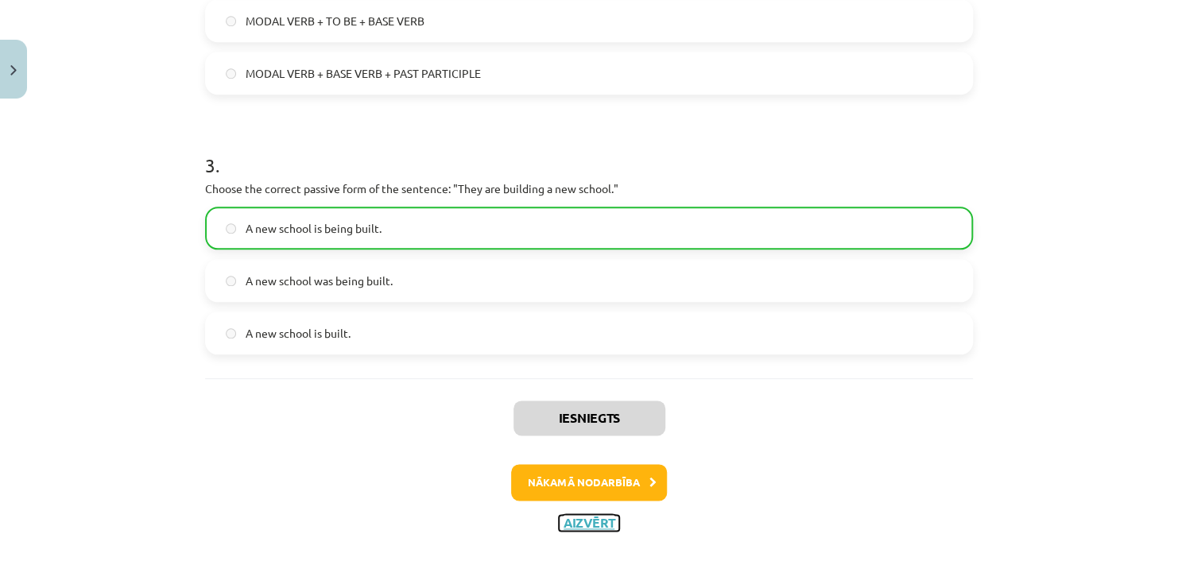
click at [586, 522] on button "Aizvērt" at bounding box center [589, 523] width 60 height 16
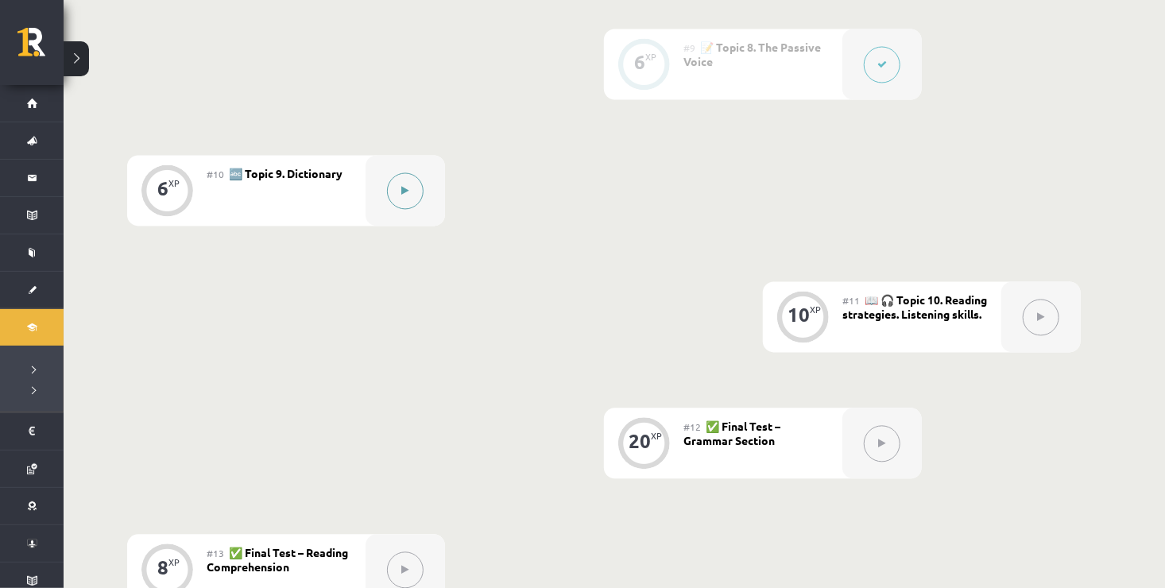
click at [413, 188] on button at bounding box center [405, 191] width 37 height 37
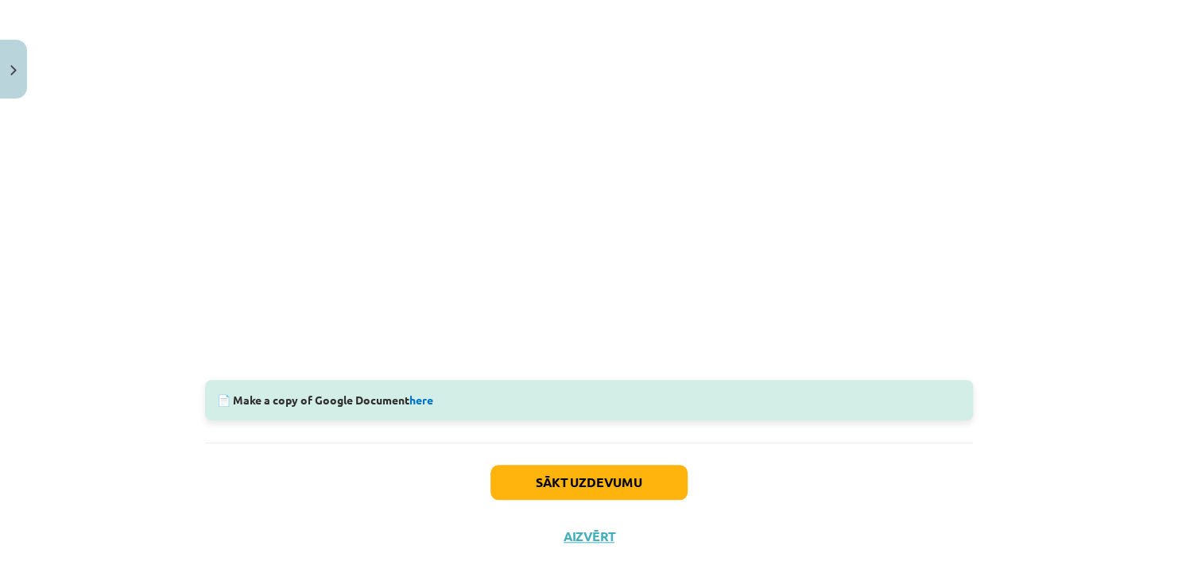
scroll to position [438, 0]
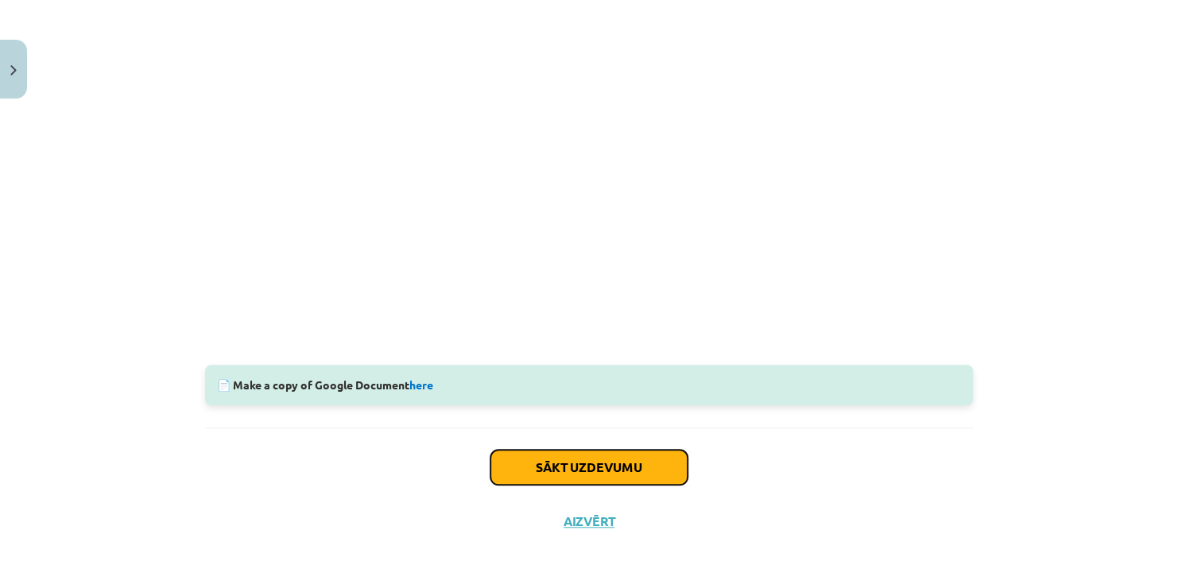
click at [614, 461] on button "Sākt uzdevumu" at bounding box center [589, 467] width 197 height 35
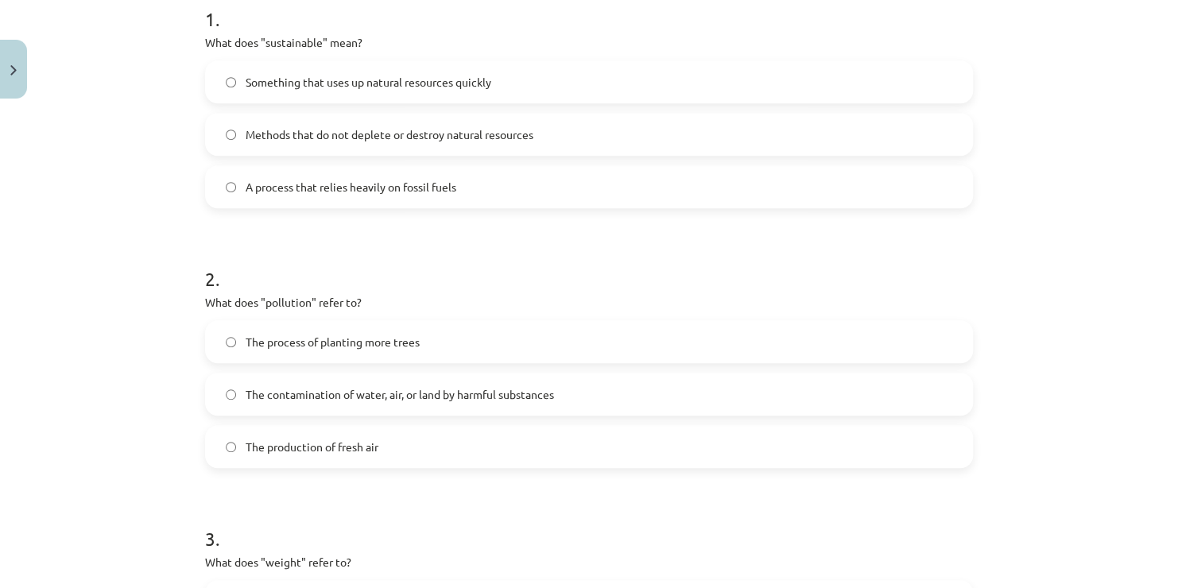
scroll to position [304, 0]
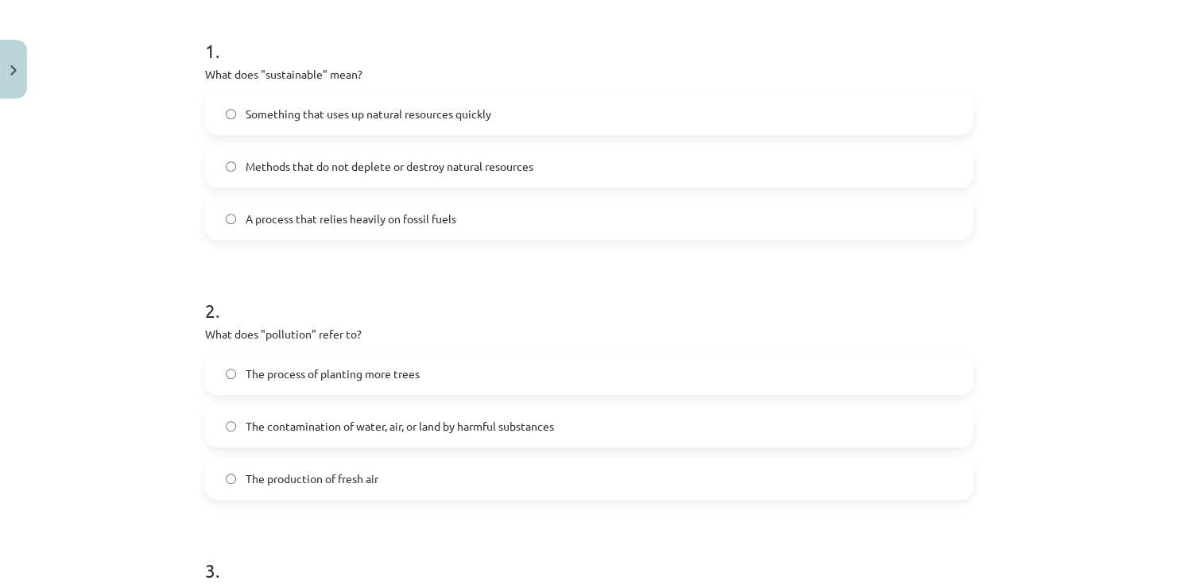
click at [637, 166] on label "Methods that do not deplete or destroy natural resources" at bounding box center [589, 166] width 765 height 40
click at [538, 413] on label "The contamination of water, air, or land by harmful substances" at bounding box center [589, 426] width 765 height 40
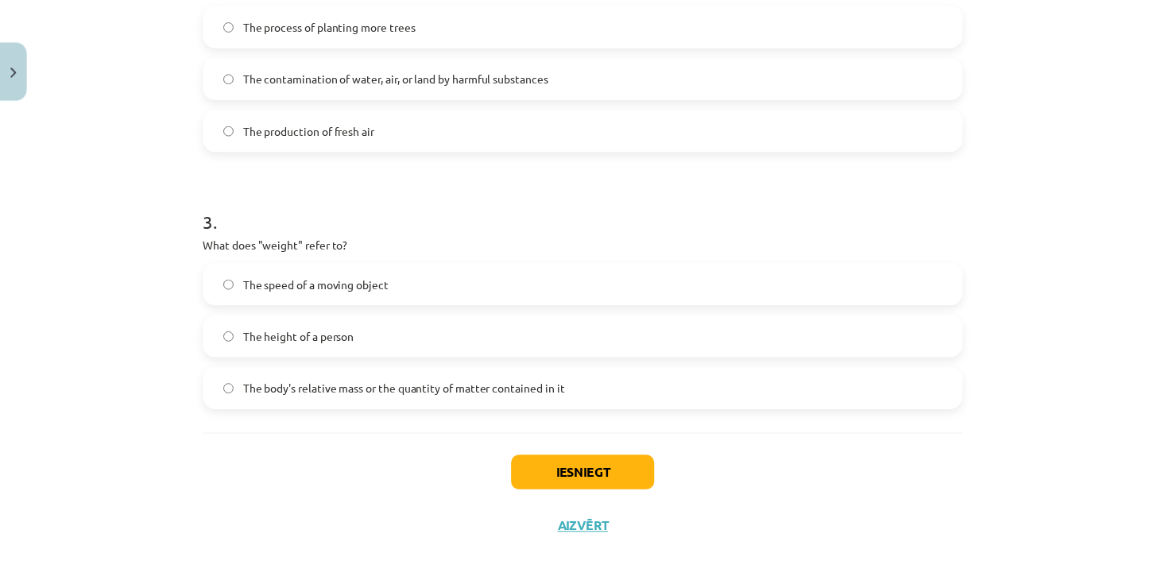
scroll to position [660, 0]
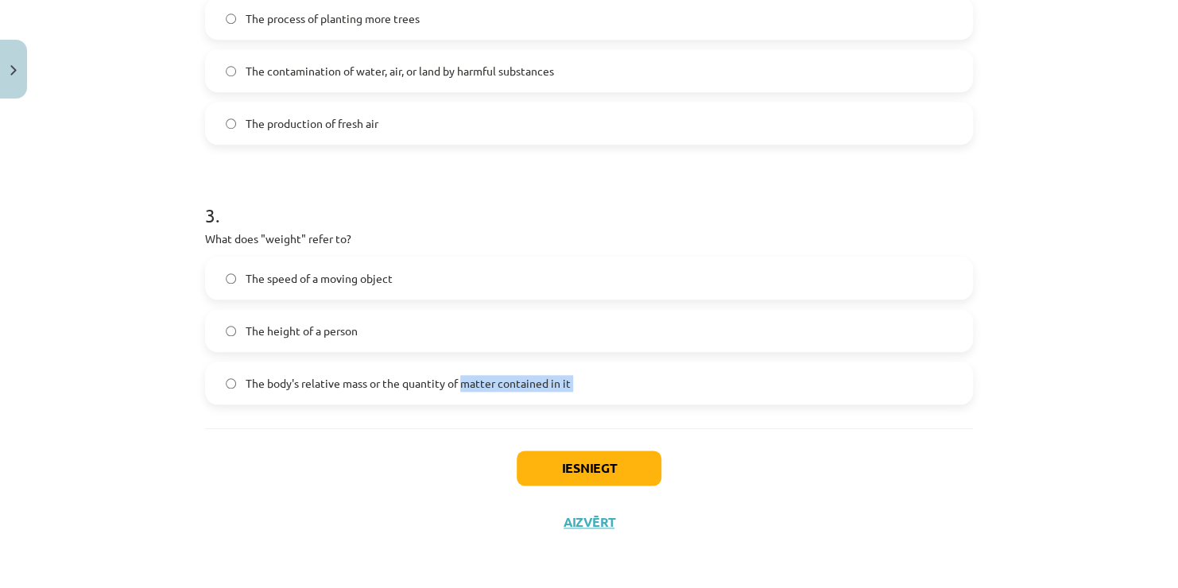
drag, startPoint x: 459, startPoint y: 386, endPoint x: 388, endPoint y: 469, distance: 109.4
click at [574, 386] on label "The body's relative mass or the quantity of matter contained in it" at bounding box center [589, 383] width 765 height 40
click at [560, 463] on button "Iesniegt" at bounding box center [589, 468] width 145 height 35
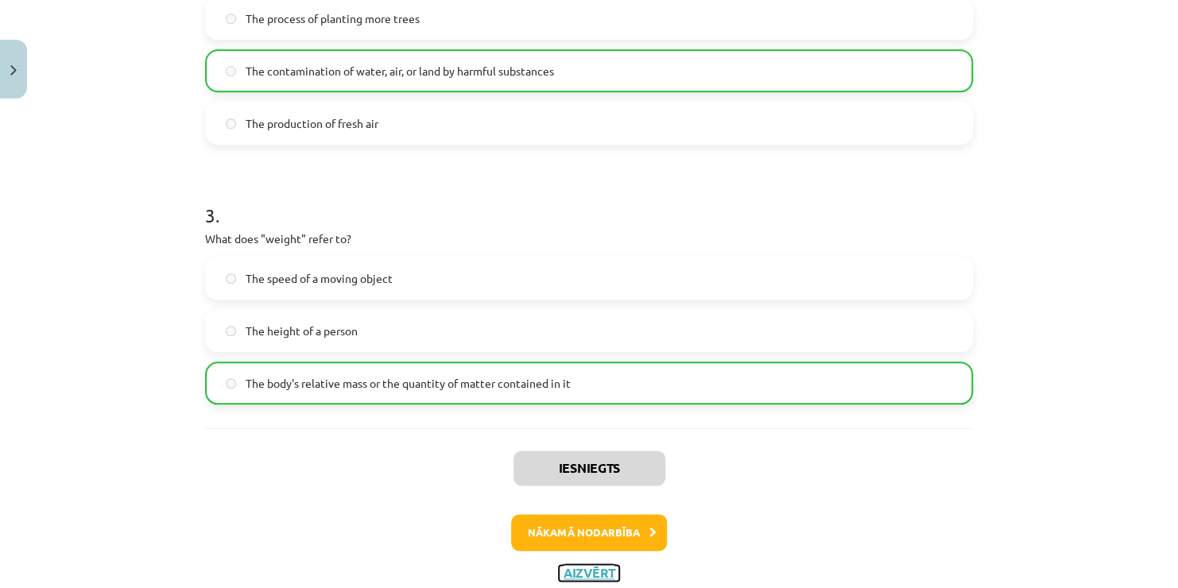
click at [588, 572] on button "Aizvērt" at bounding box center [589, 573] width 60 height 16
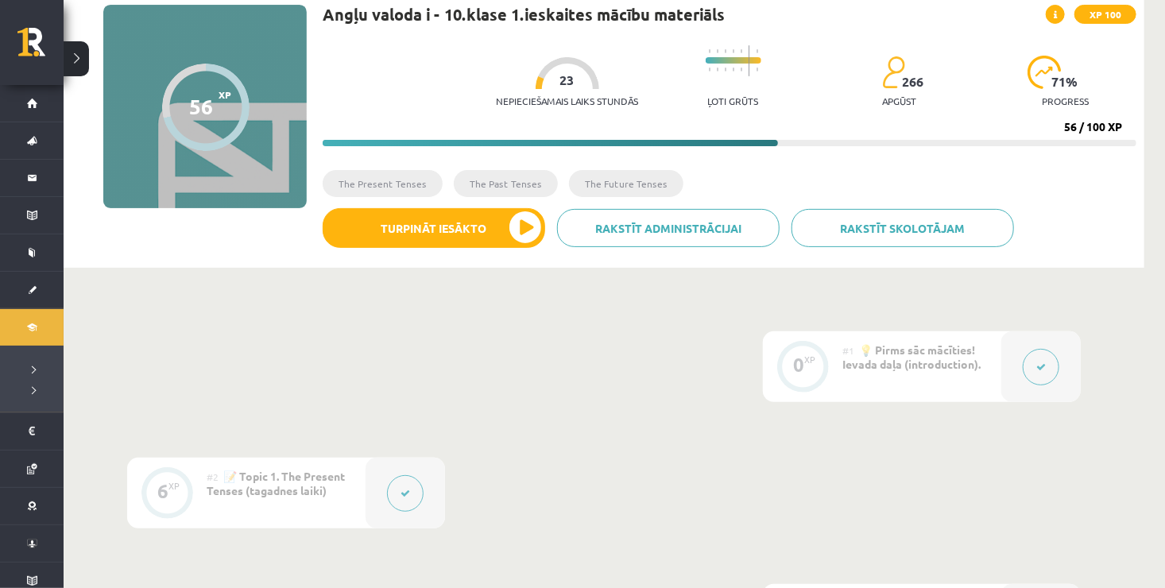
scroll to position [74, 0]
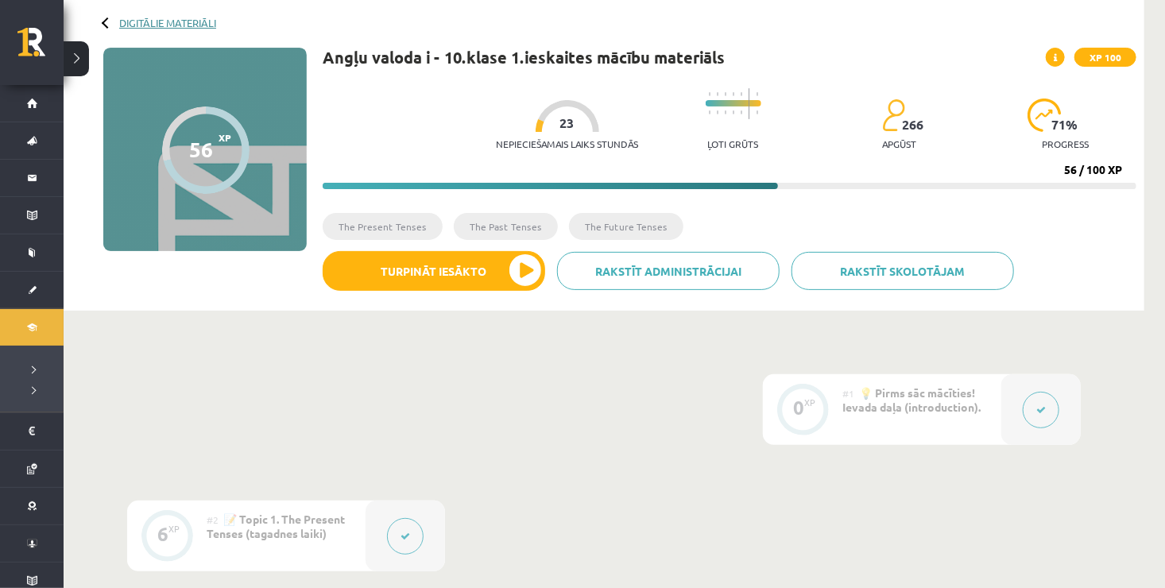
click at [169, 23] on link "Digitālie materiāli" at bounding box center [167, 23] width 97 height 12
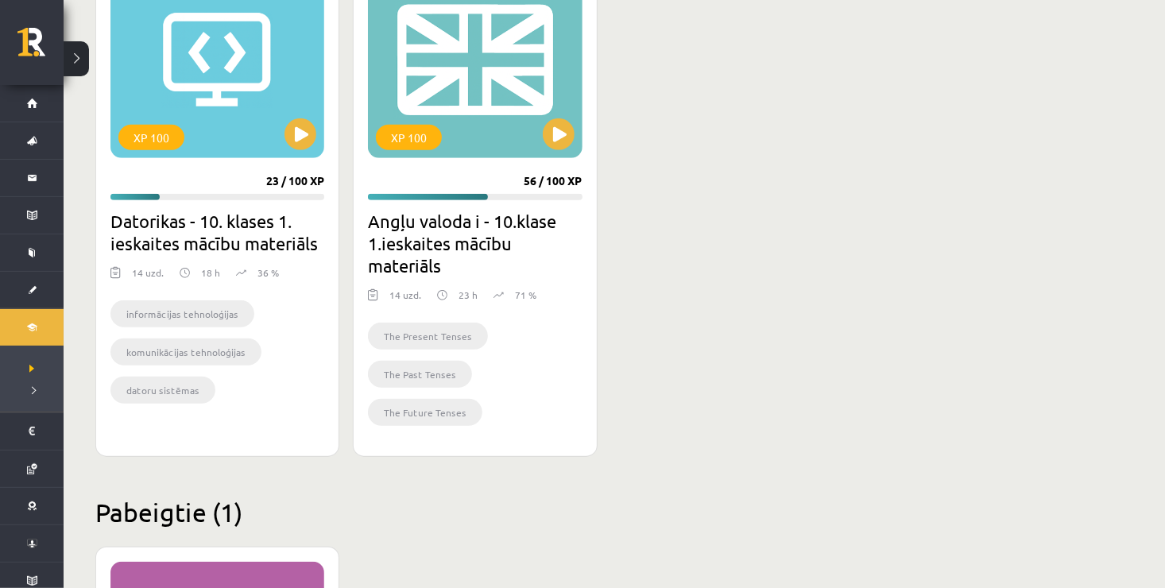
scroll to position [540, 0]
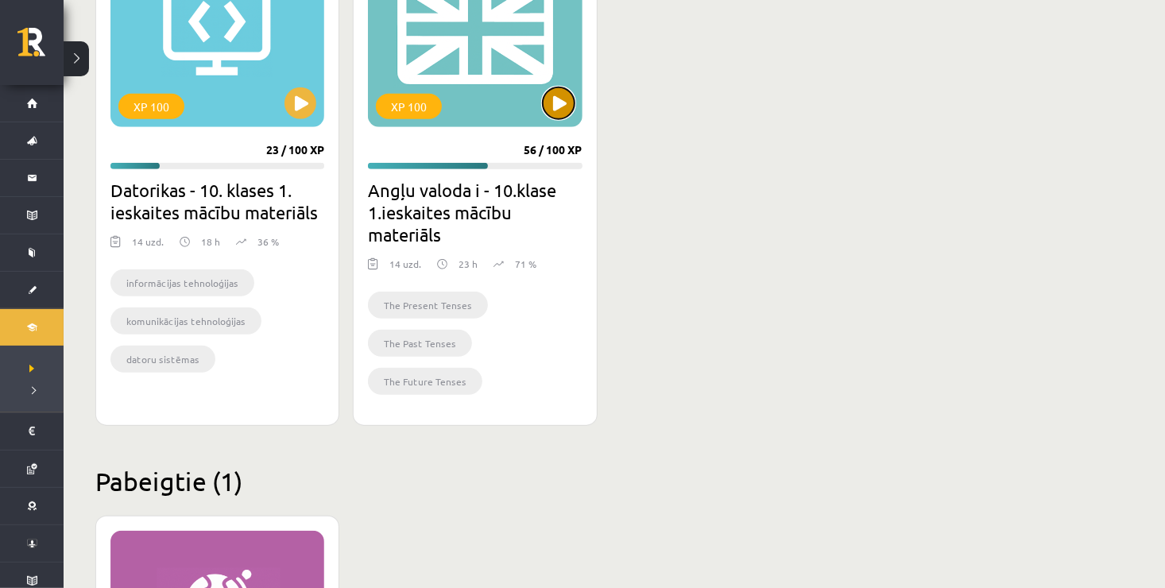
click at [567, 113] on button at bounding box center [559, 103] width 32 height 32
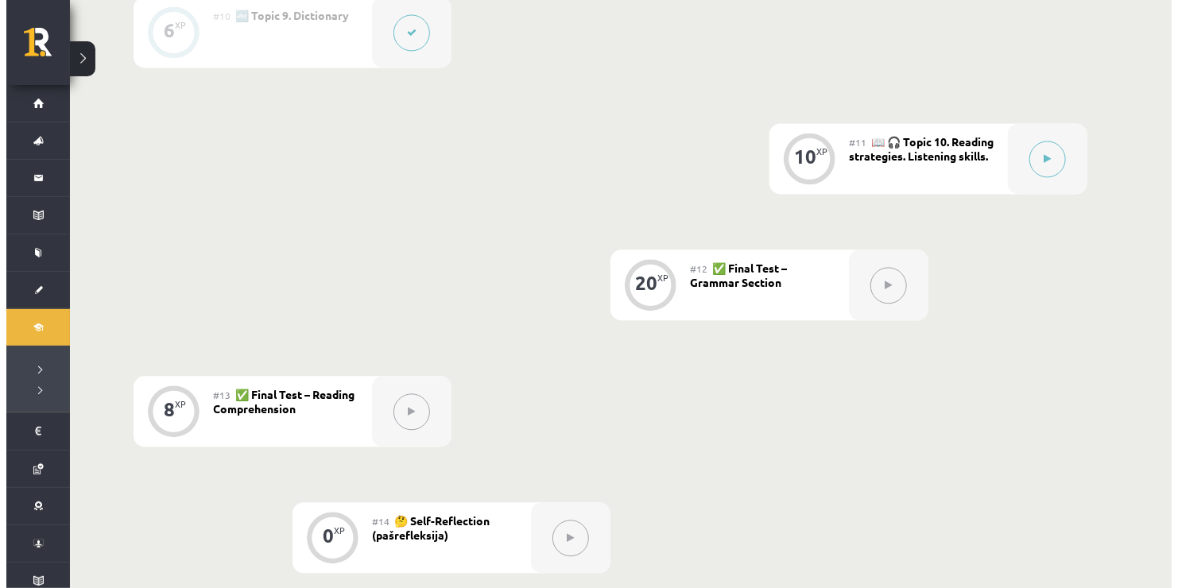
scroll to position [1621, 0]
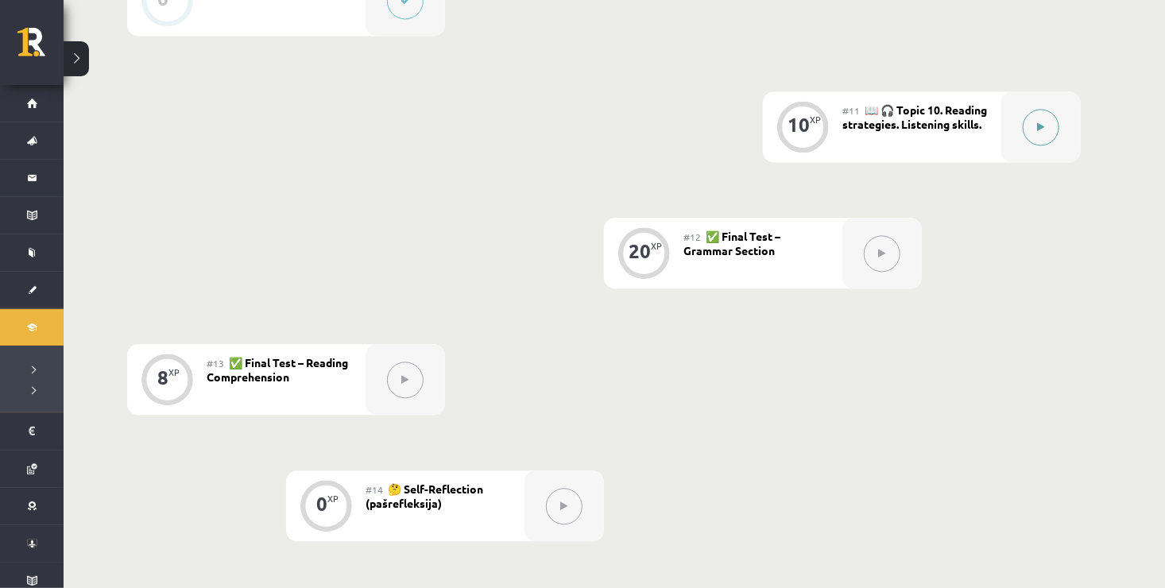
click at [1033, 126] on button at bounding box center [1041, 127] width 37 height 37
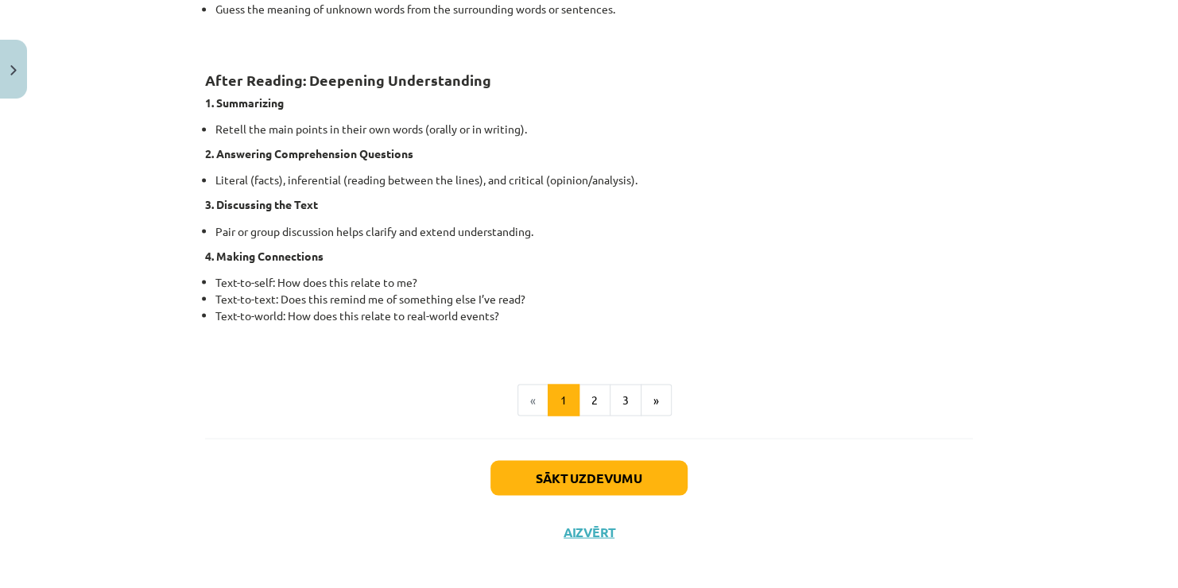
scroll to position [1247, 0]
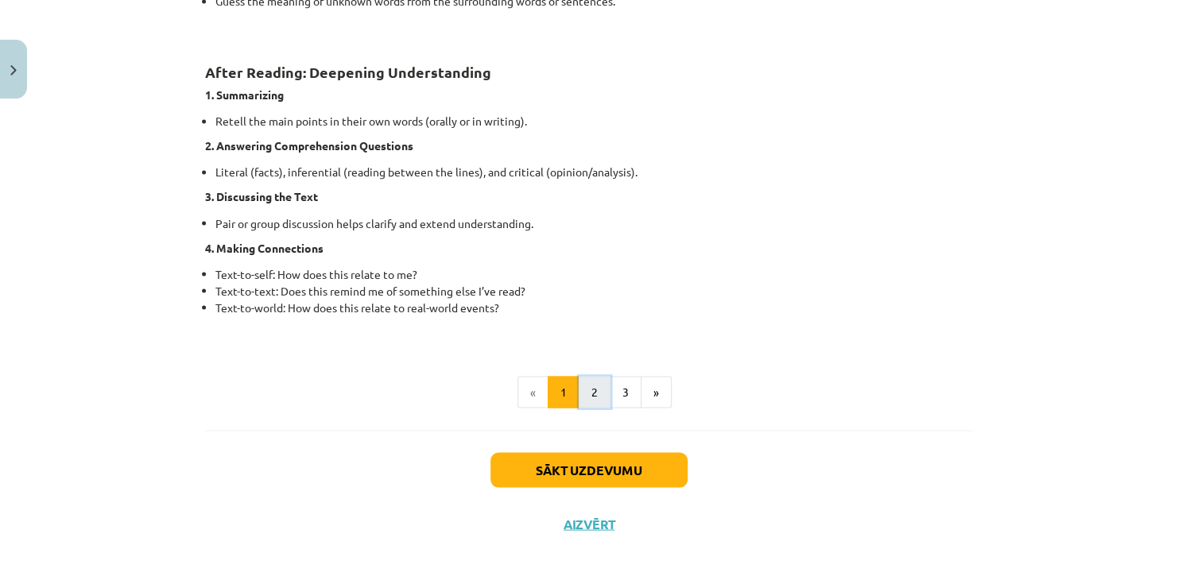
click at [591, 387] on button "2" at bounding box center [595, 392] width 32 height 32
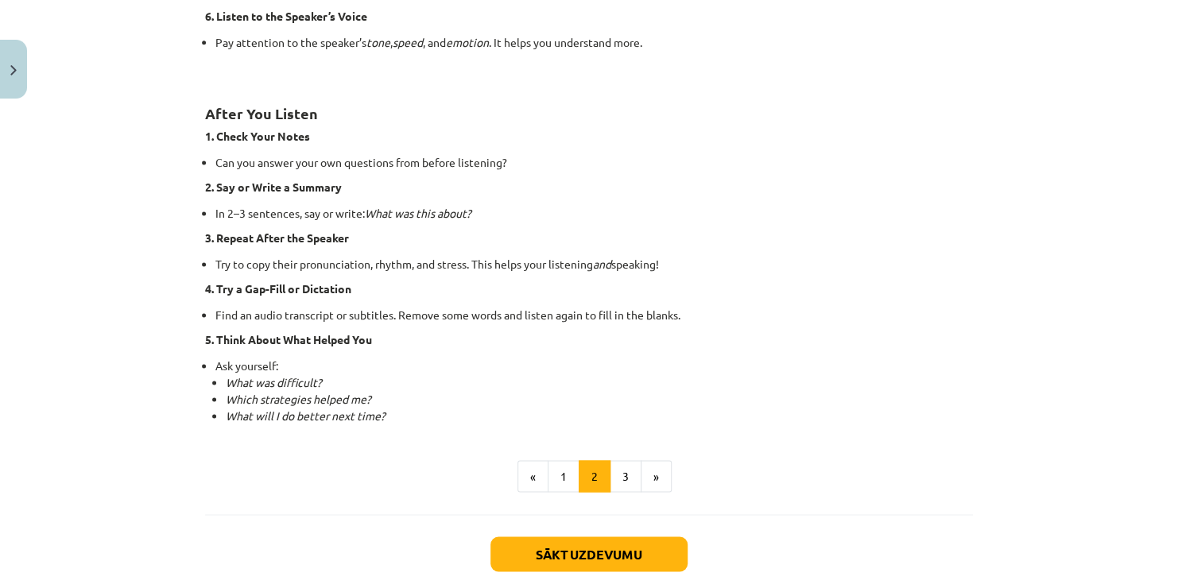
scroll to position [1123, 0]
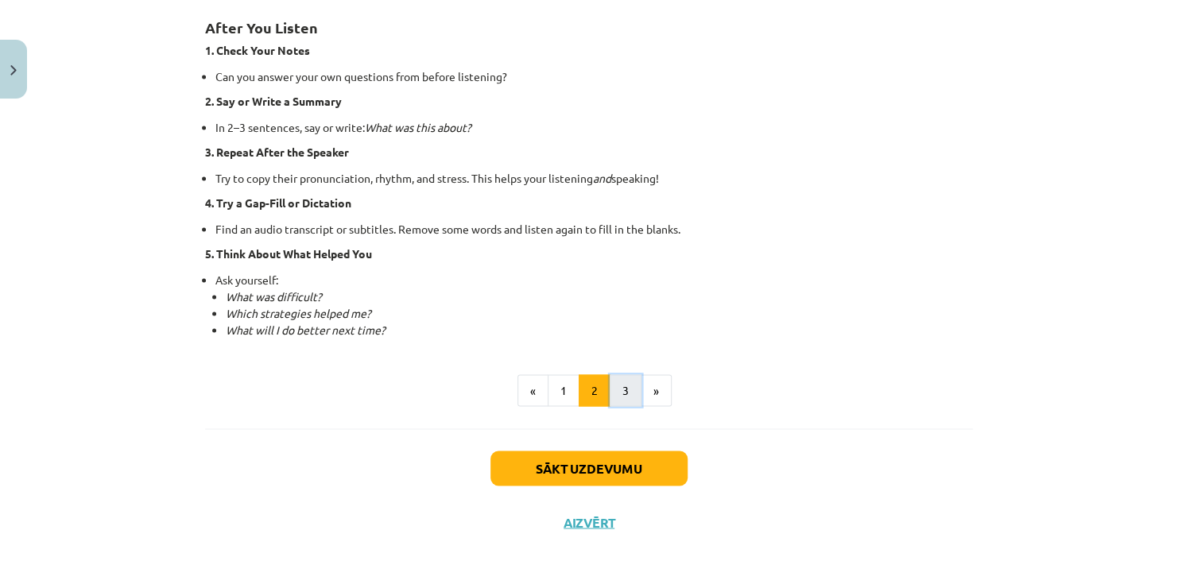
click at [618, 393] on button "3" at bounding box center [626, 390] width 32 height 32
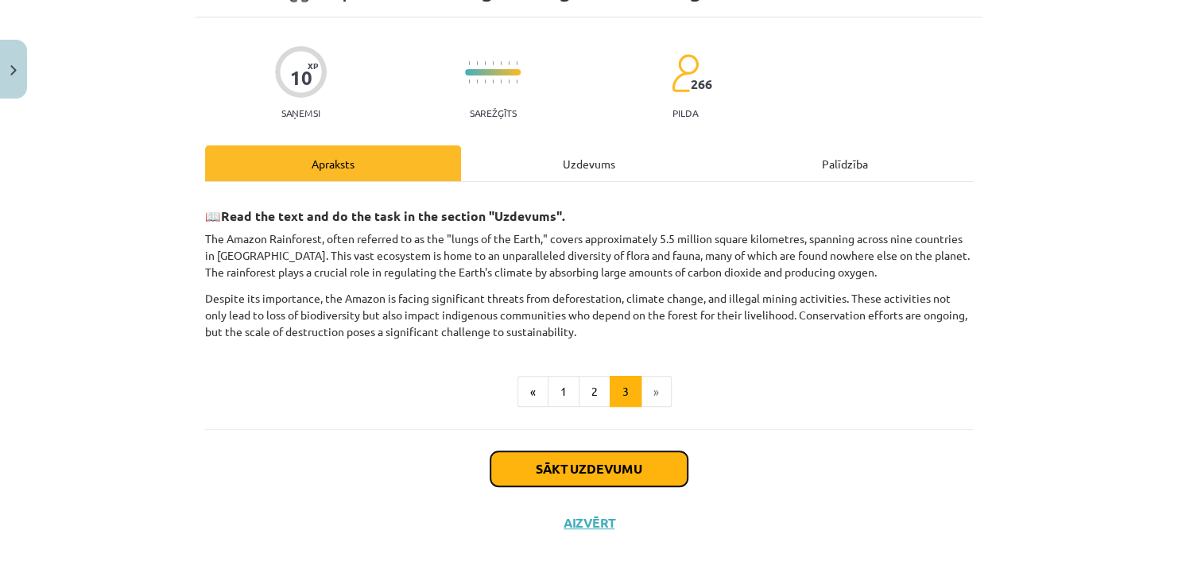
click at [533, 464] on button "Sākt uzdevumu" at bounding box center [589, 469] width 197 height 35
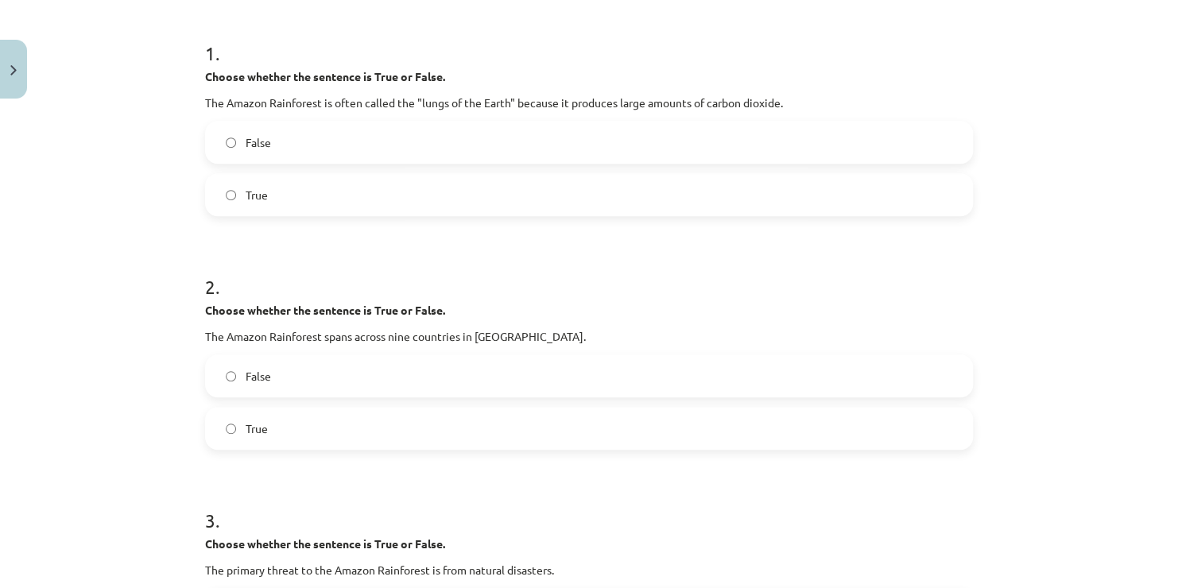
scroll to position [305, 0]
click at [375, 132] on label "False" at bounding box center [589, 139] width 765 height 40
click at [366, 436] on label "True" at bounding box center [589, 425] width 765 height 40
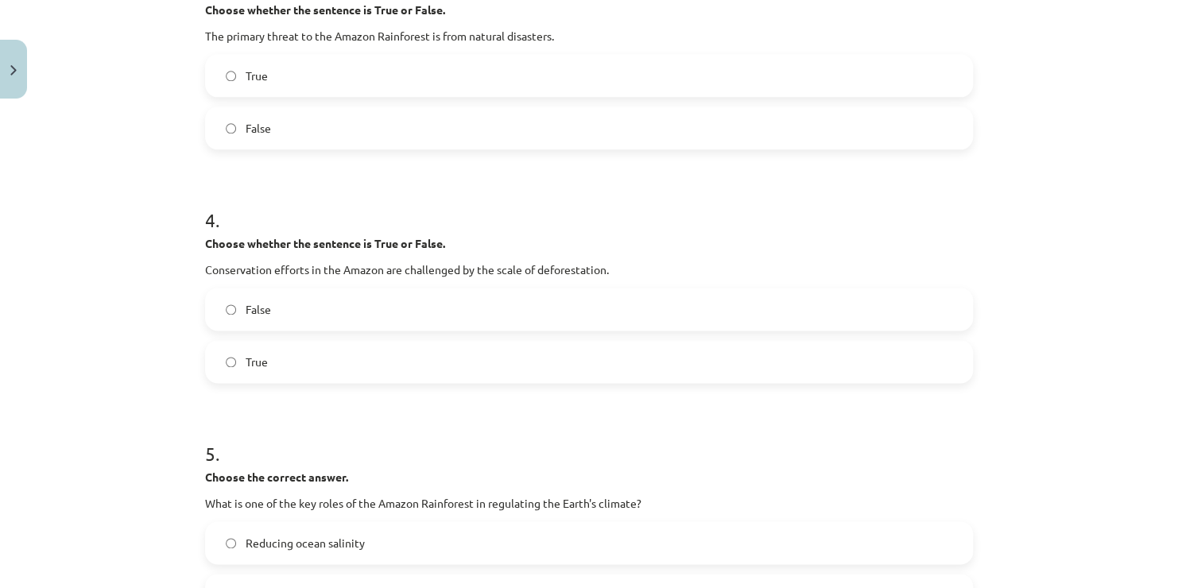
scroll to position [846, 0]
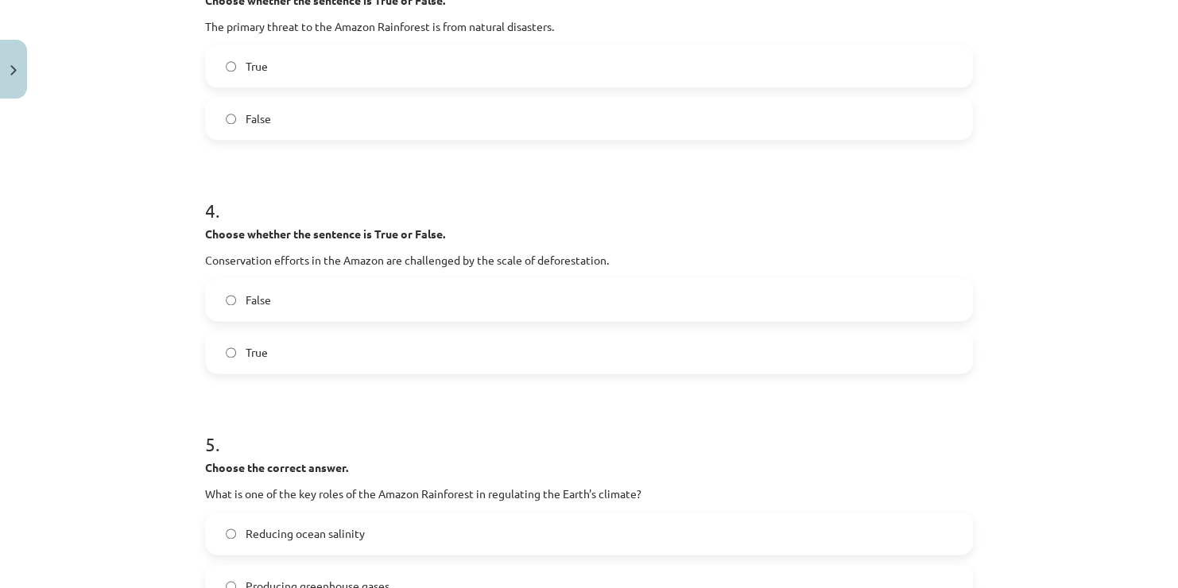
click at [207, 105] on label "False" at bounding box center [589, 119] width 765 height 40
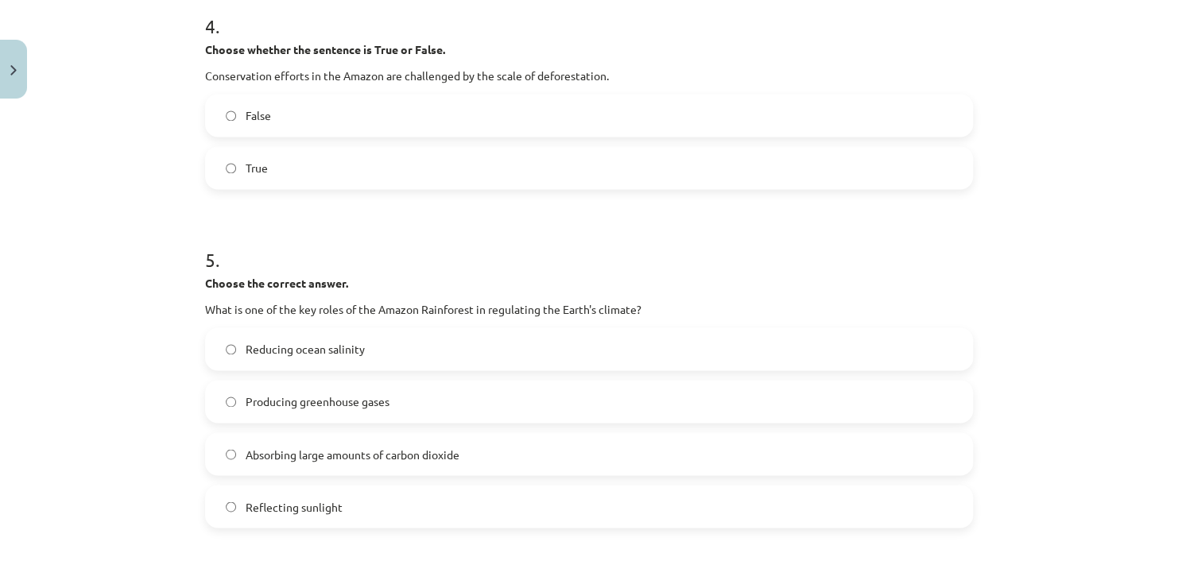
scroll to position [1037, 0]
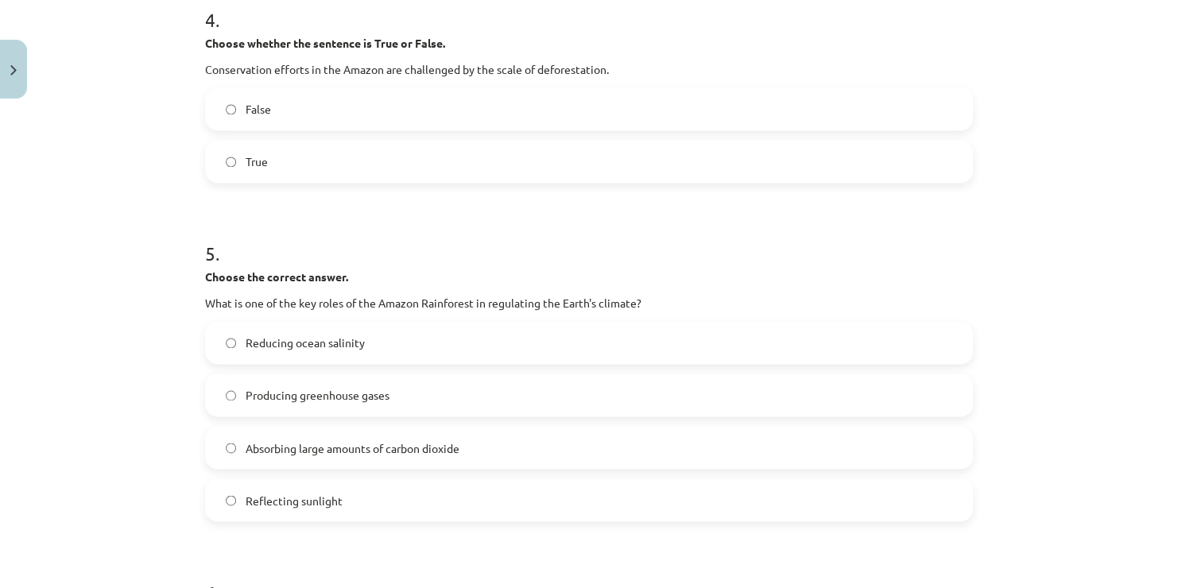
click at [310, 156] on label "True" at bounding box center [589, 162] width 765 height 40
click at [372, 452] on span "Absorbing large amounts of carbon dioxide" at bounding box center [353, 448] width 214 height 17
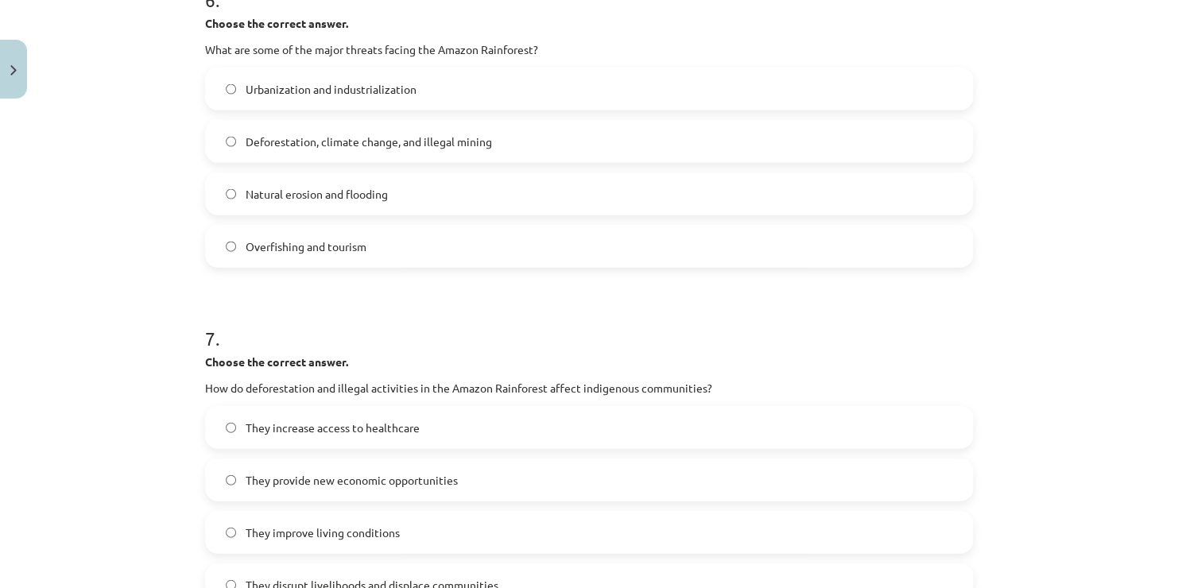
scroll to position [1640, 0]
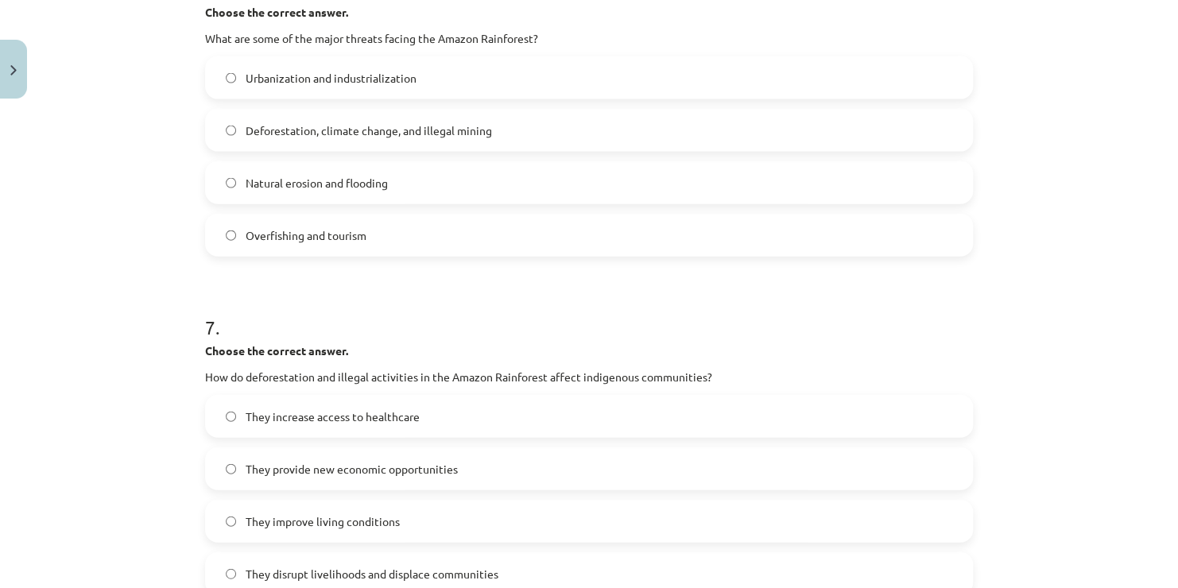
click at [432, 142] on label "Deforestation, climate change, and illegal mining" at bounding box center [589, 131] width 765 height 40
click at [359, 566] on span "They disrupt livelihoods and displace communities" at bounding box center [372, 574] width 253 height 17
click at [1165, 575] on div "Mācību tēma: Angļu valoda i - 10.klase 1.ieskaites mācību materiāls #11 📖 🎧 Top…" at bounding box center [589, 294] width 1178 height 588
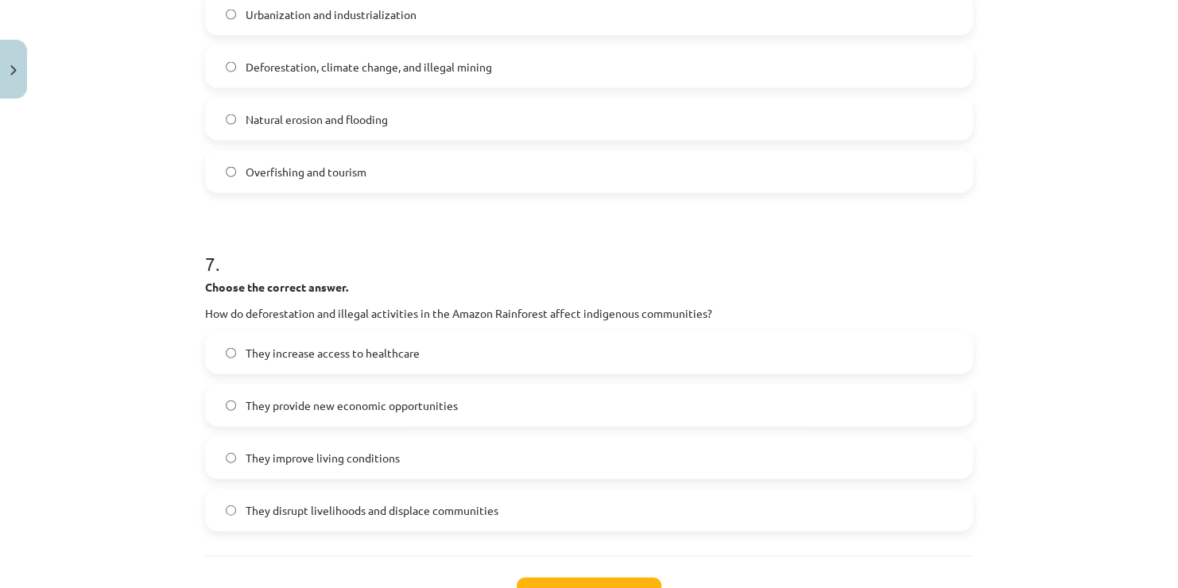
scroll to position [1831, 0]
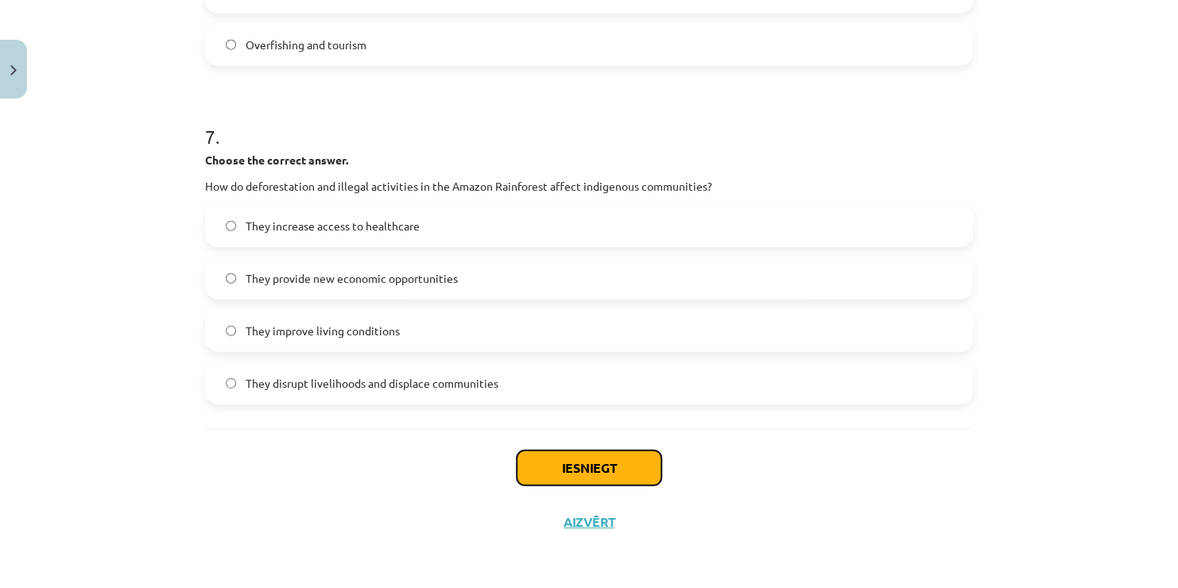
click at [619, 480] on button "Iesniegt" at bounding box center [589, 468] width 145 height 35
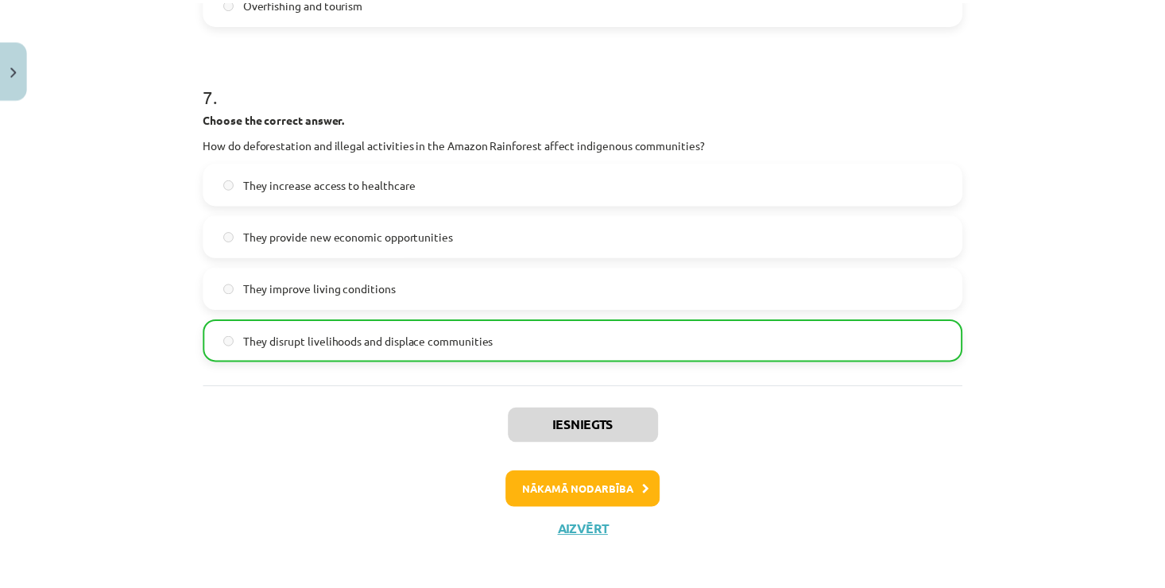
scroll to position [1881, 0]
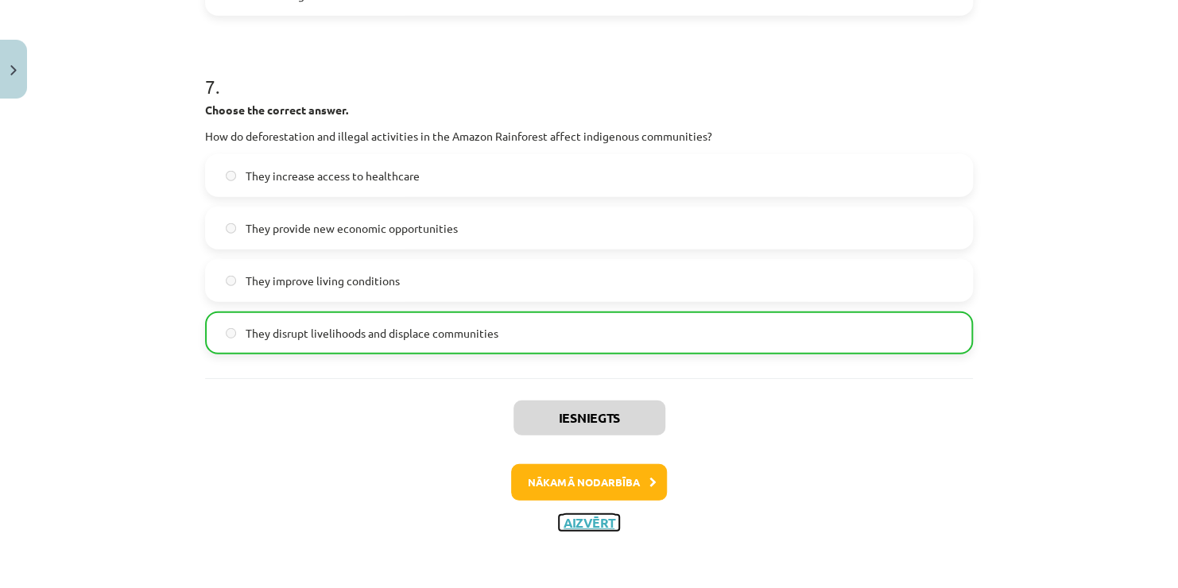
click at [570, 521] on button "Aizvērt" at bounding box center [589, 523] width 60 height 16
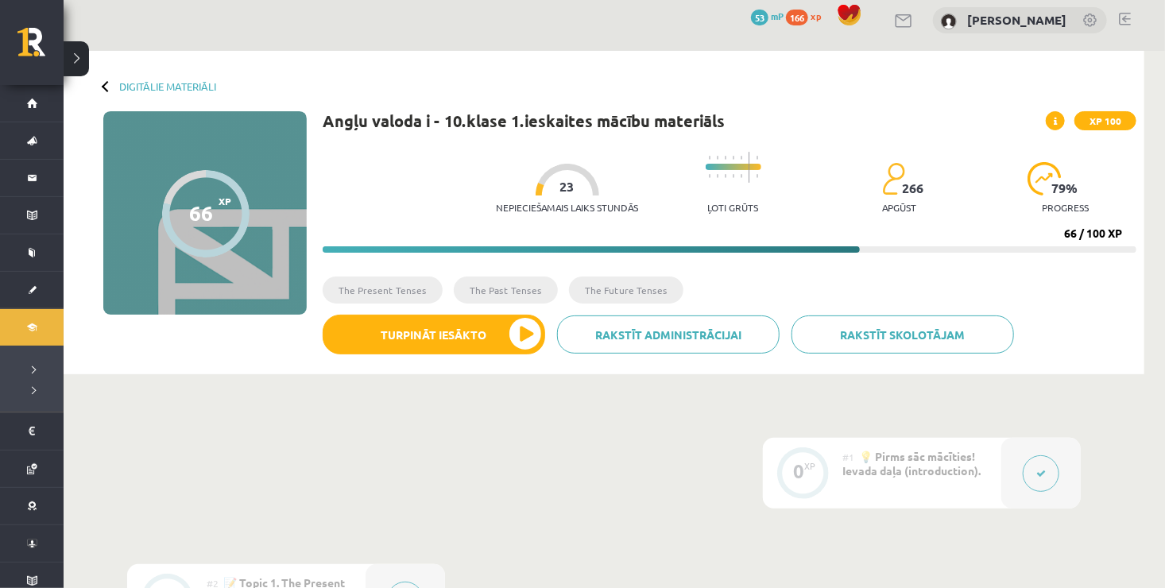
scroll to position [0, 0]
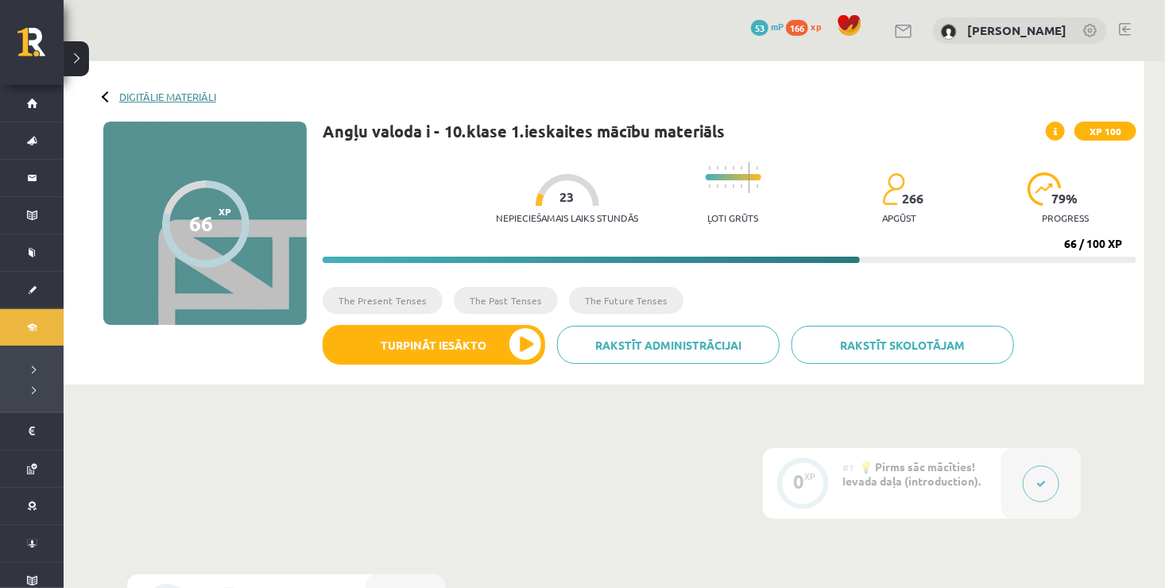
click at [180, 98] on link "Digitālie materiāli" at bounding box center [167, 97] width 97 height 12
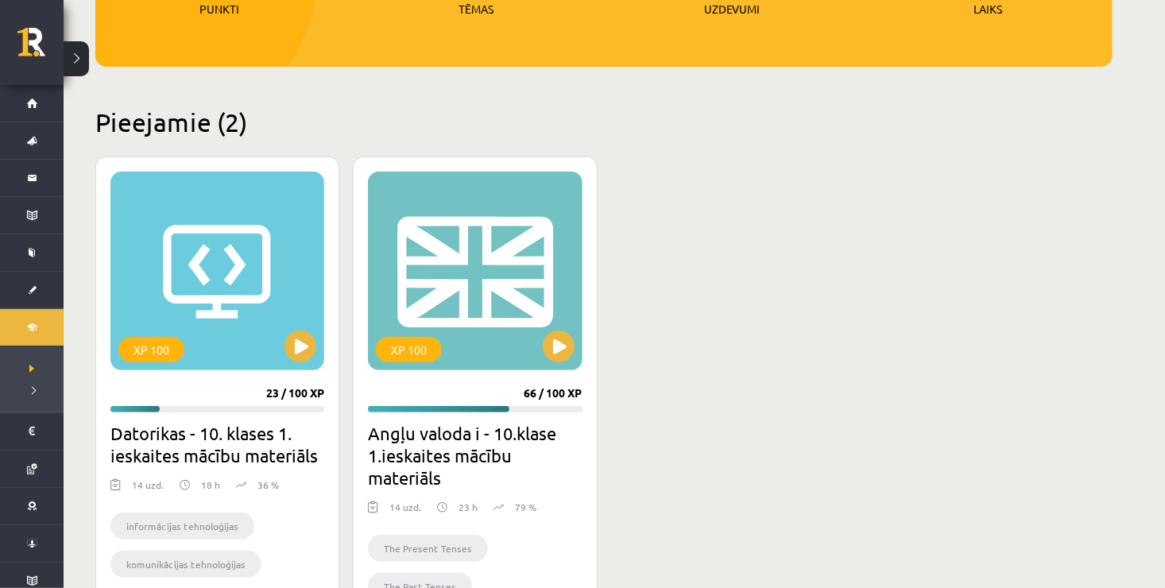
scroll to position [328, 0]
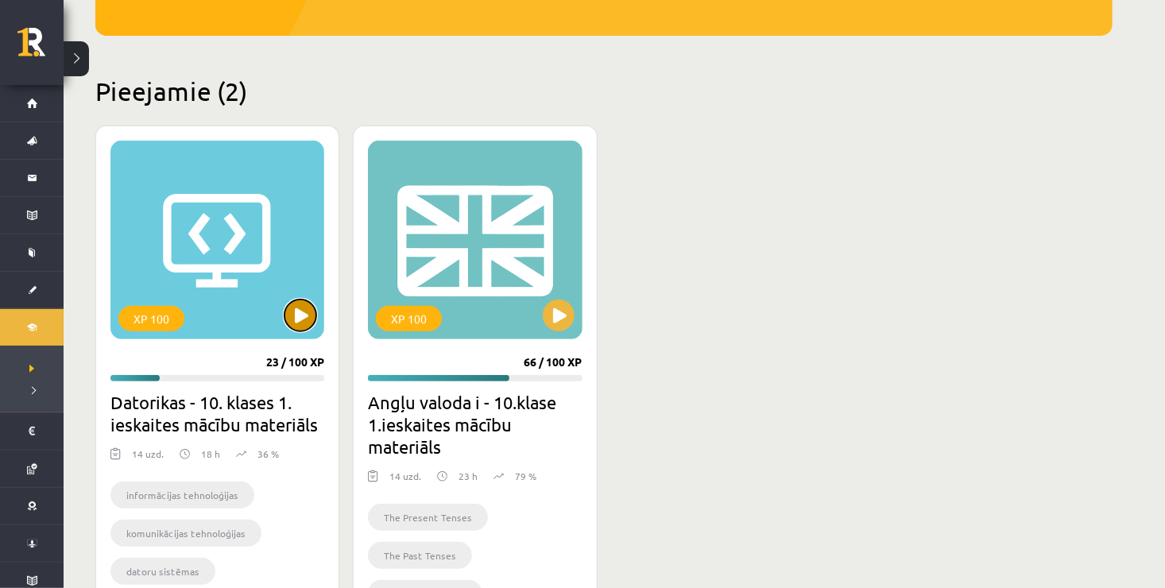
click at [301, 316] on button at bounding box center [301, 316] width 32 height 32
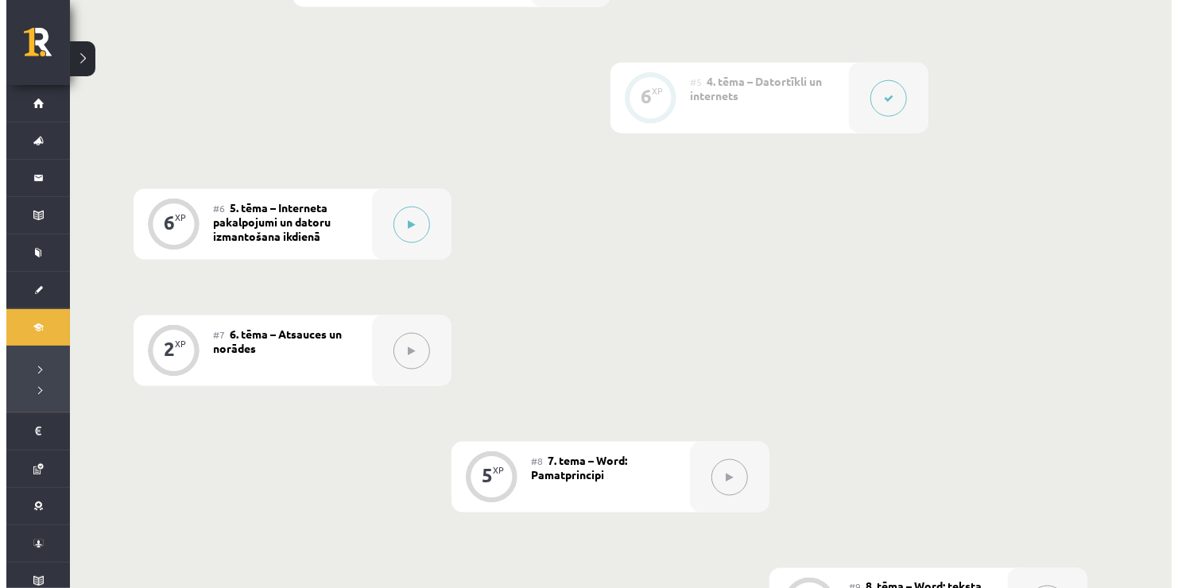
scroll to position [922, 0]
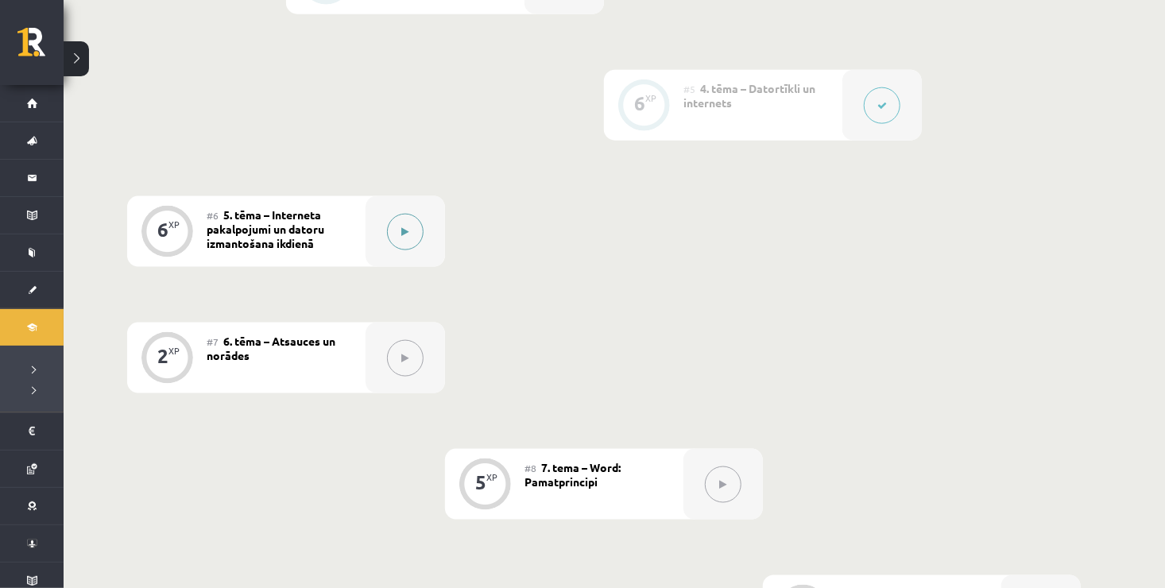
click at [407, 232] on icon at bounding box center [405, 232] width 7 height 10
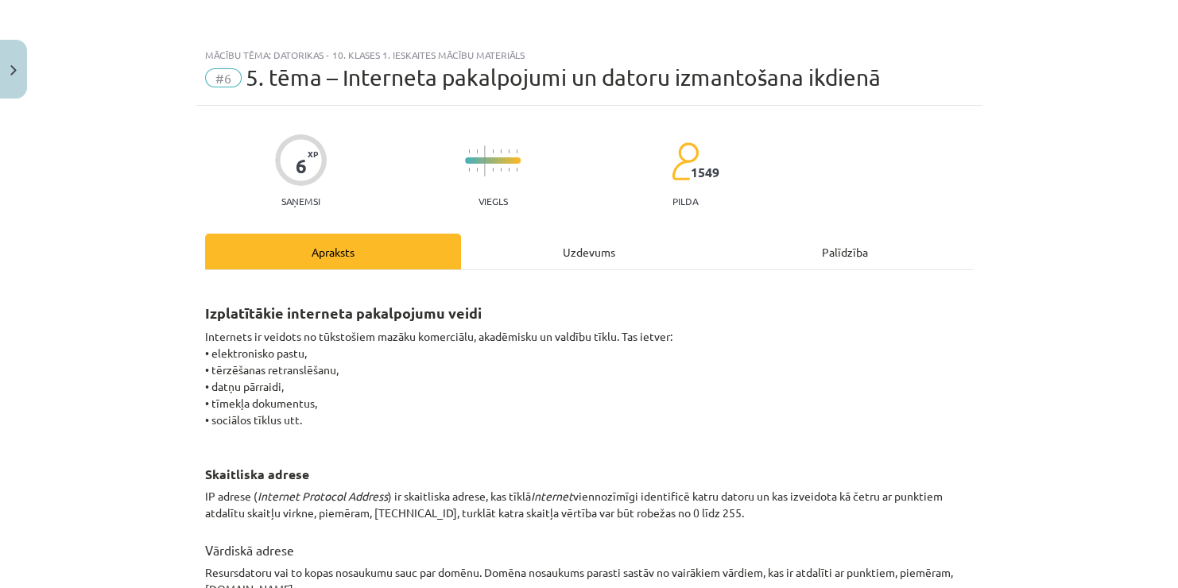
click at [1165, 576] on div "Mācību tēma: Datorikas - 10. klases 1. ieskaites mācību materiāls #6 5. tēma – …" at bounding box center [589, 294] width 1178 height 588
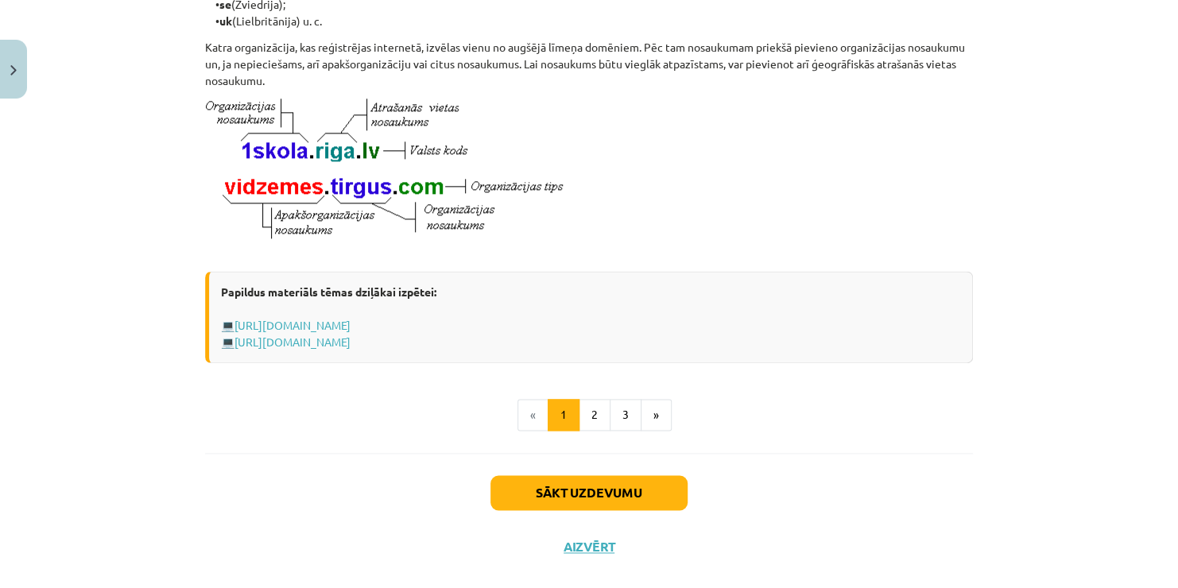
scroll to position [887, 0]
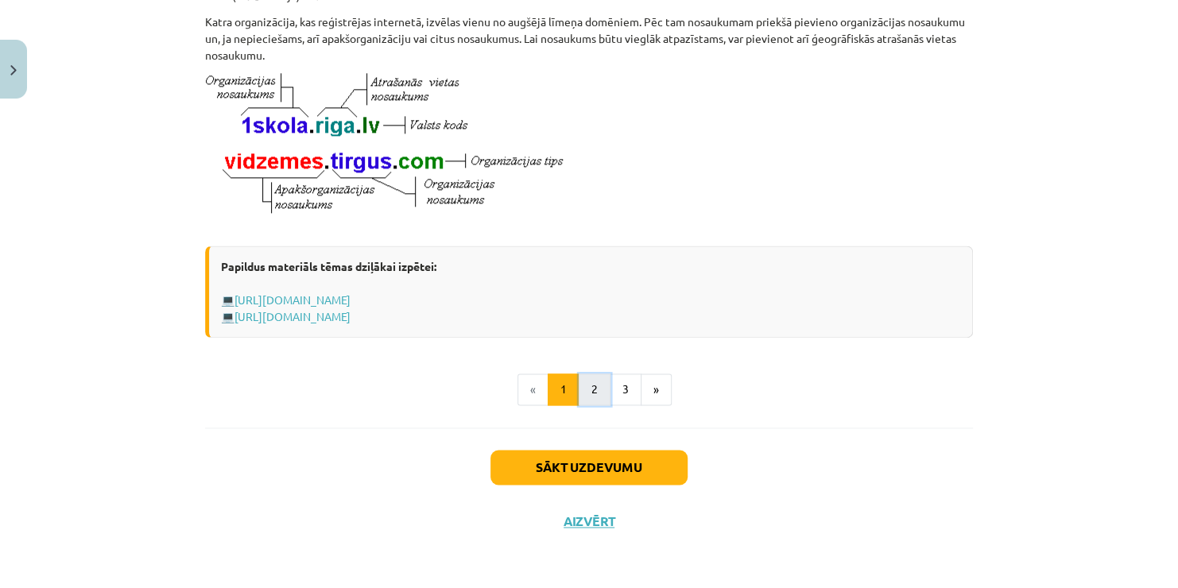
click at [593, 394] on button "2" at bounding box center [595, 390] width 32 height 32
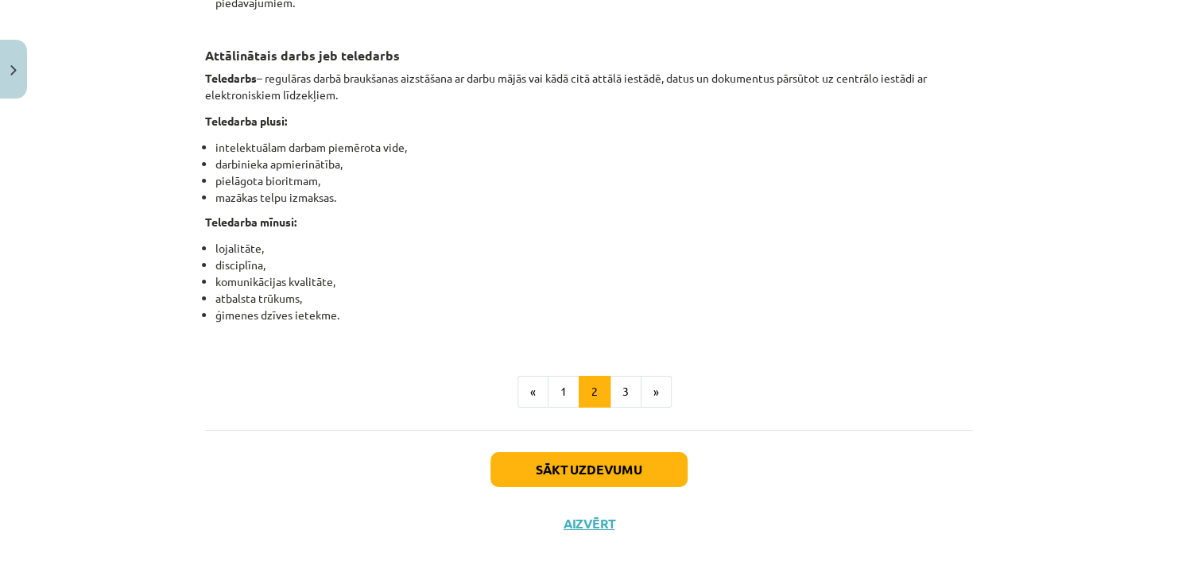
scroll to position [2570, 0]
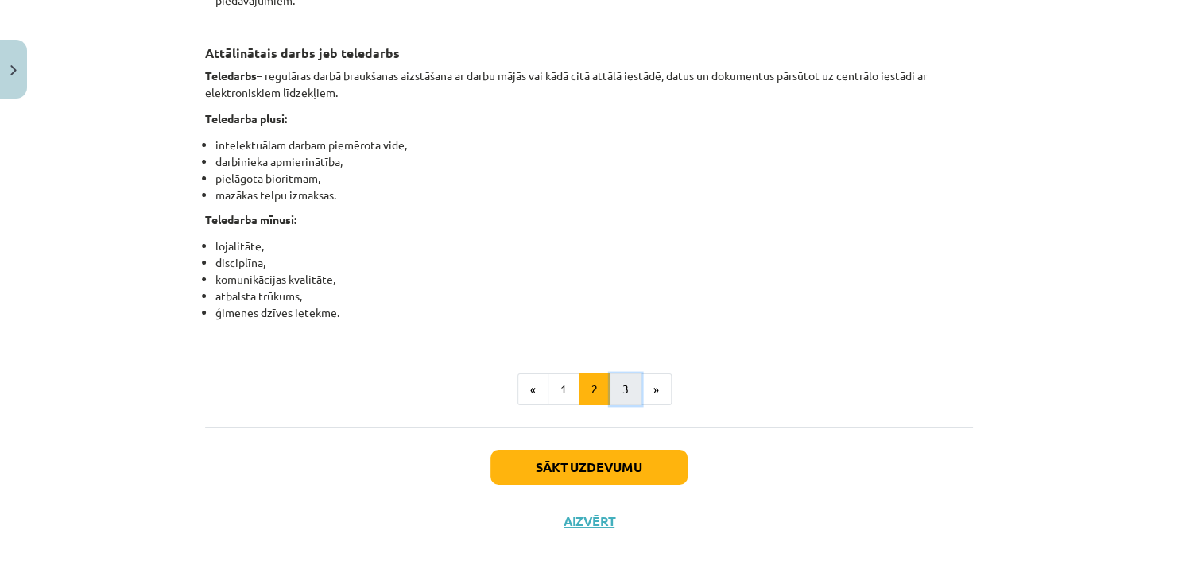
click at [622, 382] on button "3" at bounding box center [626, 390] width 32 height 32
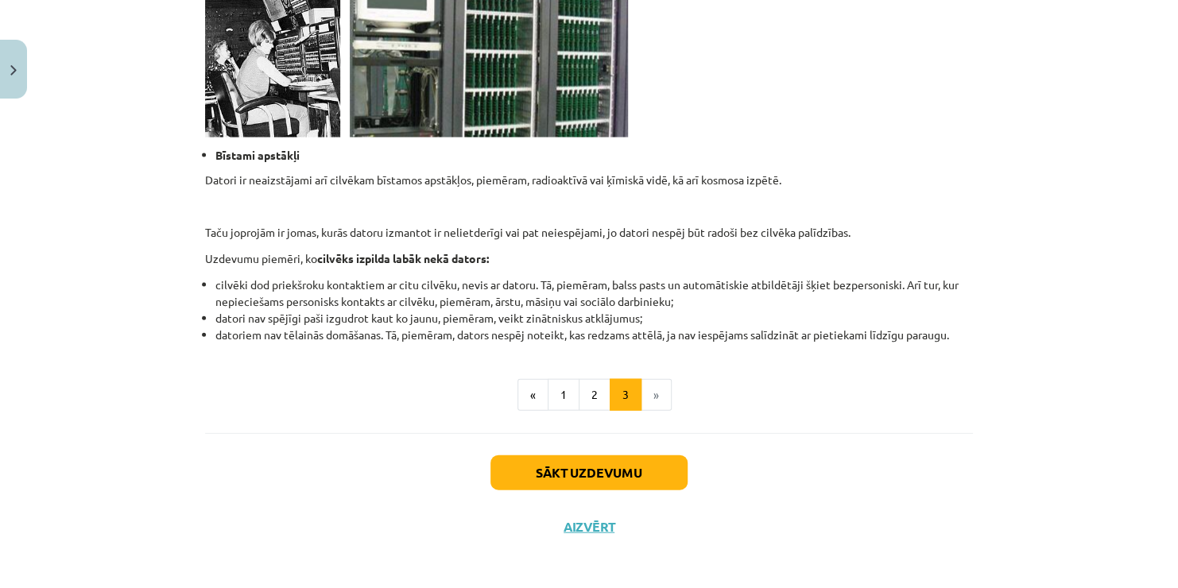
scroll to position [1539, 0]
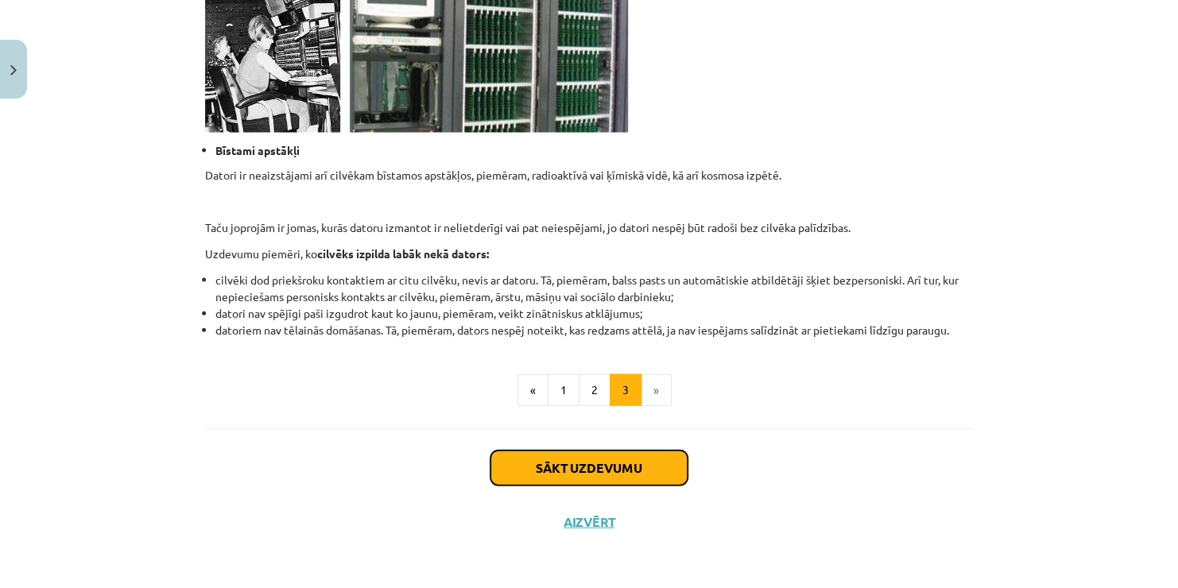
click at [665, 456] on button "Sākt uzdevumu" at bounding box center [589, 468] width 197 height 35
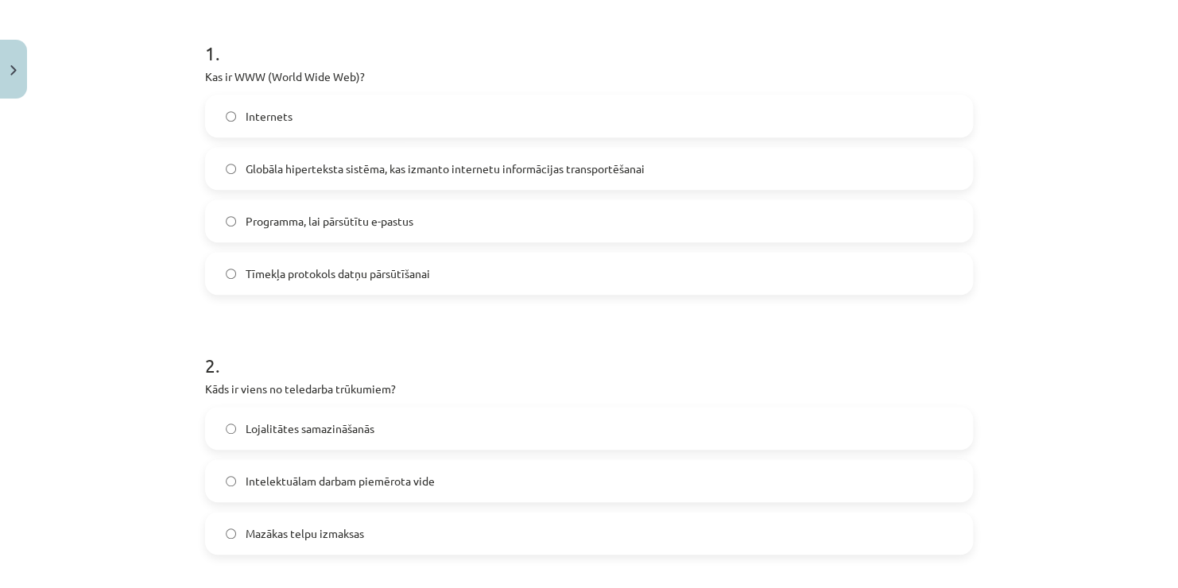
scroll to position [326, 0]
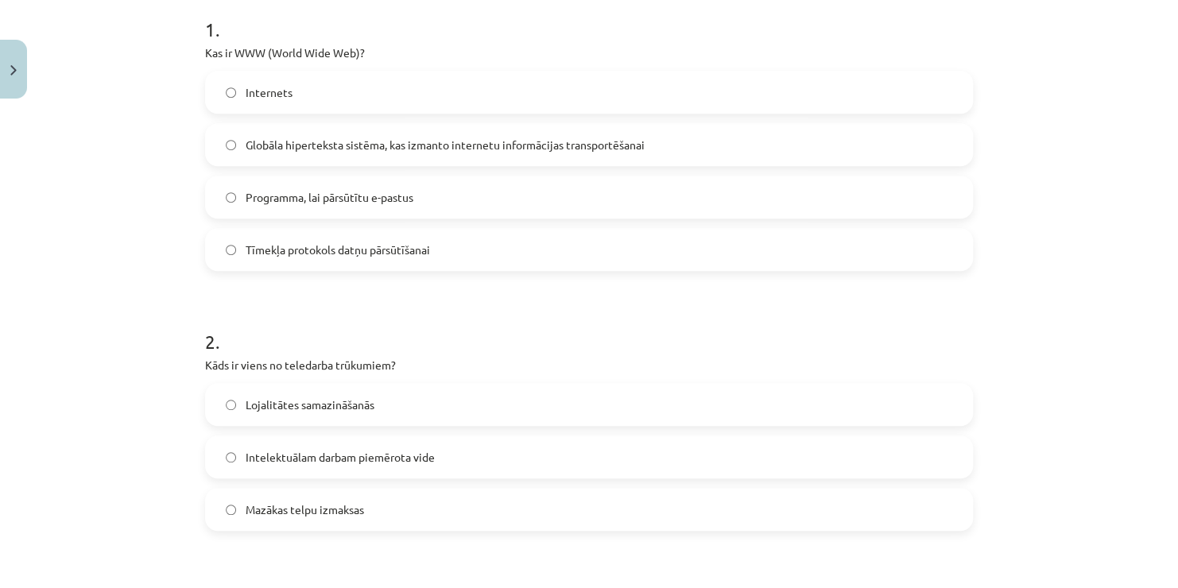
click at [342, 148] on span "Globāla hiperteksta sistēma, kas izmanto internetu informācijas transportēšanai" at bounding box center [445, 145] width 399 height 17
drag, startPoint x: 373, startPoint y: 407, endPoint x: 759, endPoint y: 474, distance: 392.1
click at [759, 474] on div "Lojalitātes samazināšanās Intelektuālam darbam piemērota vide Mazākas telpu izm…" at bounding box center [589, 457] width 768 height 148
click at [541, 396] on label "Lojalitātes samazināšanās" at bounding box center [589, 405] width 765 height 40
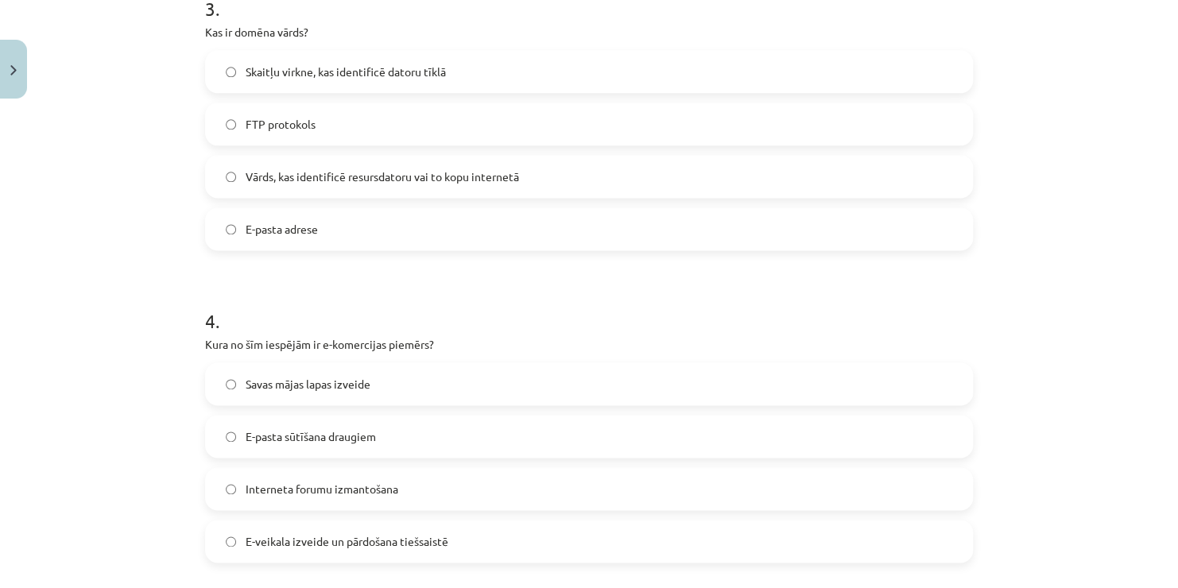
scroll to position [930, 0]
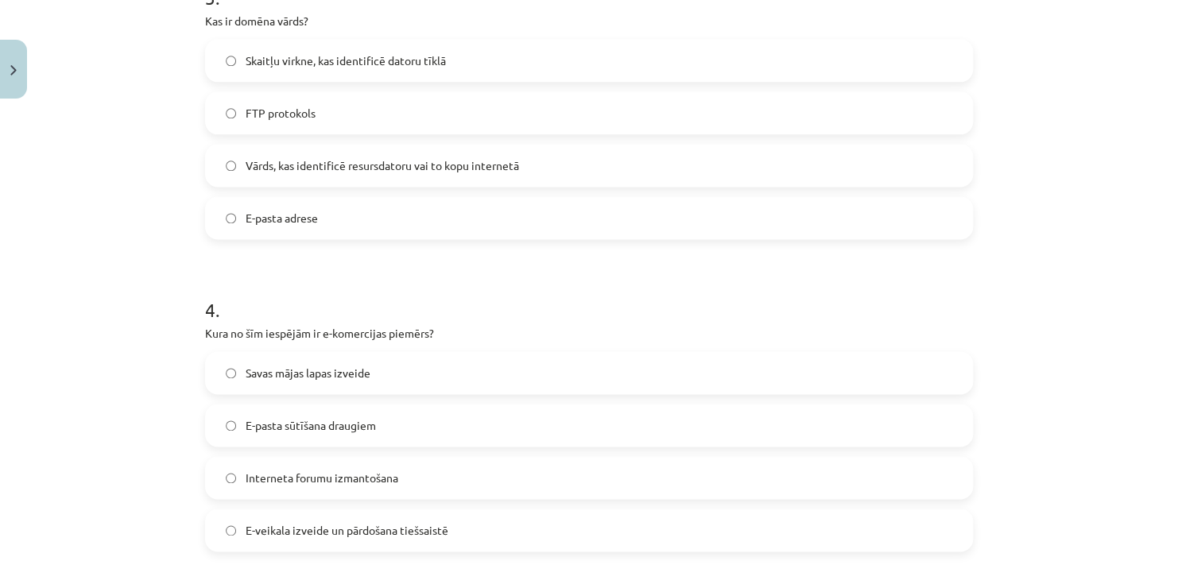
click at [455, 157] on span "Vārds, kas identificē resursdatoru vai to kopu internetā" at bounding box center [382, 165] width 273 height 17
click at [444, 525] on label "E-veikala izveide un pārdošana tiešsaistē" at bounding box center [589, 530] width 765 height 40
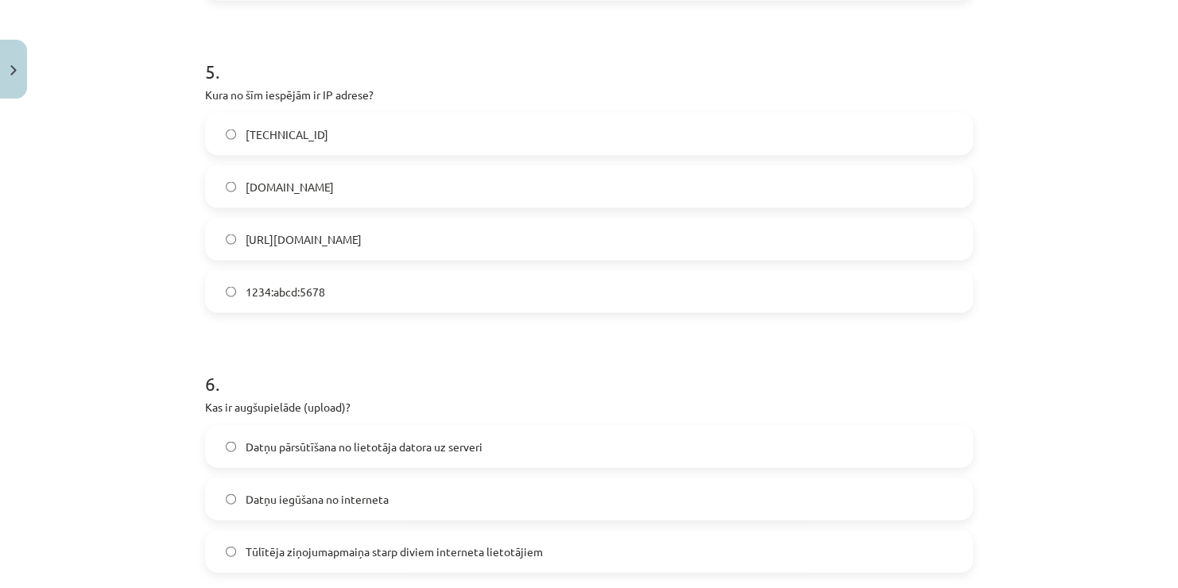
scroll to position [1513, 0]
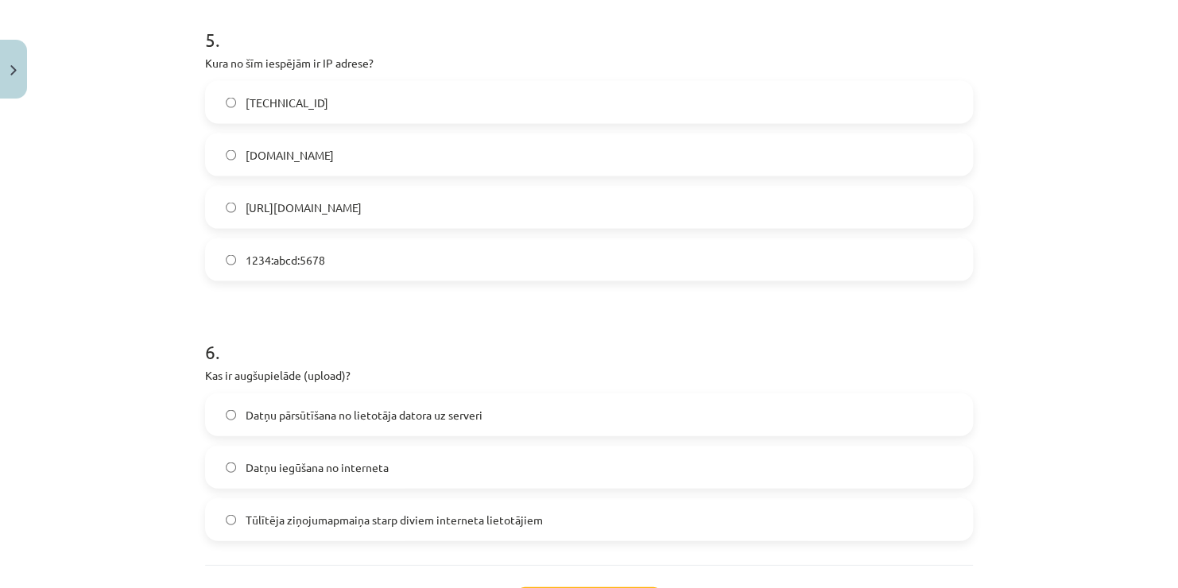
click at [500, 95] on label "[TECHNICAL_ID]" at bounding box center [589, 103] width 765 height 40
click at [449, 425] on label "Datņu pārsūtīšana no lietotāja datora uz serveri" at bounding box center [589, 415] width 765 height 40
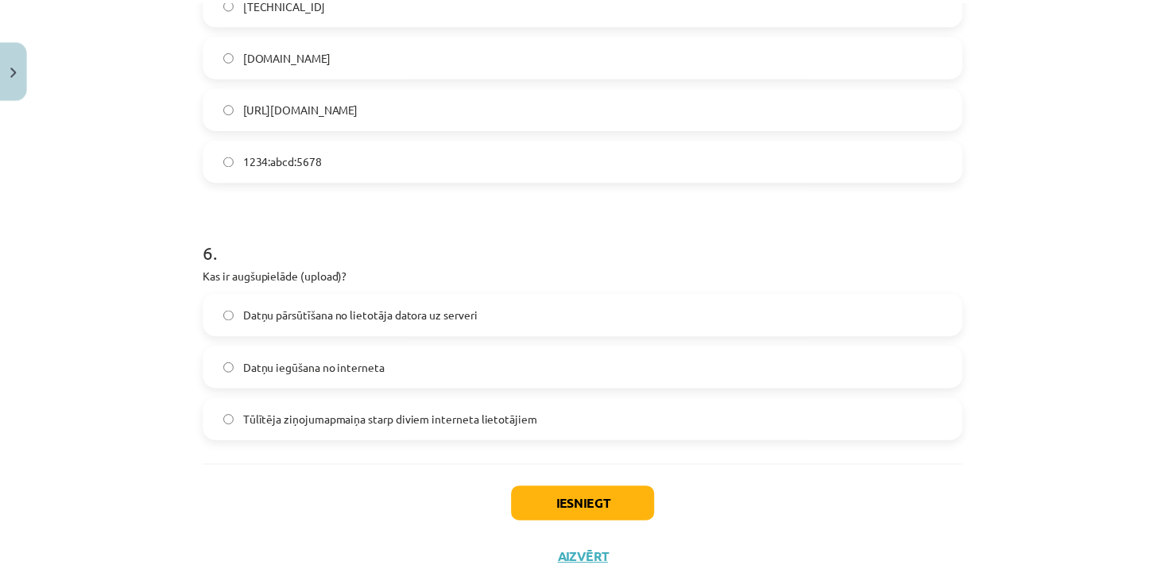
scroll to position [1640, 0]
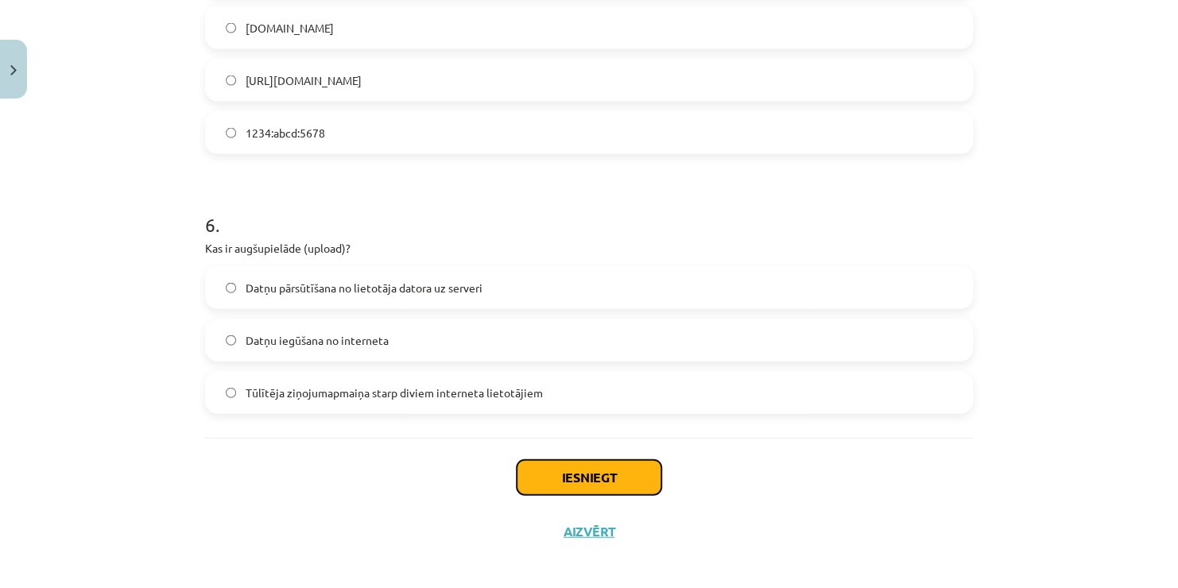
click at [636, 475] on button "Iesniegt" at bounding box center [589, 477] width 145 height 35
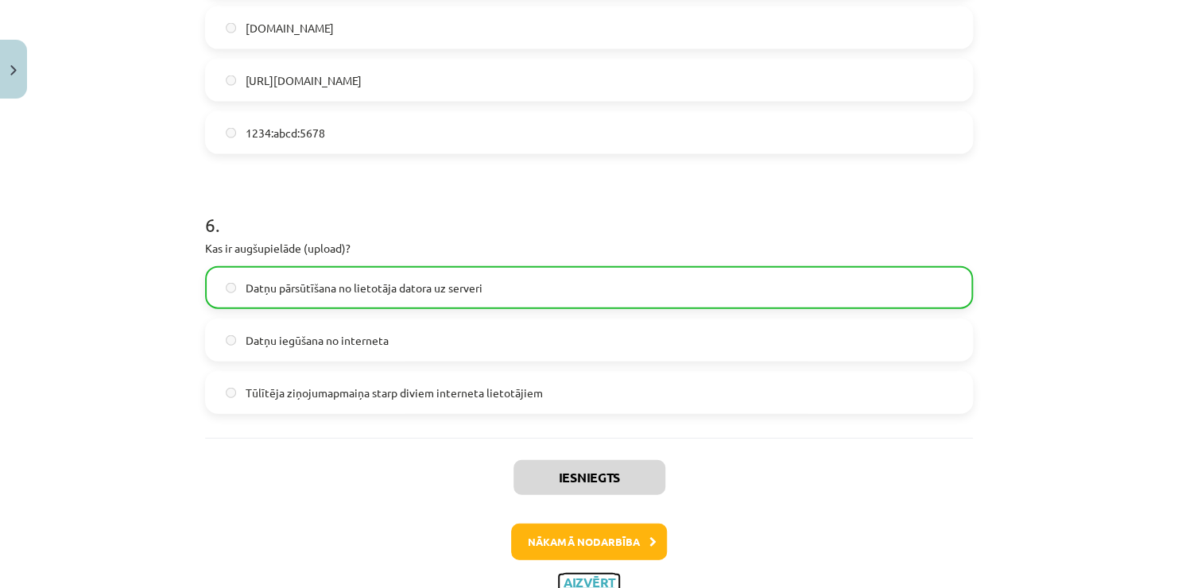
click at [602, 575] on button "Aizvērt" at bounding box center [589, 583] width 60 height 16
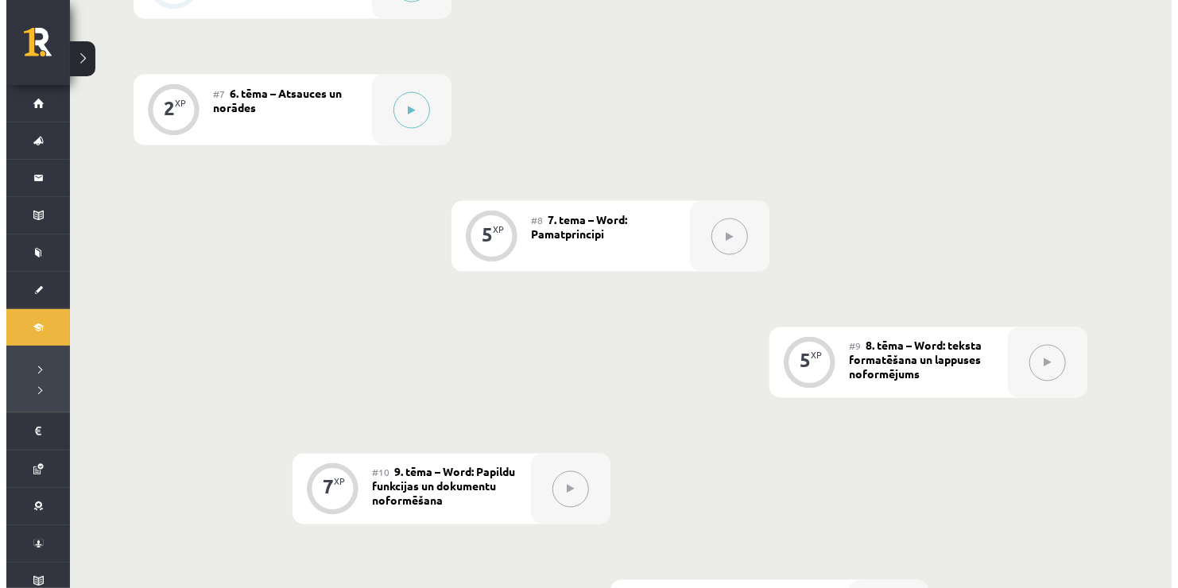
scroll to position [1177, 0]
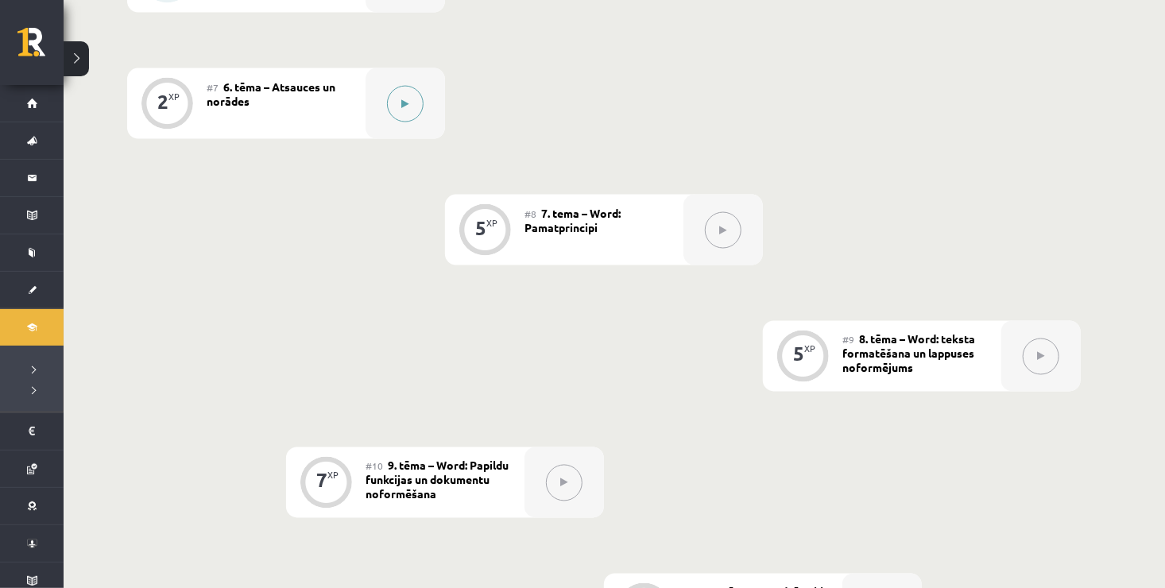
click at [411, 111] on button at bounding box center [405, 104] width 37 height 37
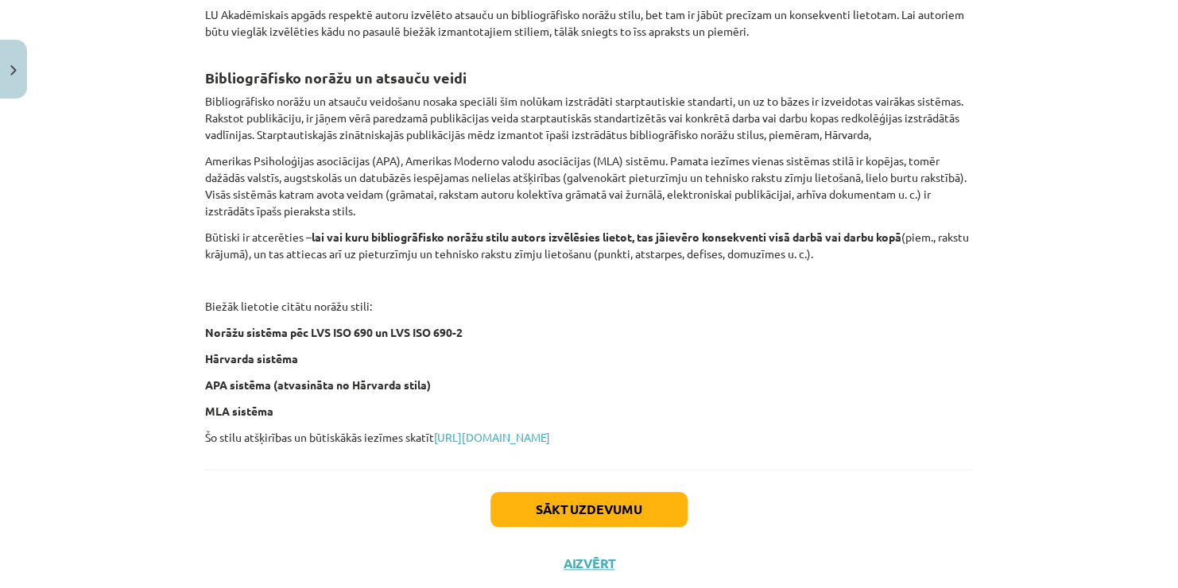
scroll to position [629, 0]
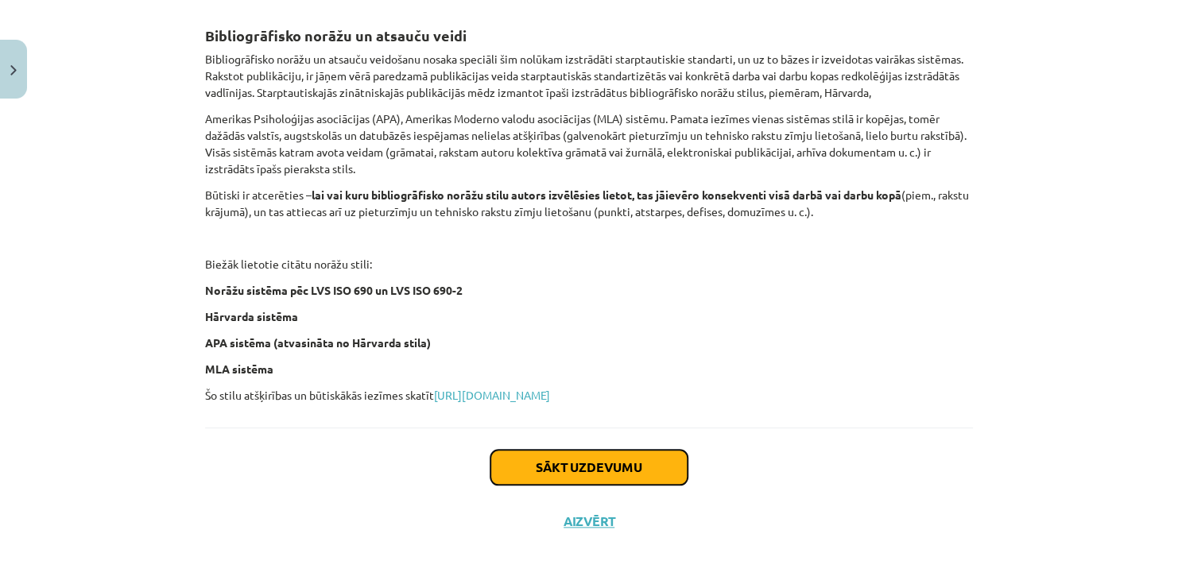
click at [570, 461] on button "Sākt uzdevumu" at bounding box center [589, 467] width 197 height 35
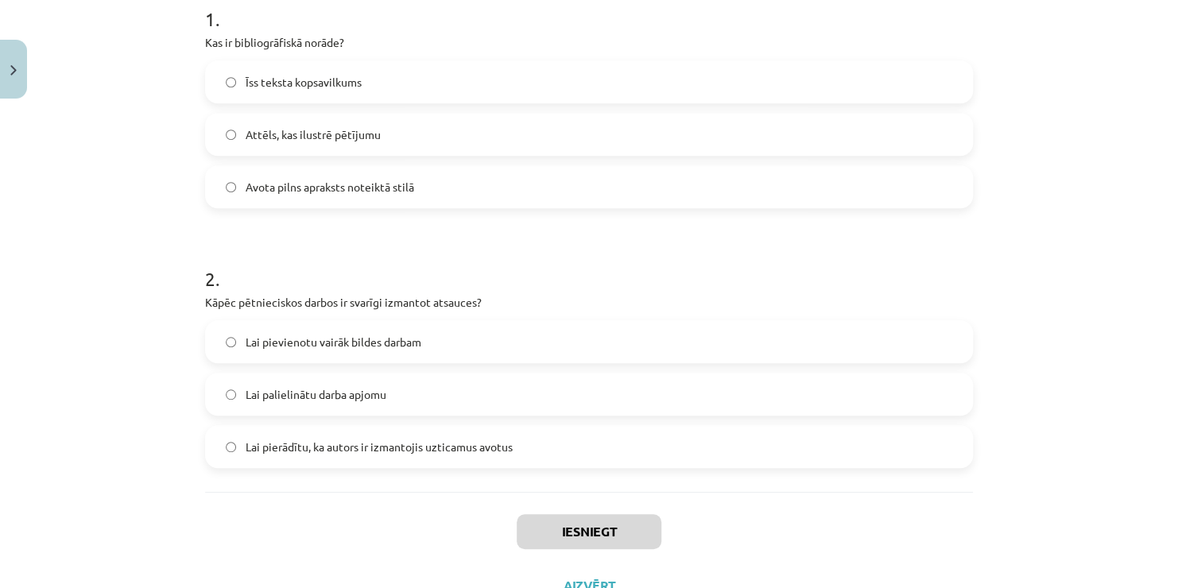
scroll to position [337, 0]
click at [335, 188] on span "Avota pilns apraksts noteiktā stilā" at bounding box center [330, 186] width 169 height 17
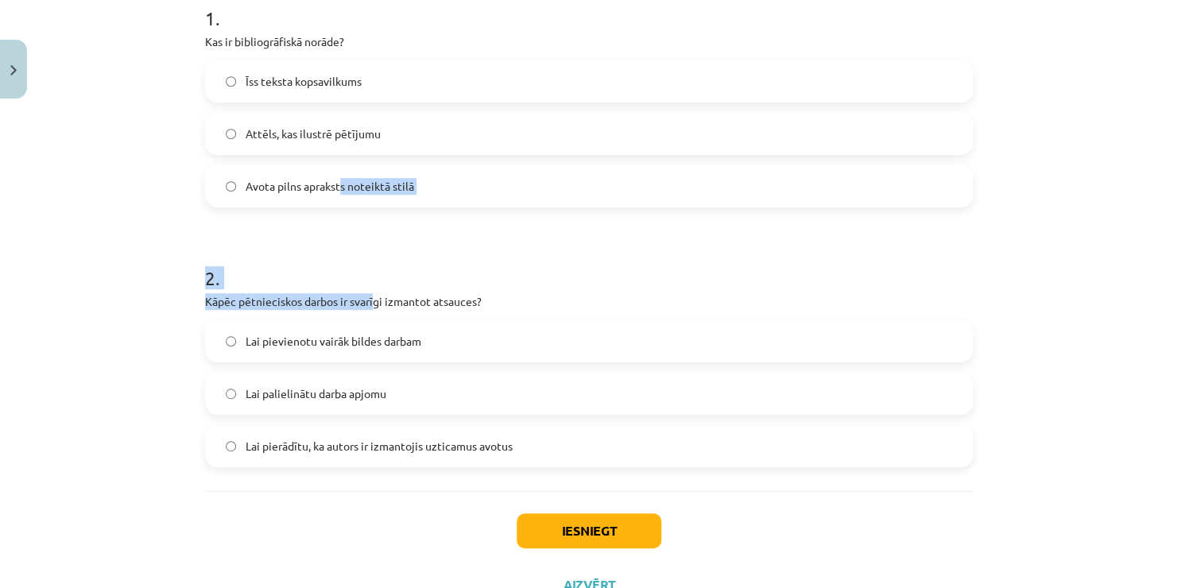
drag, startPoint x: 335, startPoint y: 188, endPoint x: 367, endPoint y: 339, distance: 153.7
click at [367, 339] on form "1 . Kas ir bibliogrāfiskā norāde? Īss teksta kopsavilkums Attēls, kas ilustrē p…" at bounding box center [589, 223] width 768 height 488
drag, startPoint x: 367, startPoint y: 339, endPoint x: 284, endPoint y: 264, distance: 112.0
click at [284, 264] on h1 "2 ." at bounding box center [589, 263] width 768 height 49
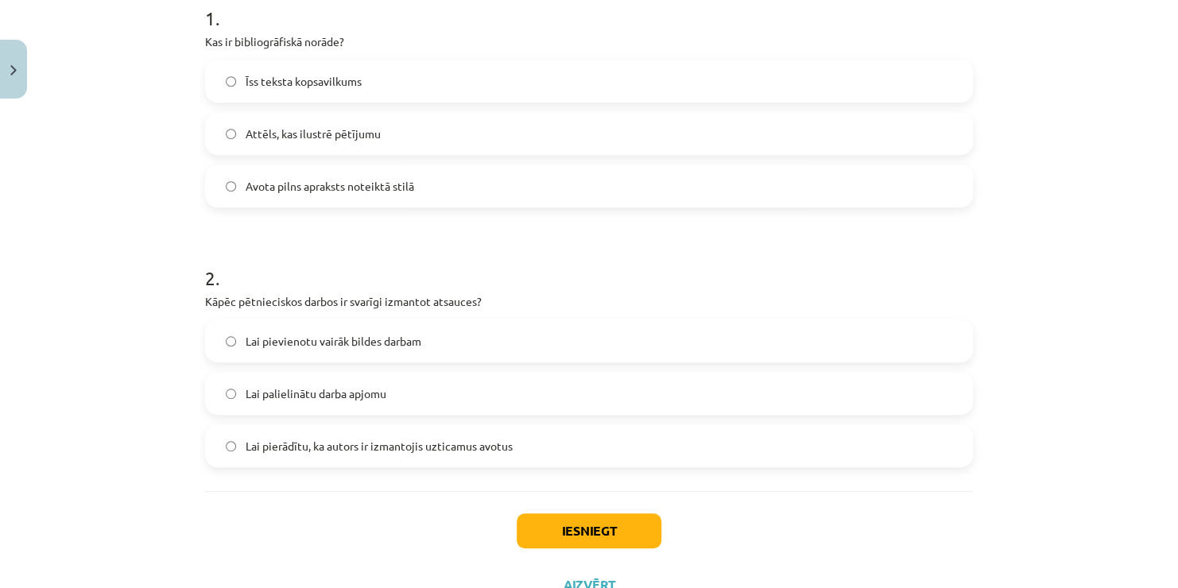
click at [284, 264] on h1 "2 ." at bounding box center [589, 263] width 768 height 49
click at [348, 451] on span "Lai pierādītu, ka autors ir izmantojis uzticamus avotus" at bounding box center [379, 446] width 267 height 17
click at [564, 527] on button "Iesniegt" at bounding box center [589, 531] width 145 height 35
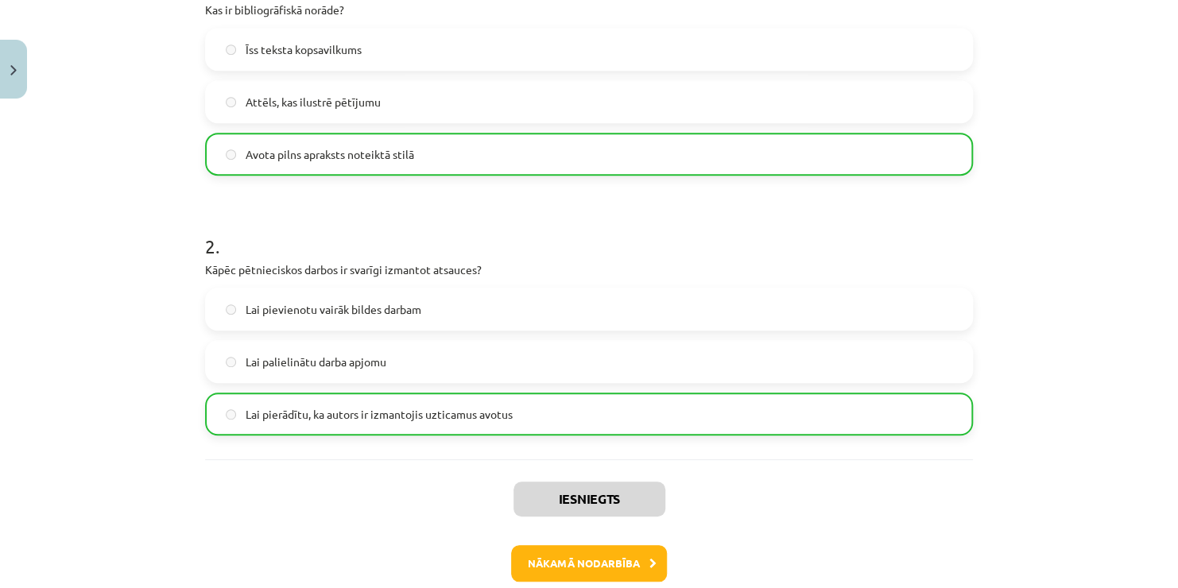
scroll to position [450, 0]
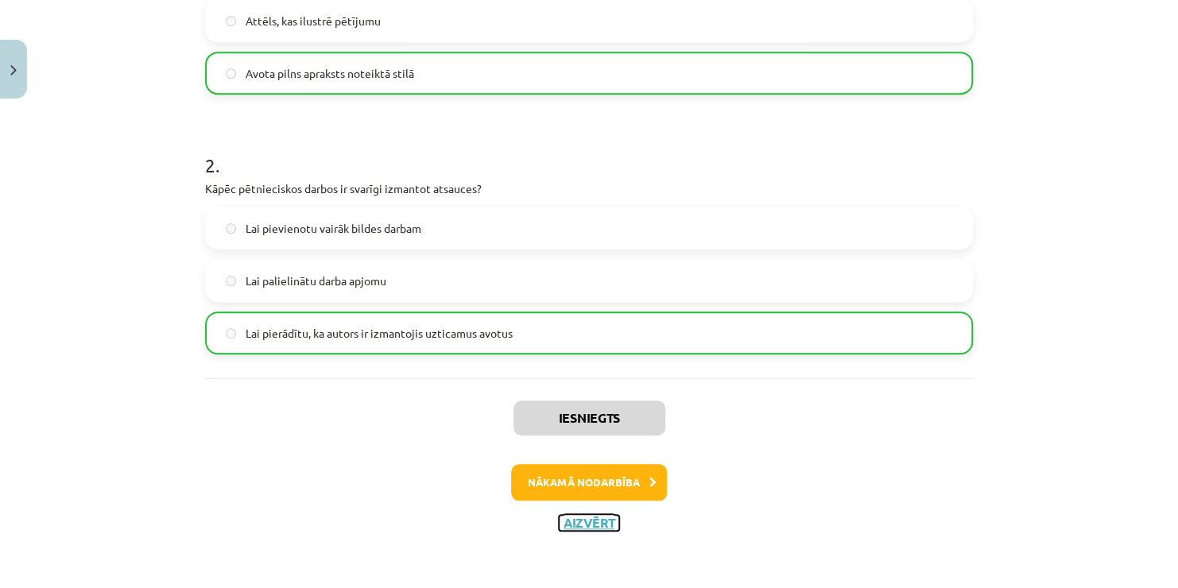
click at [593, 525] on button "Aizvērt" at bounding box center [589, 523] width 60 height 16
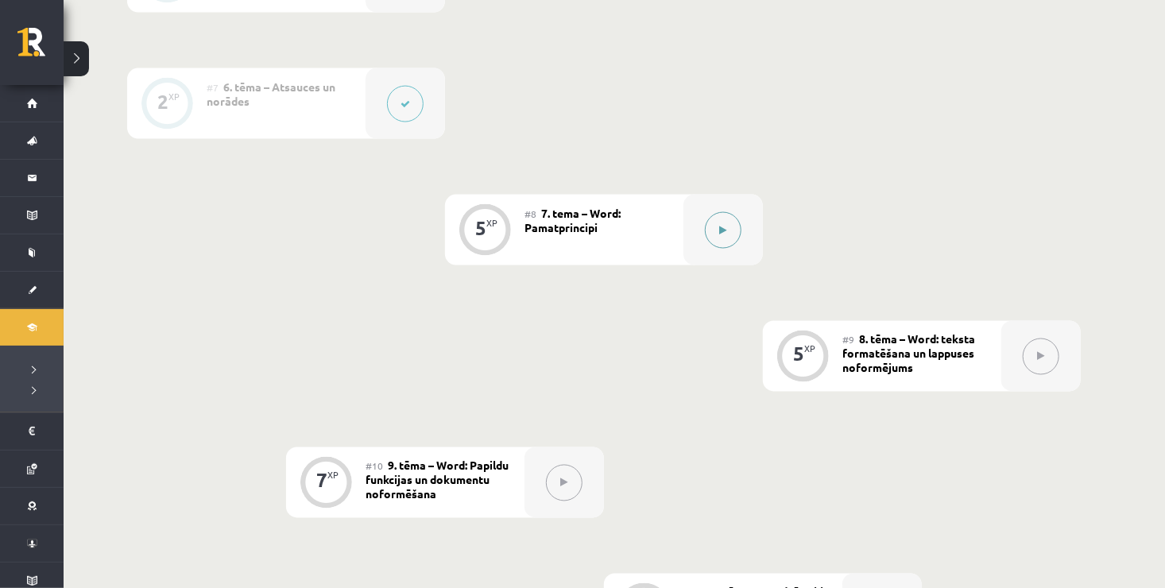
click at [727, 227] on button at bounding box center [723, 230] width 37 height 37
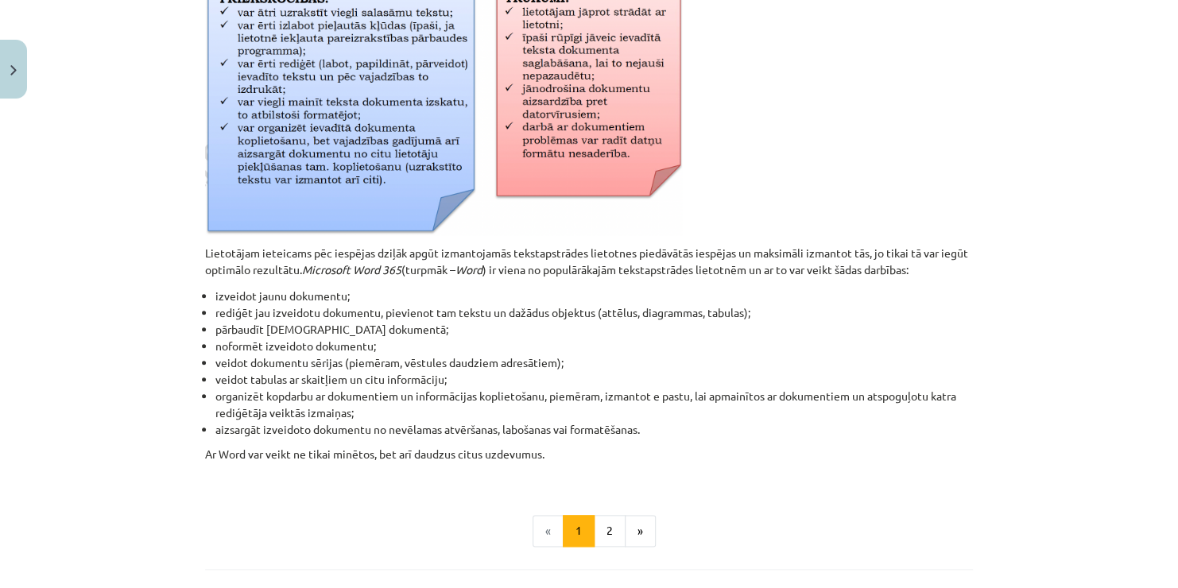
scroll to position [733, 0]
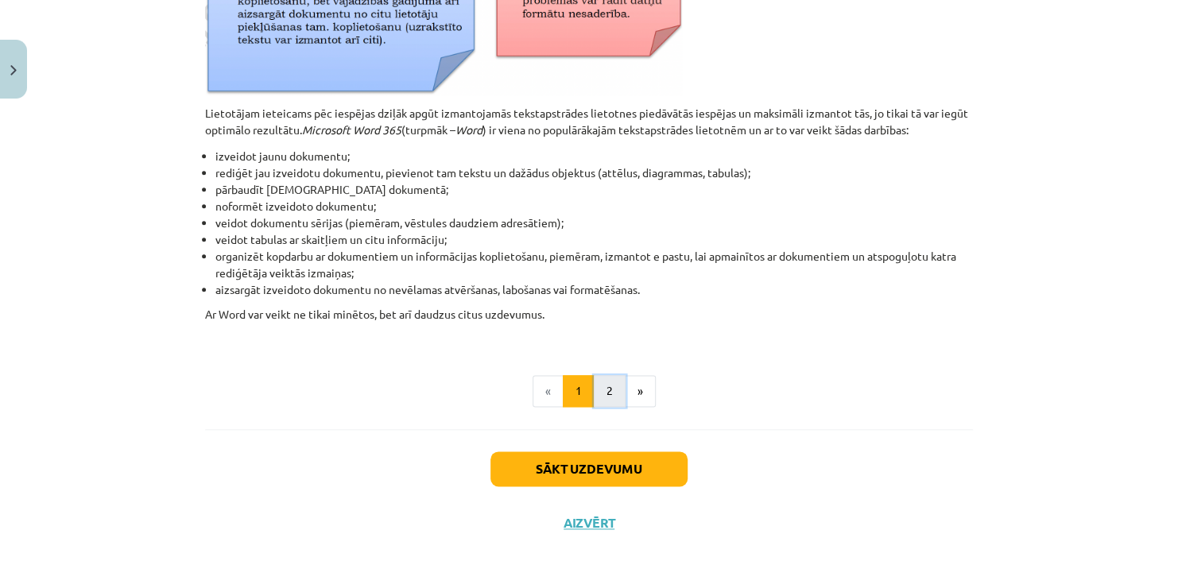
click at [611, 386] on button "2" at bounding box center [610, 391] width 32 height 32
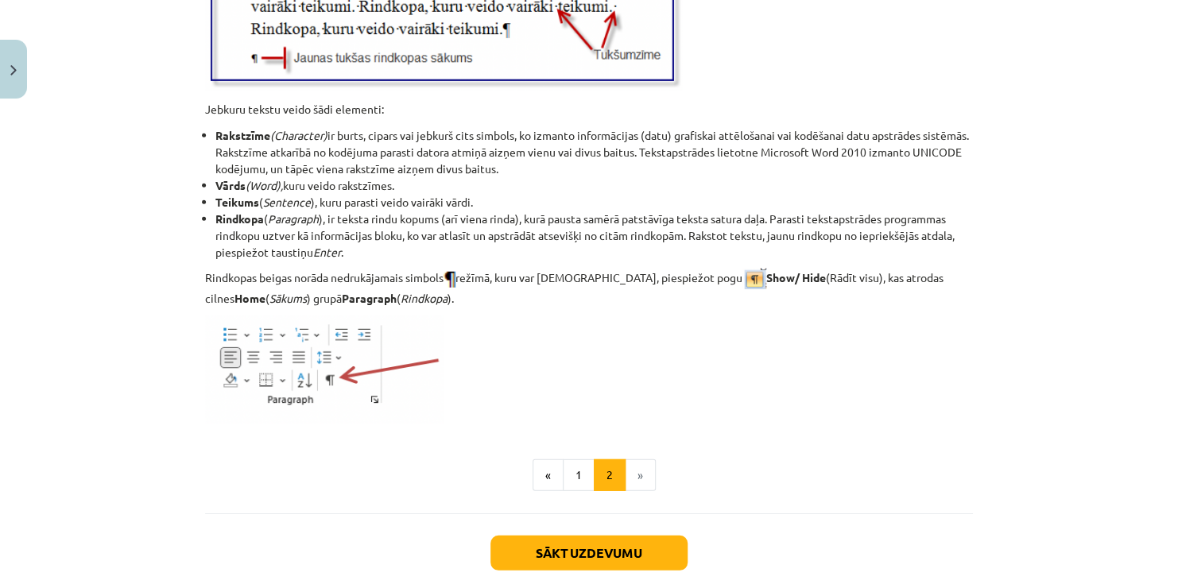
scroll to position [2042, 0]
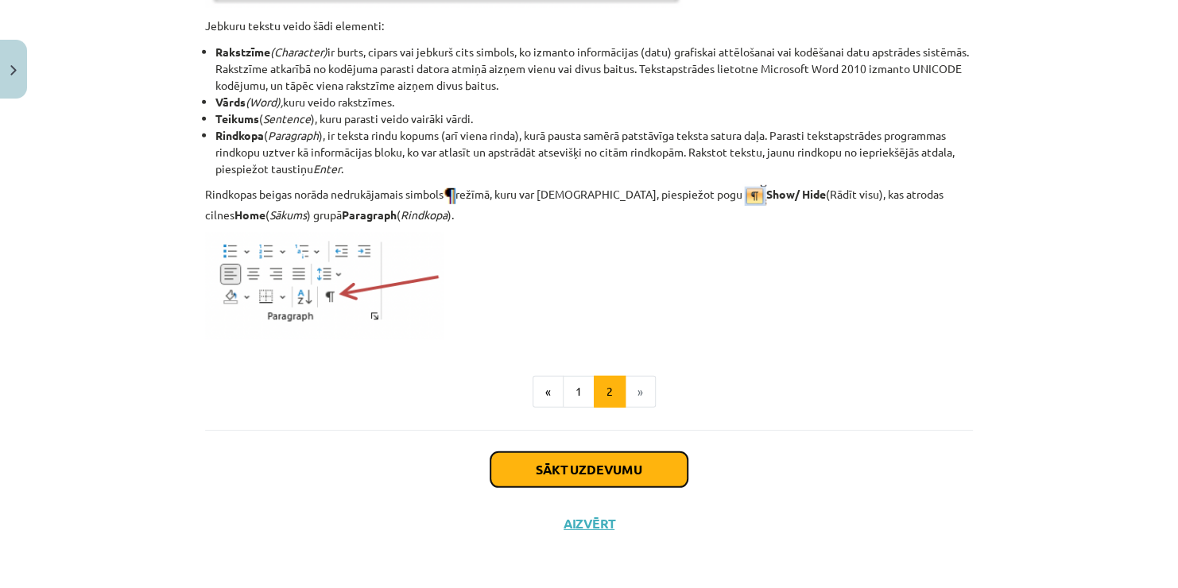
click at [594, 460] on button "Sākt uzdevumu" at bounding box center [589, 469] width 197 height 35
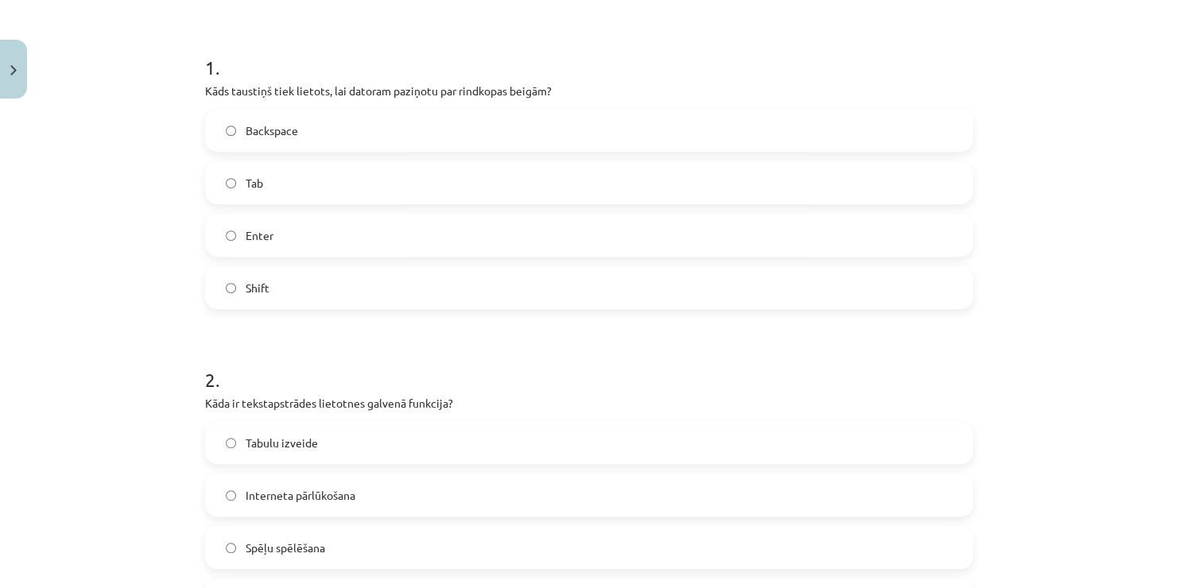
scroll to position [326, 0]
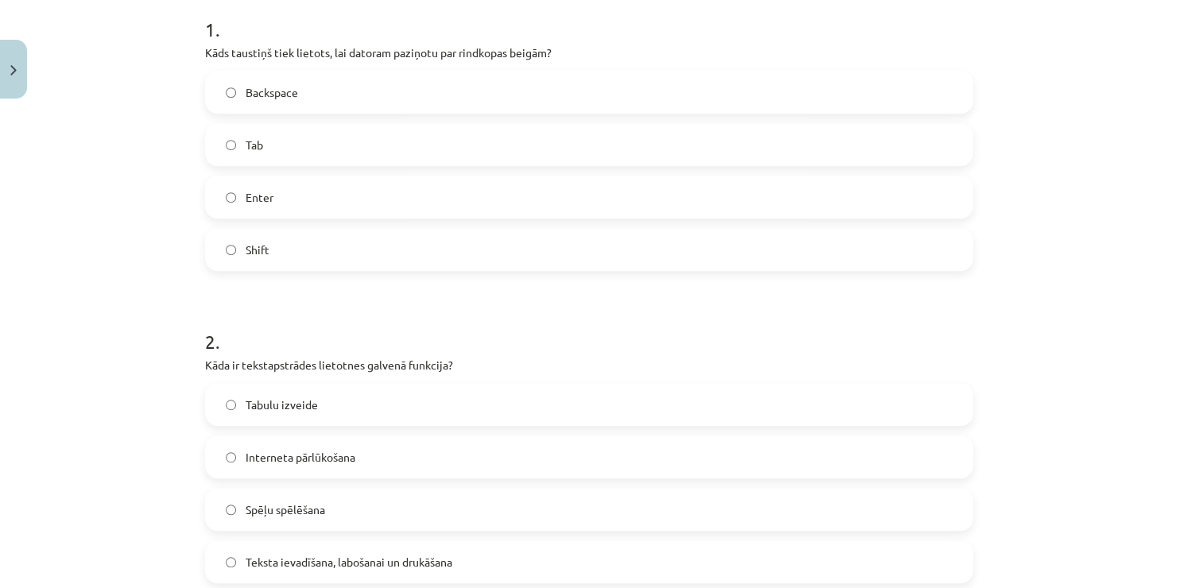
click at [262, 213] on label "Enter" at bounding box center [589, 197] width 765 height 40
drag, startPoint x: 448, startPoint y: 563, endPoint x: 481, endPoint y: 544, distance: 38.5
click at [481, 544] on label "Teksta ievadīšana, labošanai un drukāšana" at bounding box center [589, 562] width 765 height 40
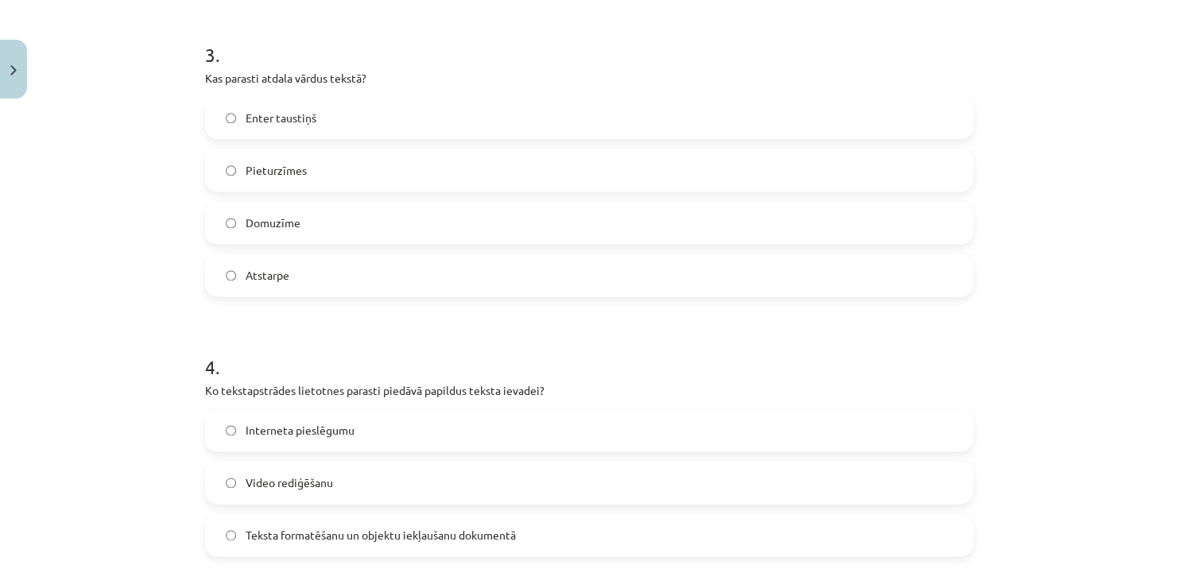
scroll to position [940, 0]
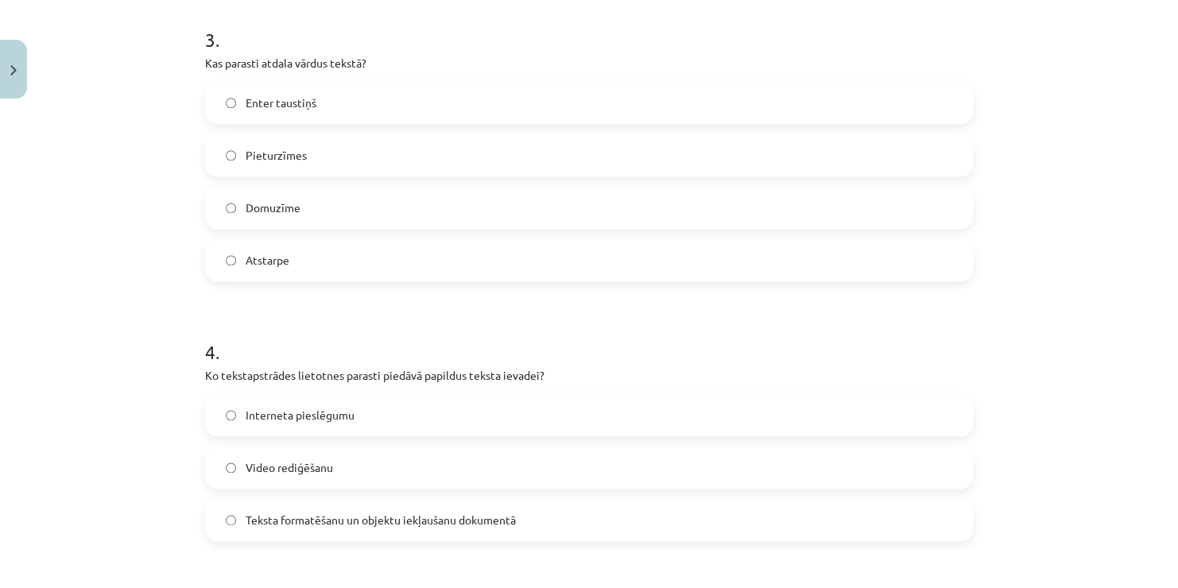
click at [386, 277] on label "Atstarpe" at bounding box center [589, 260] width 765 height 40
click at [454, 529] on label "Teksta formatēšanu un objektu iekļaušanu dokumentā" at bounding box center [589, 520] width 765 height 40
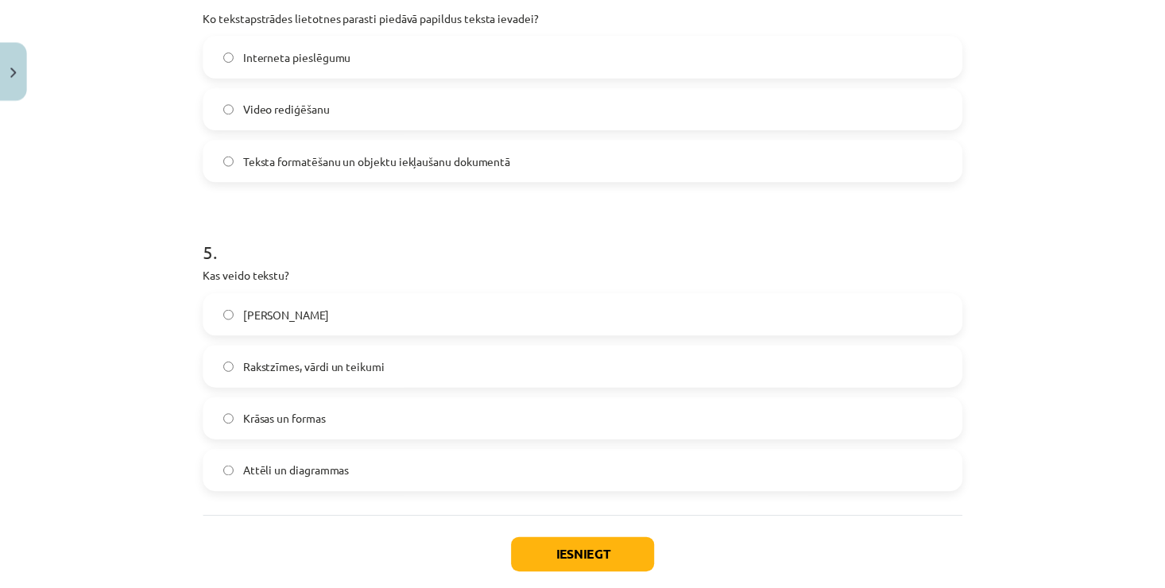
scroll to position [1390, 0]
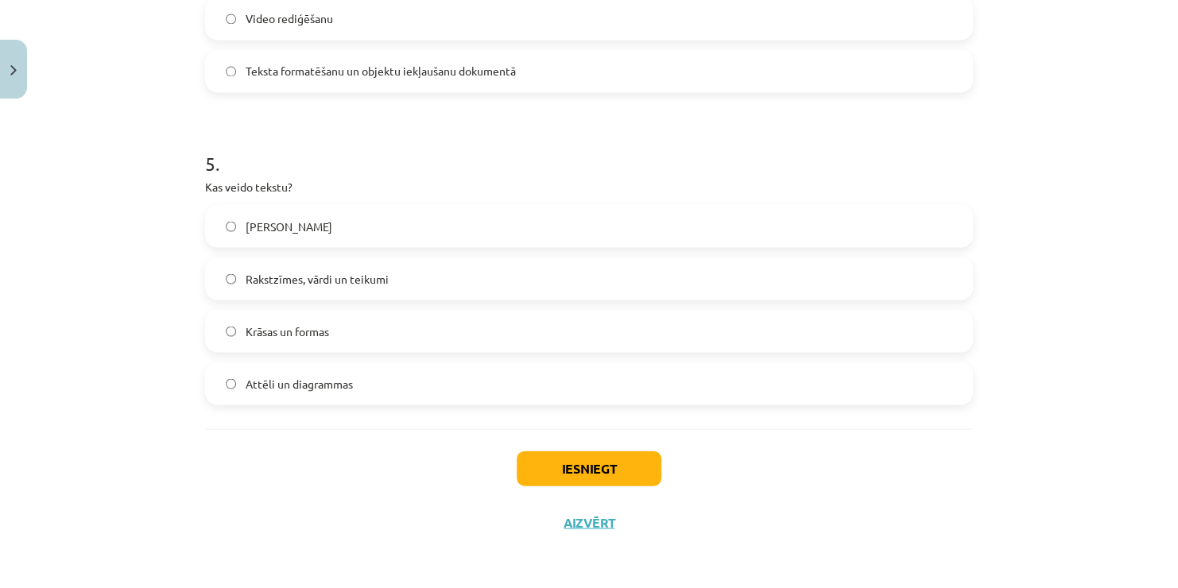
click at [659, 289] on label "Rakstzīmes, vārdi un teikumi" at bounding box center [589, 278] width 765 height 40
click at [585, 473] on button "Iesniegt" at bounding box center [589, 468] width 145 height 35
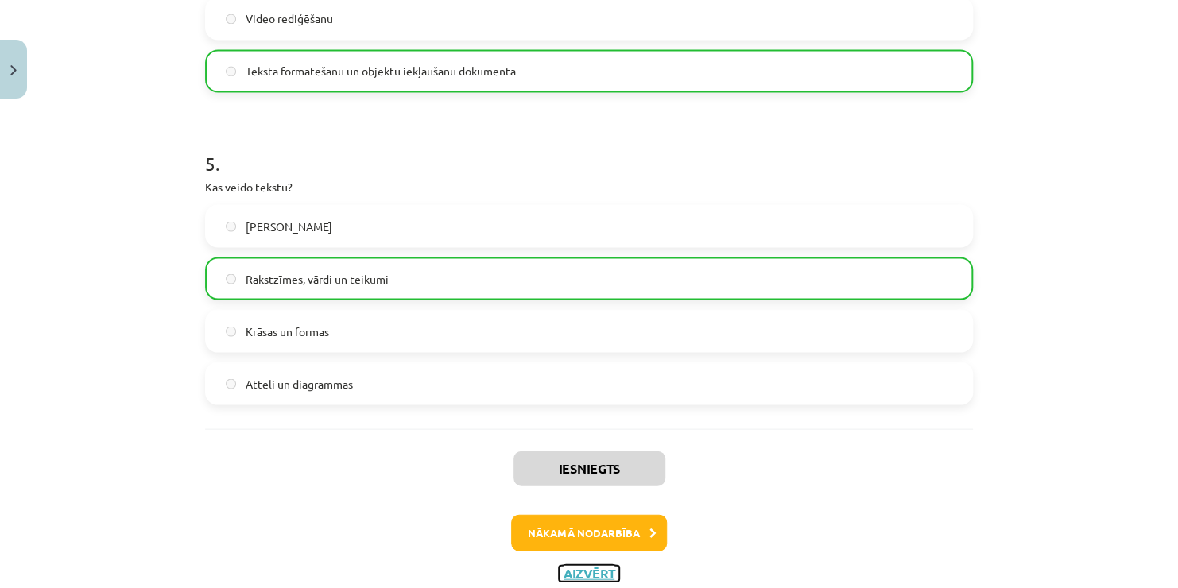
click at [590, 566] on button "Aizvērt" at bounding box center [589, 573] width 60 height 16
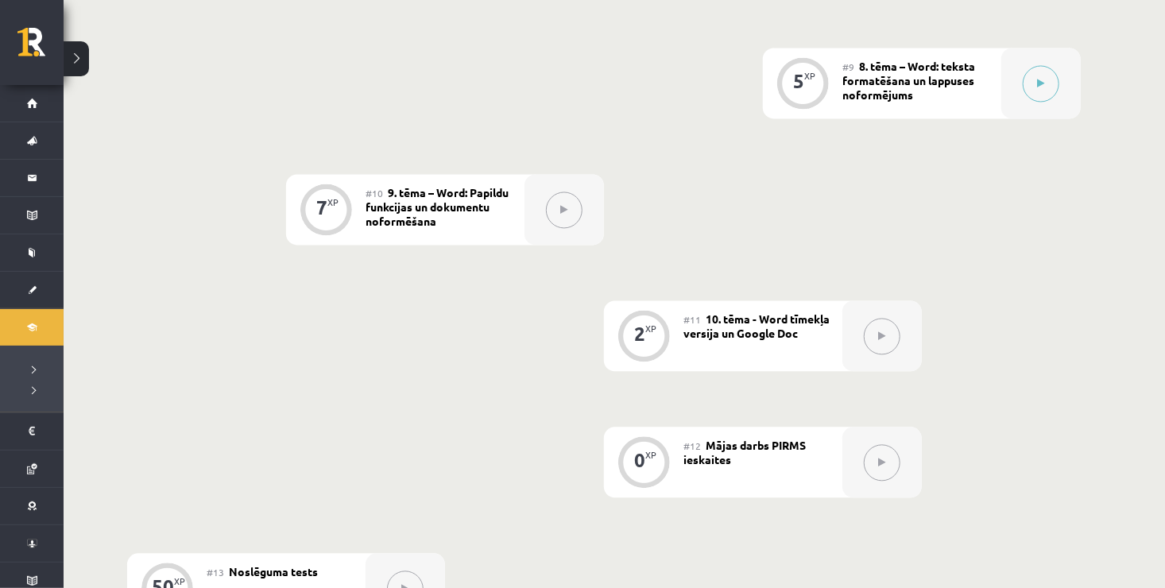
scroll to position [1463, 0]
